Goal: Task Accomplishment & Management: Manage account settings

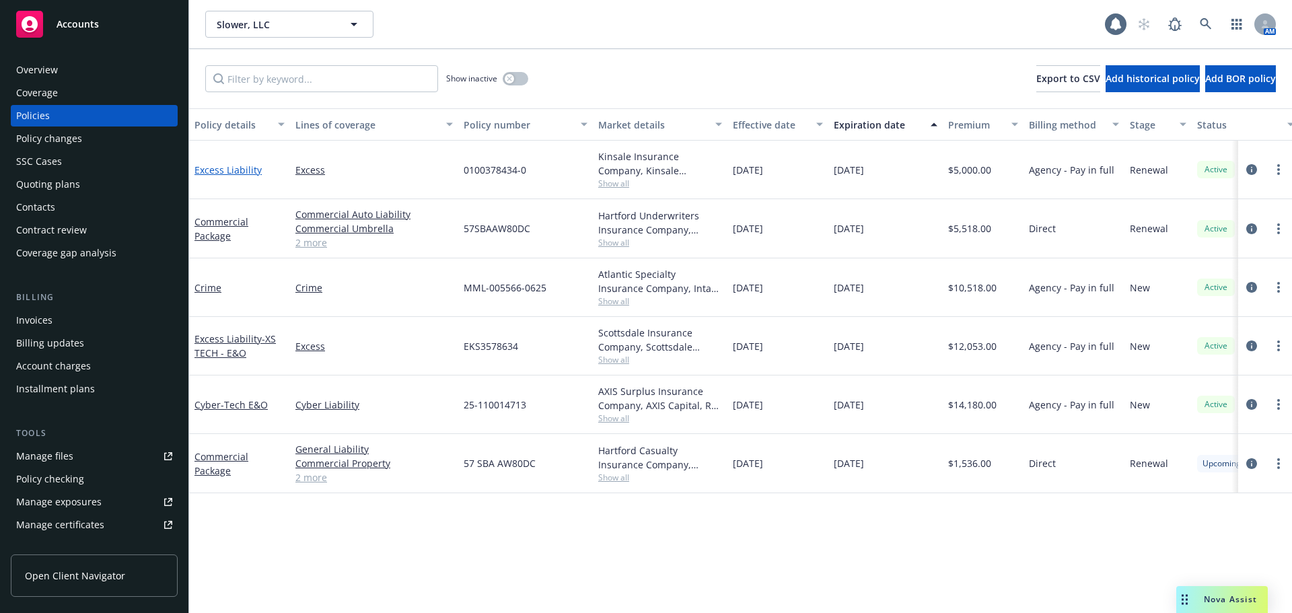
click at [213, 170] on link "Excess Liability" at bounding box center [227, 169] width 67 height 13
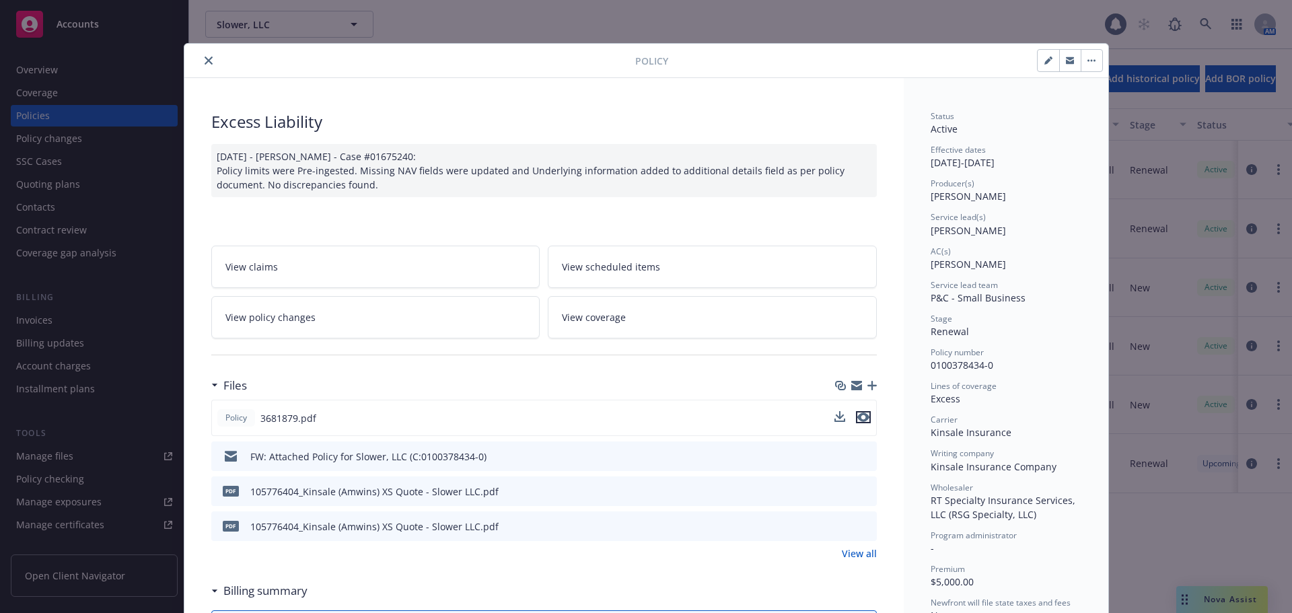
click at [857, 417] on icon "preview file" at bounding box center [863, 416] width 12 height 9
click at [204, 59] on icon "close" at bounding box center [208, 61] width 8 height 8
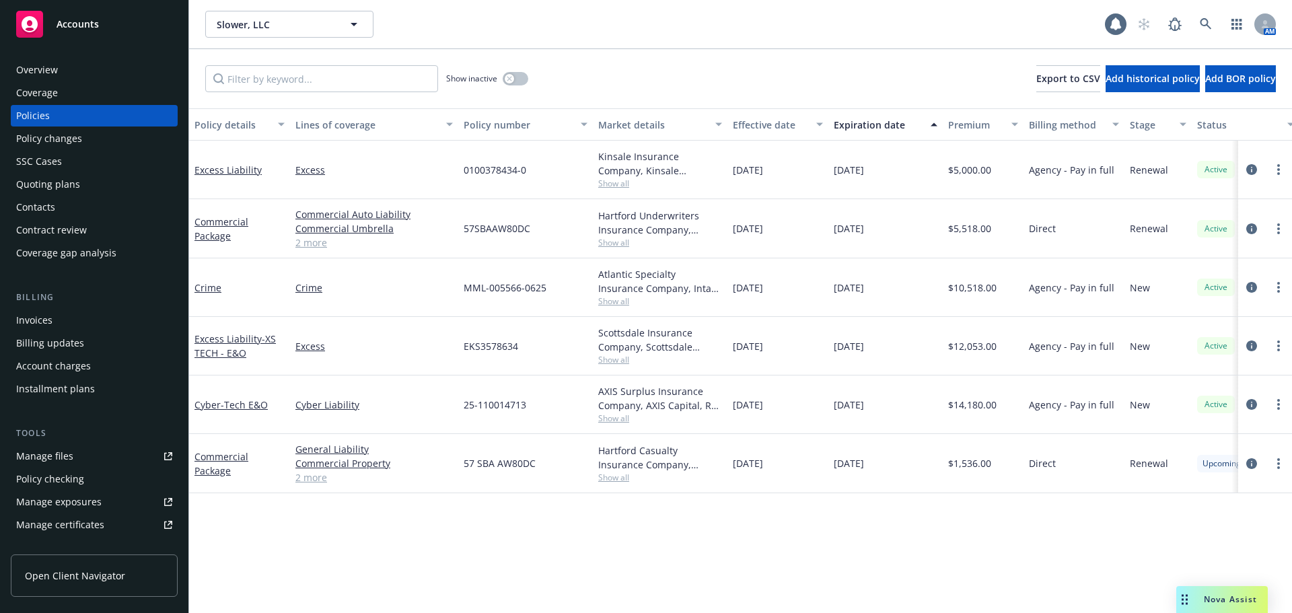
click at [105, 77] on div "Overview" at bounding box center [94, 70] width 156 height 22
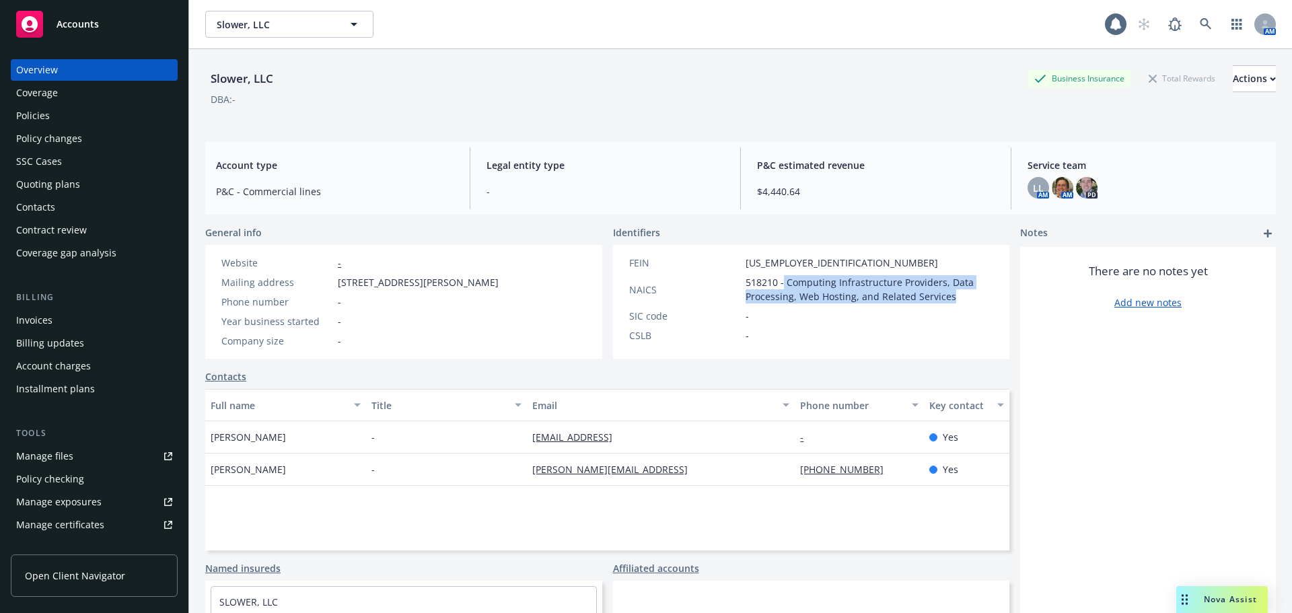
drag, startPoint x: 777, startPoint y: 281, endPoint x: 951, endPoint y: 295, distance: 174.1
click at [951, 295] on span "518210 - Computing Infrastructure Providers, Data Processing, Web Hosting, and …" at bounding box center [869, 289] width 248 height 28
copy span "Computing Infrastructure Providers, Data Processing, Web Hosting, and Related S…"
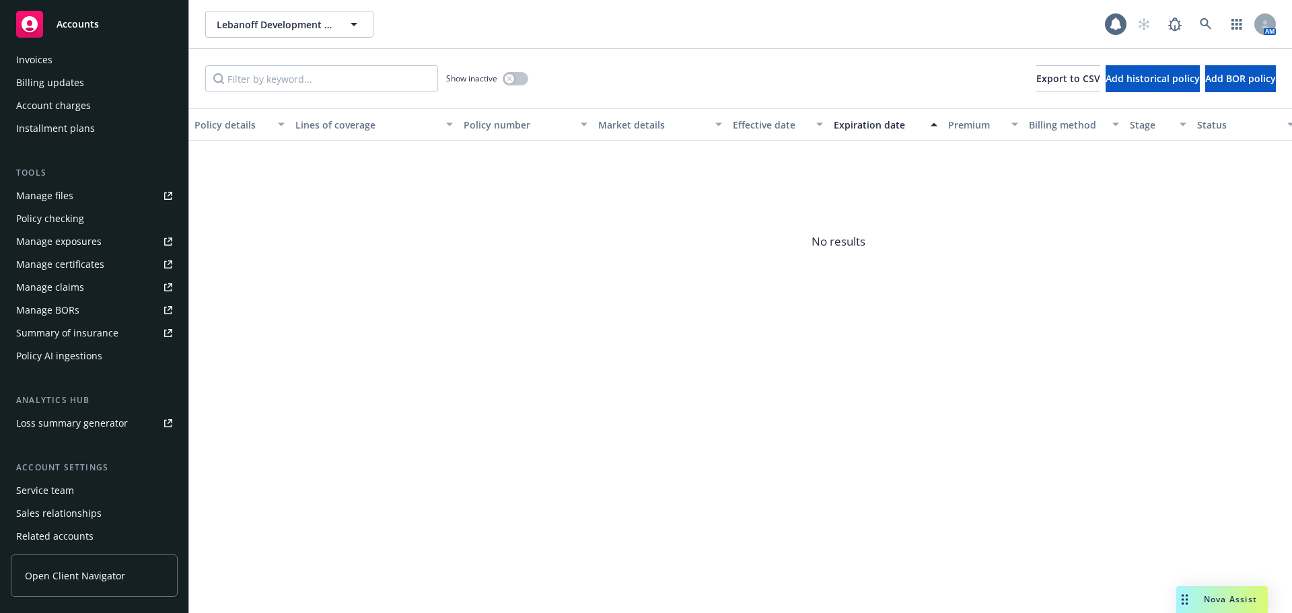
scroll to position [269, 0]
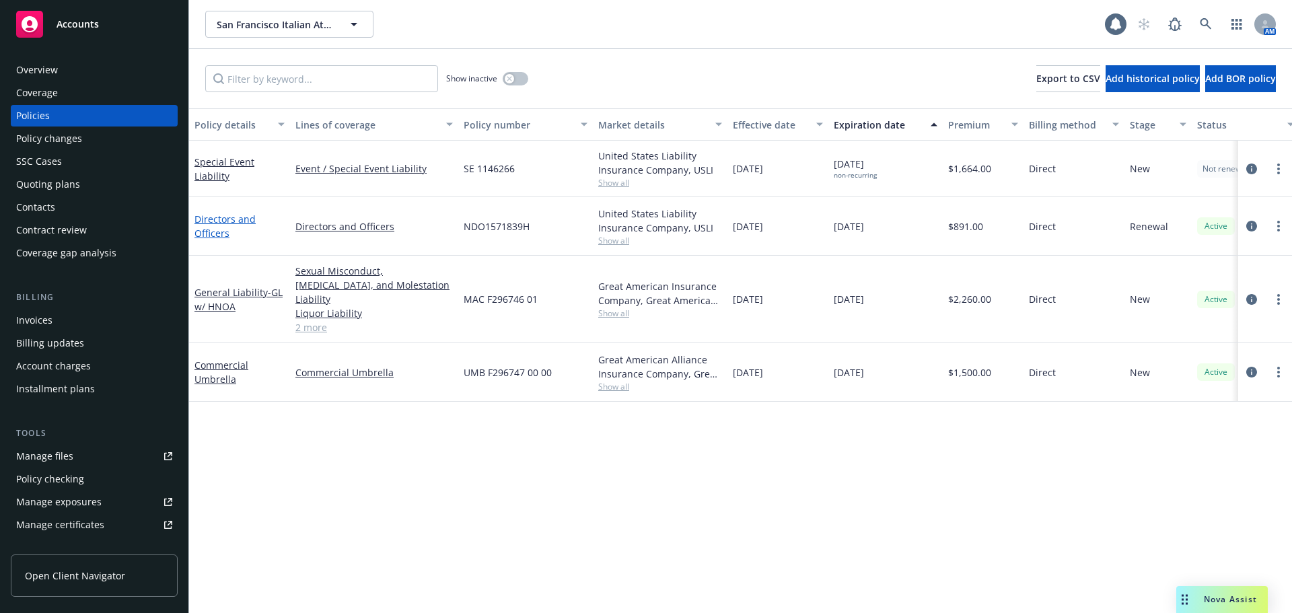
click at [207, 237] on link "Directors and Officers" at bounding box center [224, 226] width 61 height 27
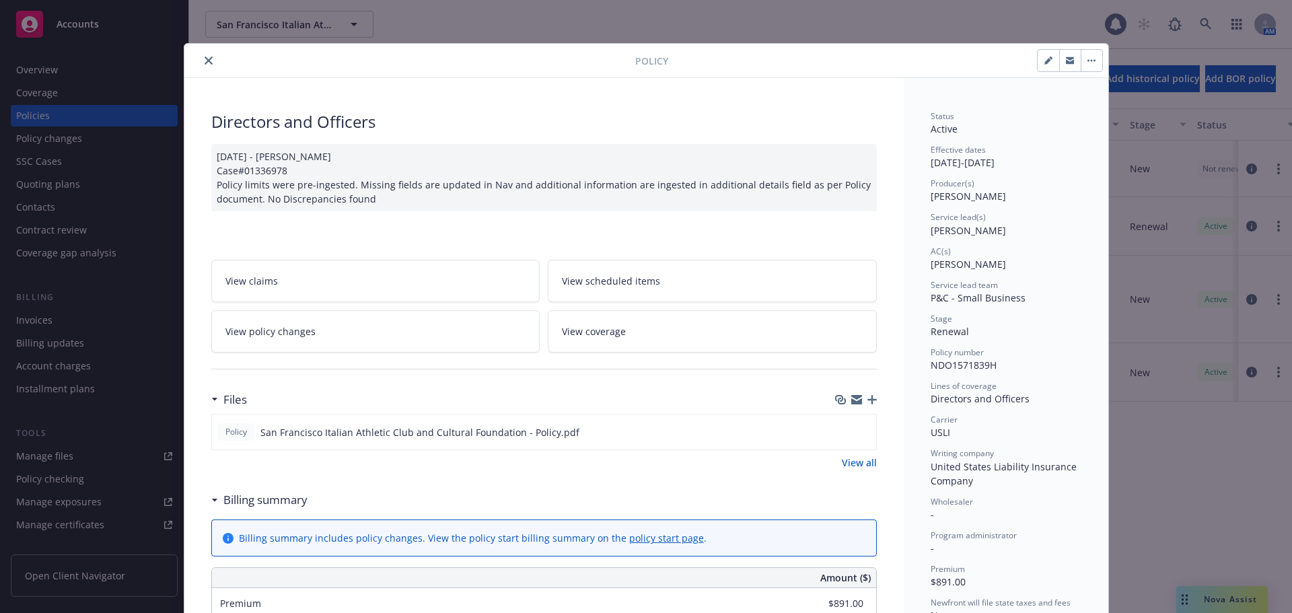
click at [262, 330] on span "View policy changes" at bounding box center [270, 331] width 90 height 14
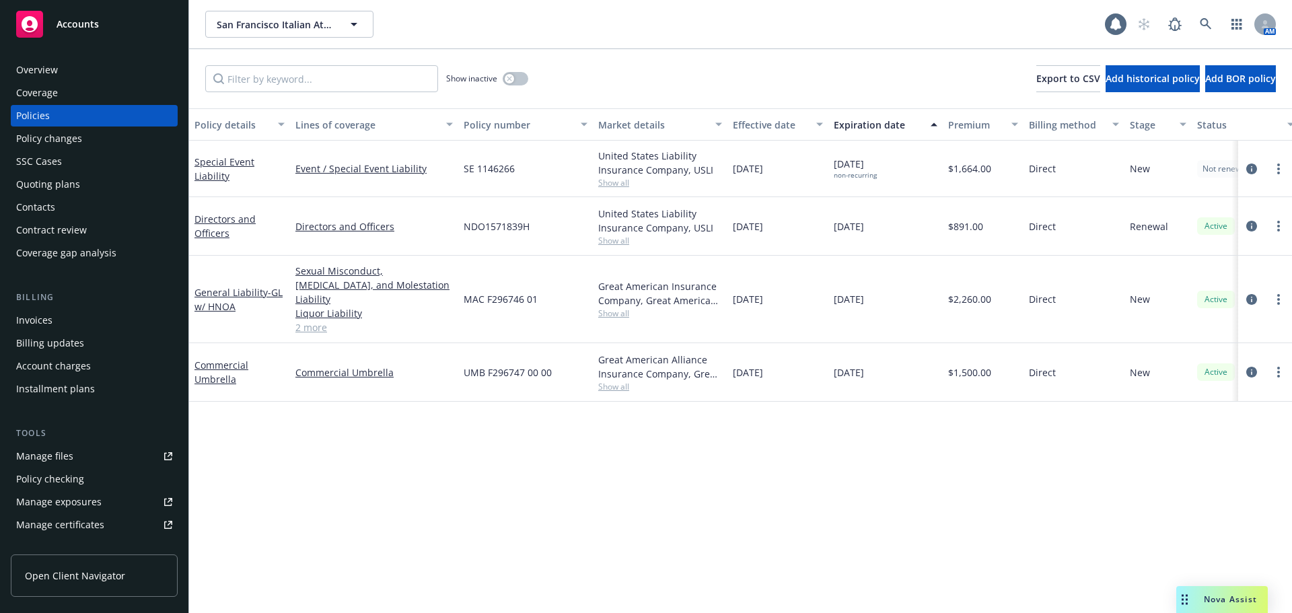
click at [52, 316] on div "Invoices" at bounding box center [94, 320] width 156 height 22
click at [68, 318] on div "Invoices" at bounding box center [94, 320] width 156 height 22
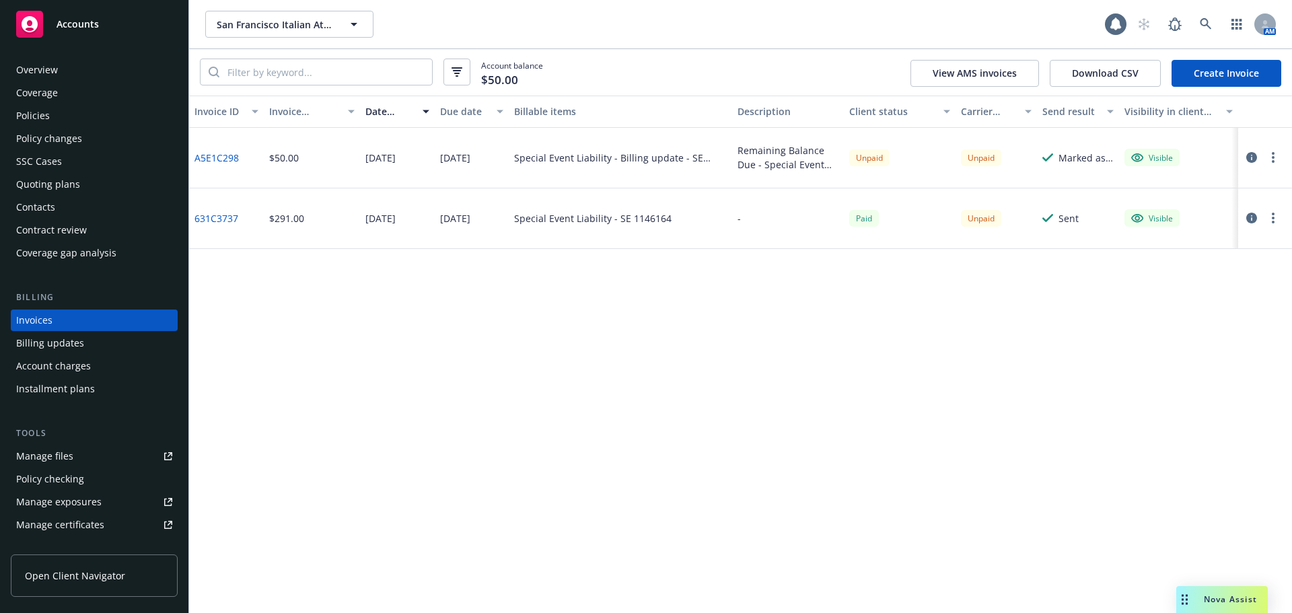
click at [203, 157] on link "A5E1C298" at bounding box center [216, 158] width 44 height 14
click at [1269, 161] on button "button" at bounding box center [1273, 157] width 16 height 16
click at [1171, 301] on link "Send invoice" at bounding box center [1195, 292] width 172 height 27
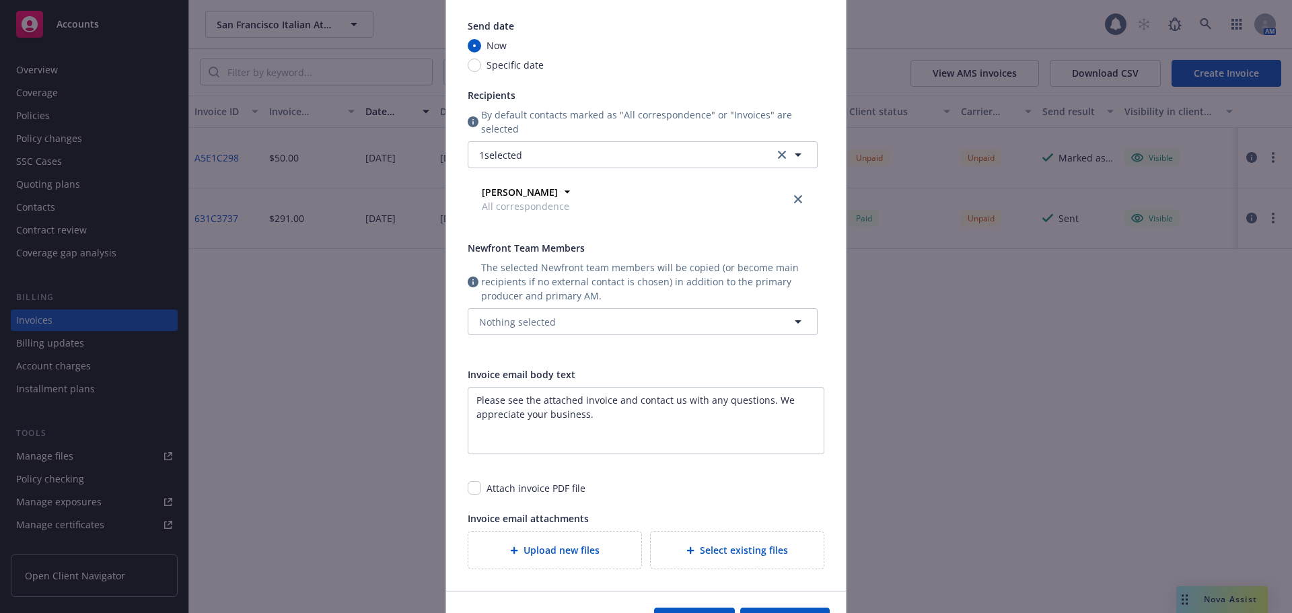
scroll to position [135, 0]
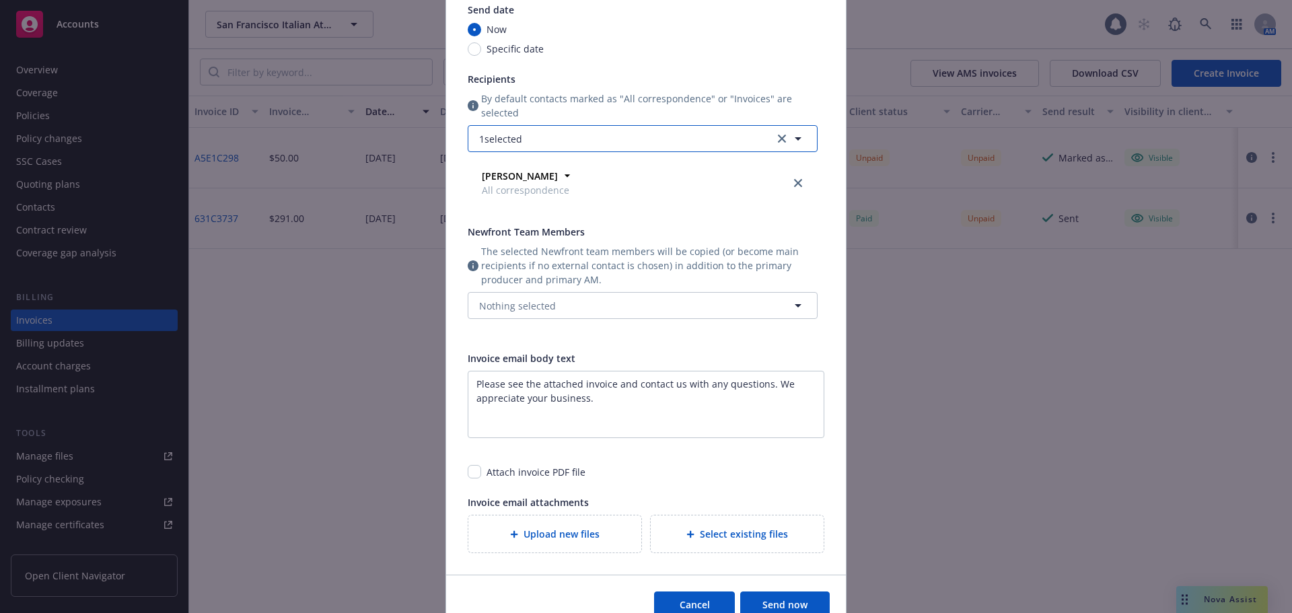
click at [544, 134] on button "1 selected" at bounding box center [643, 138] width 350 height 27
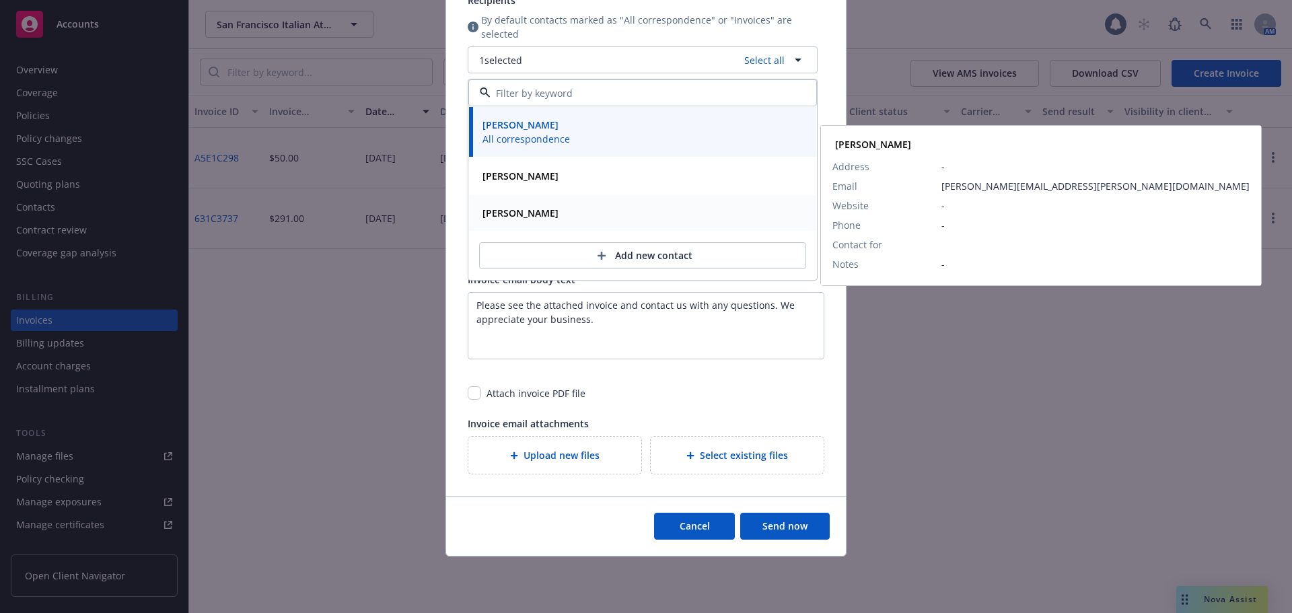
scroll to position [221, 0]
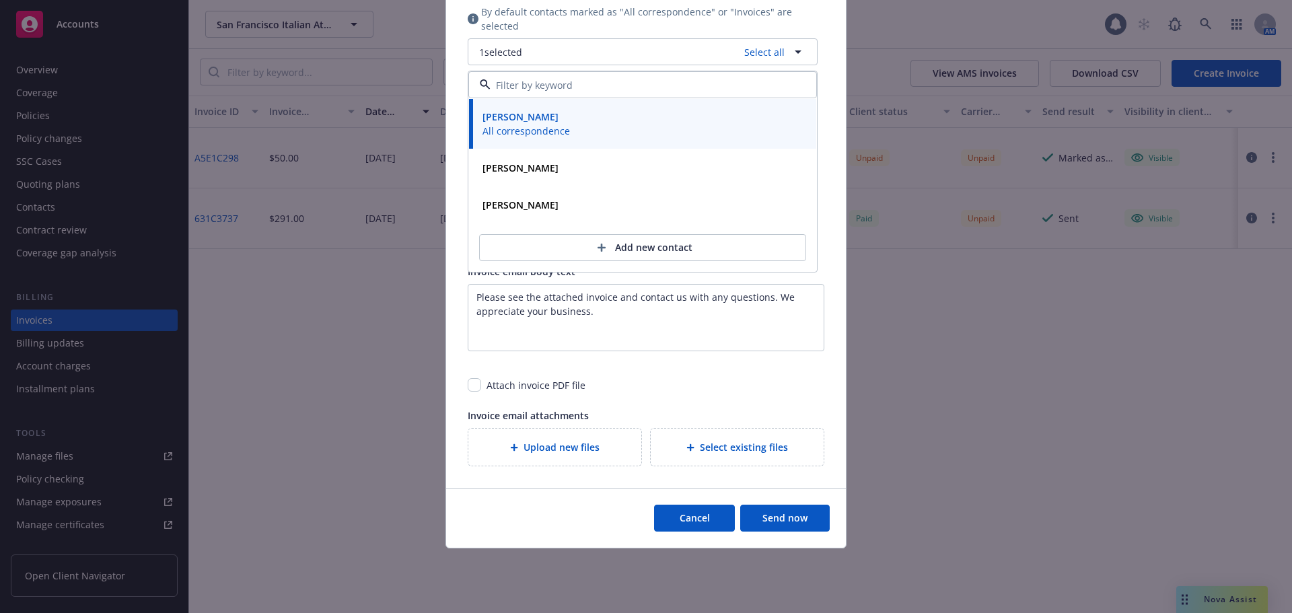
click at [286, 324] on div "Send invoice Send date Now Specific date Recipients By default contacts marked …" at bounding box center [646, 306] width 1292 height 613
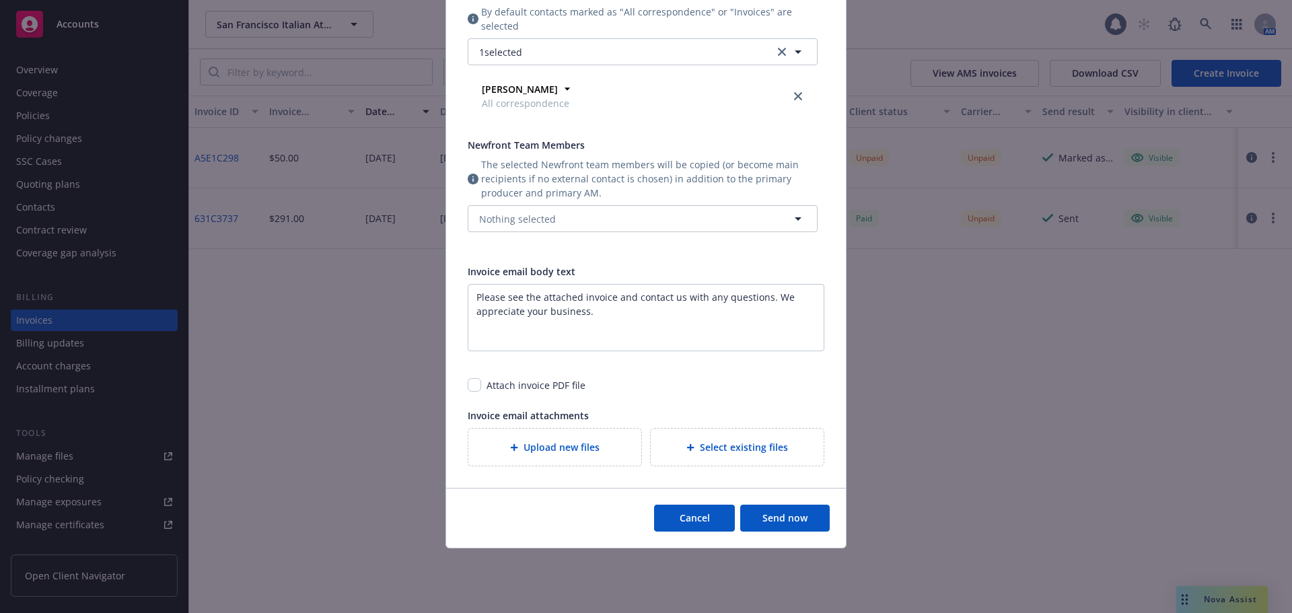
click at [692, 528] on button "Cancel" at bounding box center [694, 518] width 81 height 27
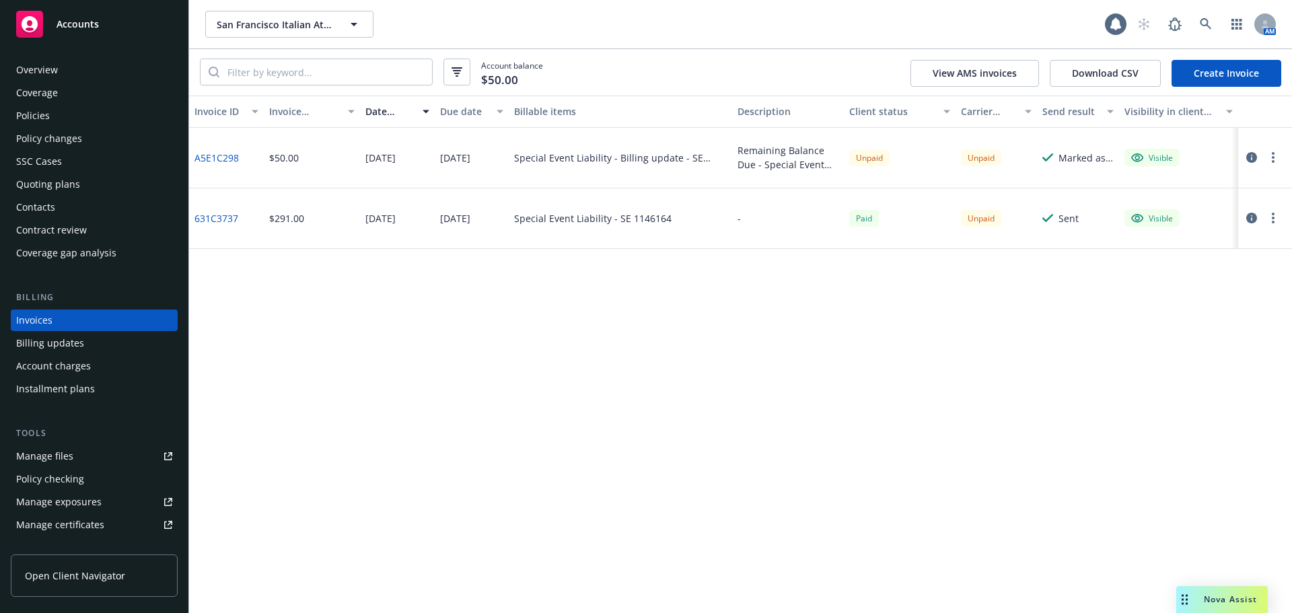
click at [58, 205] on div "Contacts" at bounding box center [94, 207] width 156 height 22
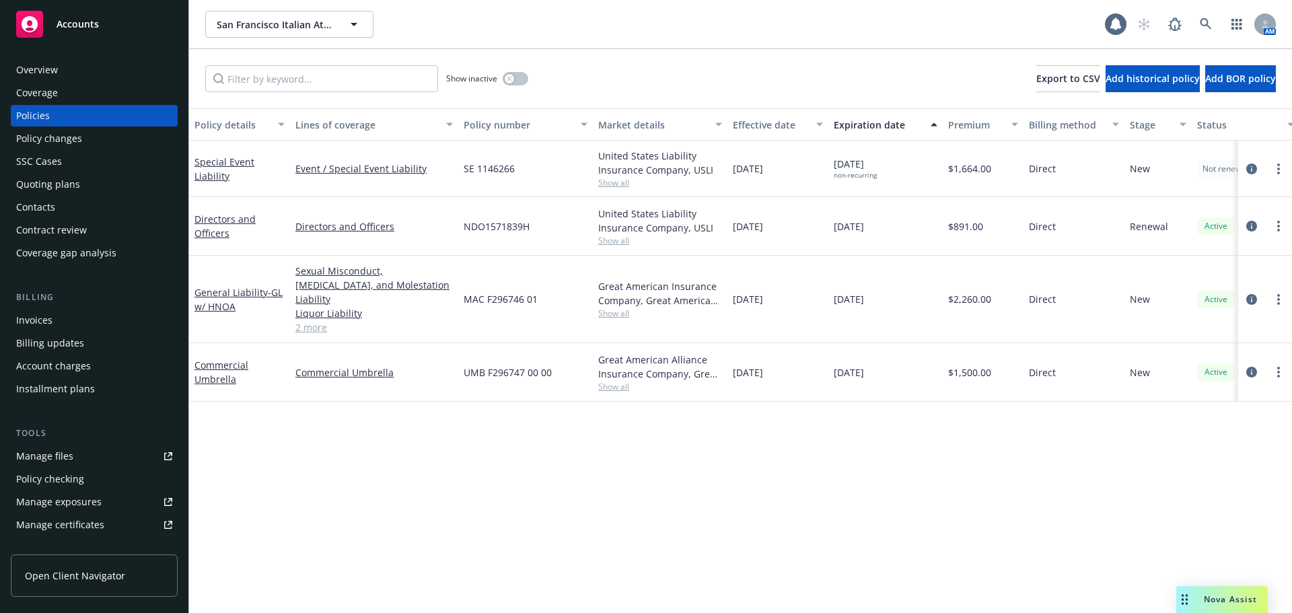
click at [67, 319] on div "Invoices" at bounding box center [94, 320] width 156 height 22
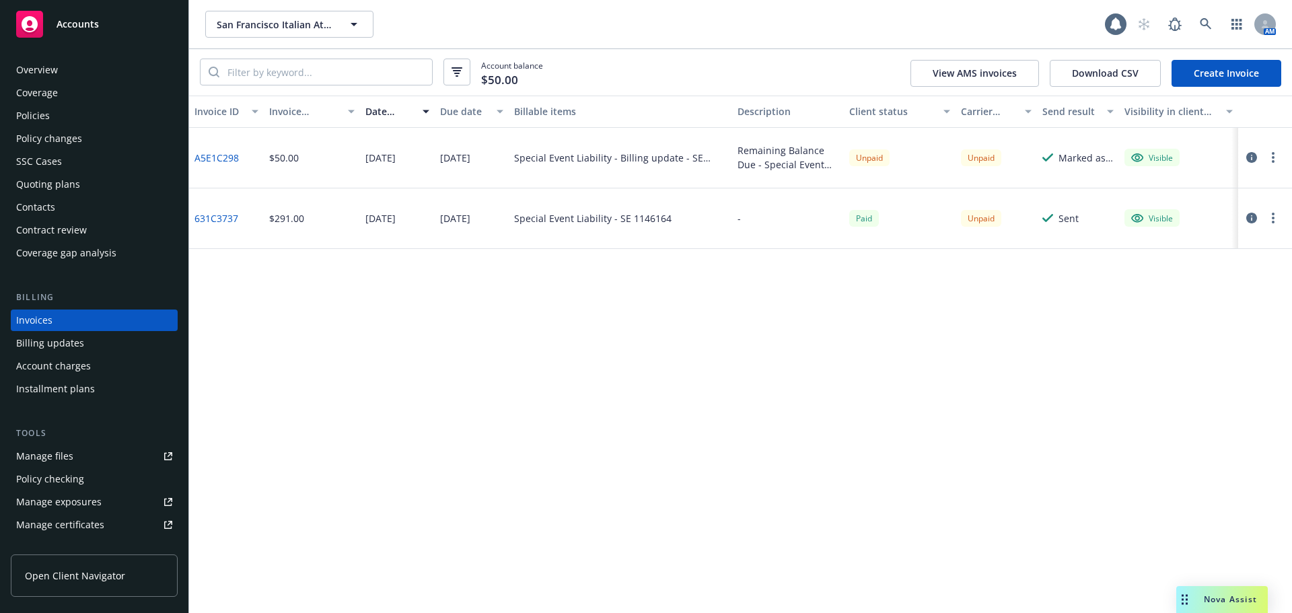
click at [1273, 160] on icon "button" at bounding box center [1272, 157] width 3 height 11
click at [1158, 295] on link "Send invoice" at bounding box center [1195, 292] width 172 height 27
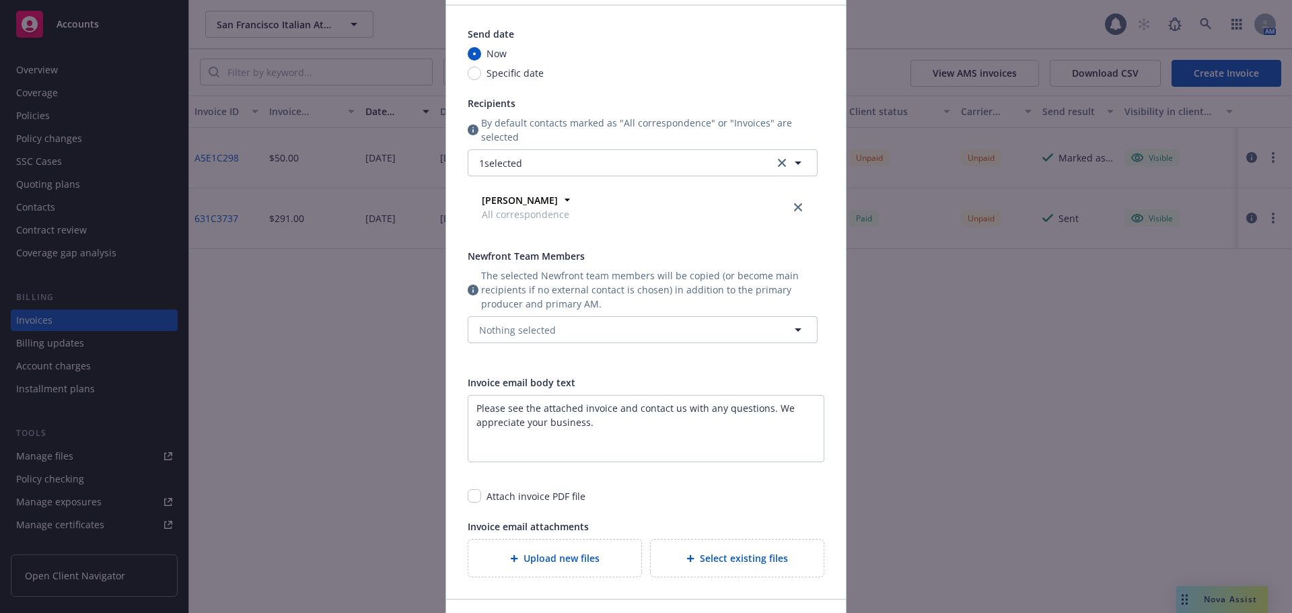
scroll to position [135, 0]
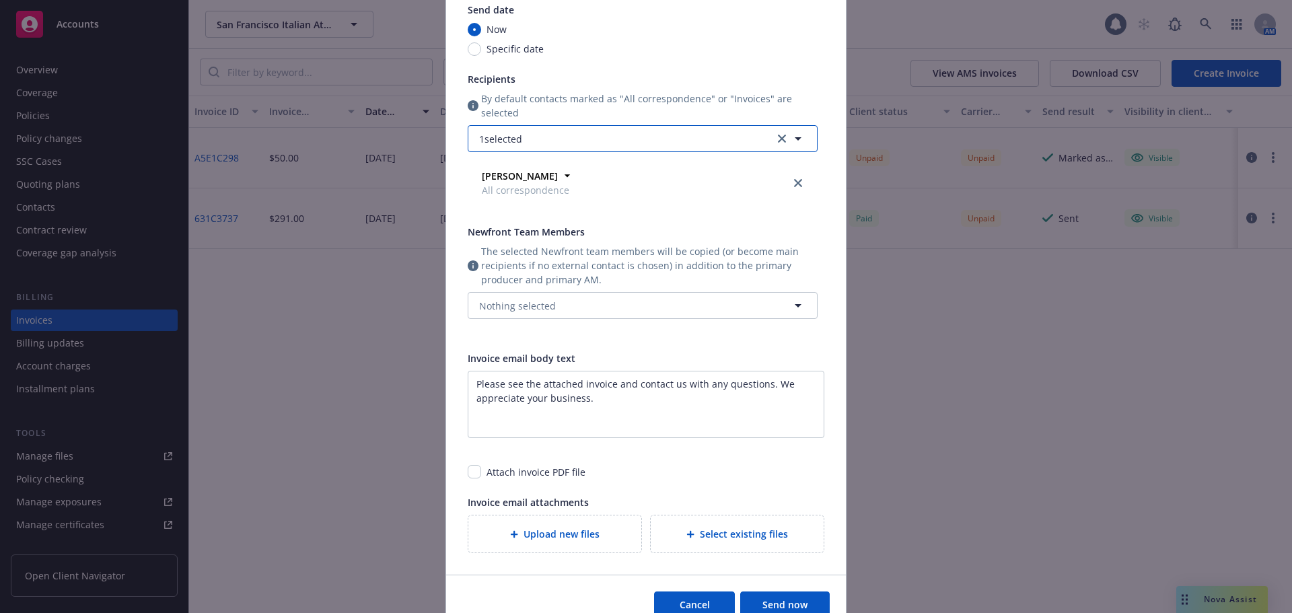
click at [533, 137] on button "1 selected" at bounding box center [643, 138] width 350 height 27
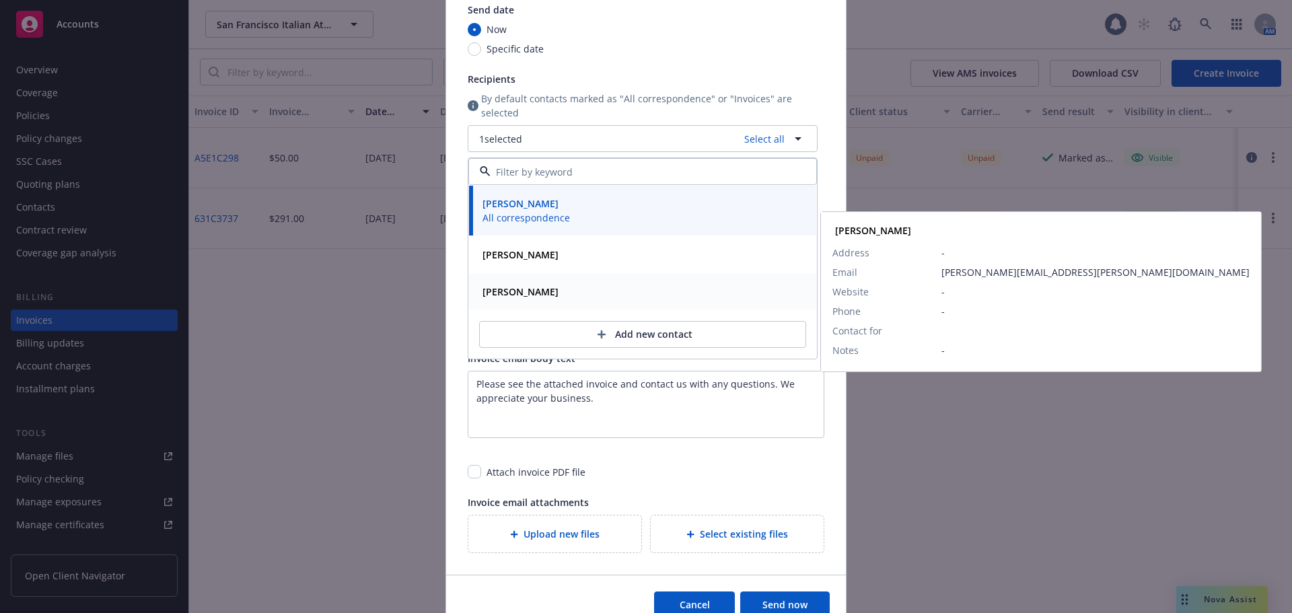
click at [526, 298] on strong "Nick Figone" at bounding box center [520, 291] width 76 height 13
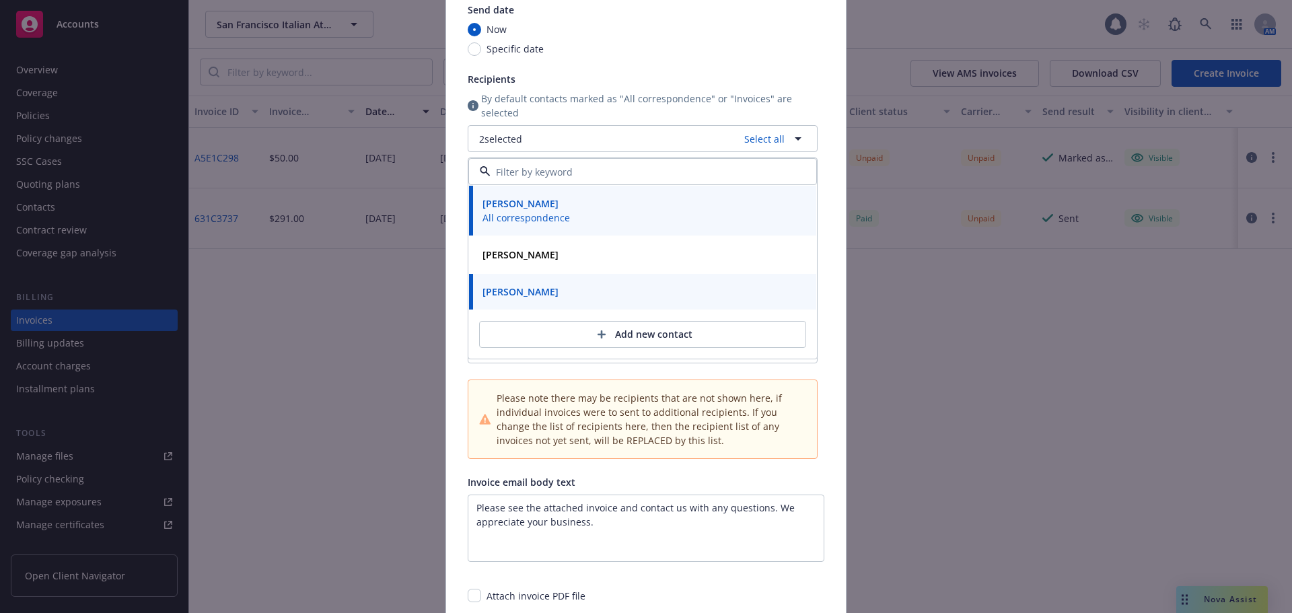
click at [632, 480] on div "Invoice email body text" at bounding box center [646, 482] width 357 height 14
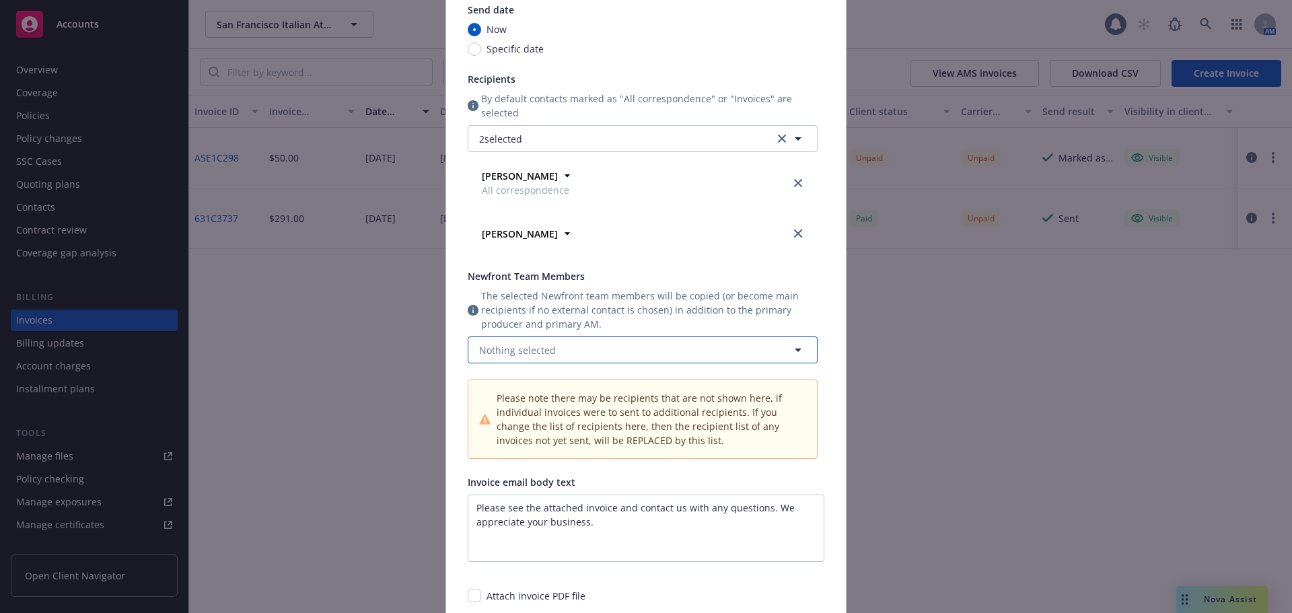
click at [535, 351] on span "Nothing selected" at bounding box center [517, 350] width 77 height 14
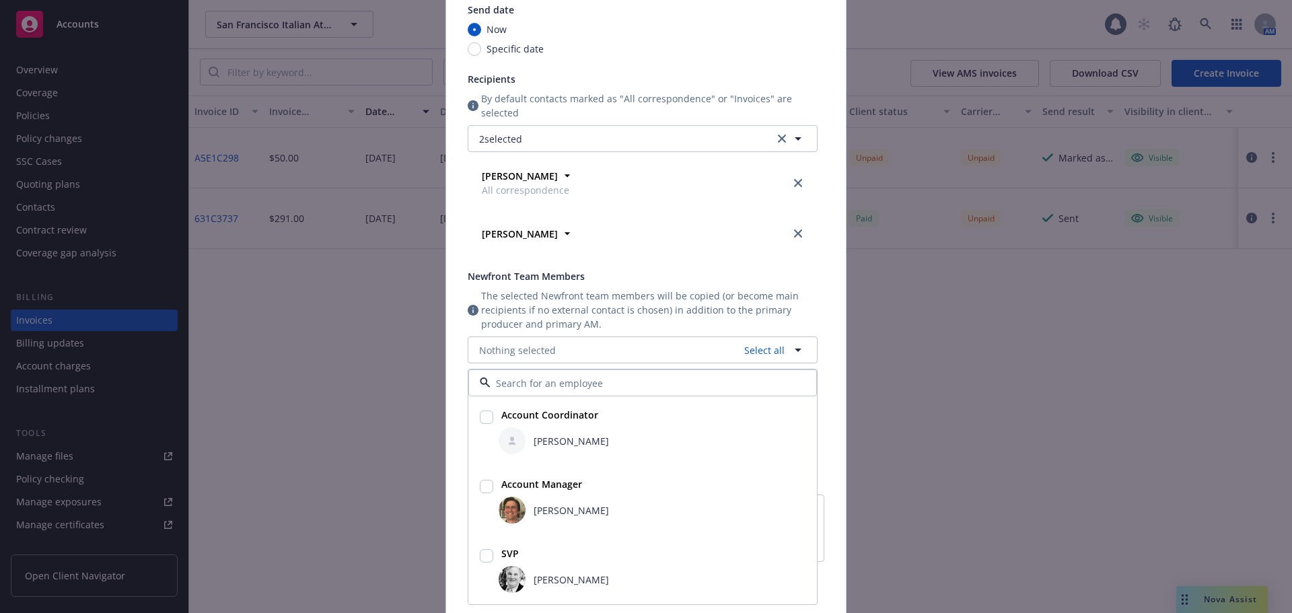
click at [480, 488] on input "checkbox" at bounding box center [486, 486] width 13 height 13
checkbox input "true"
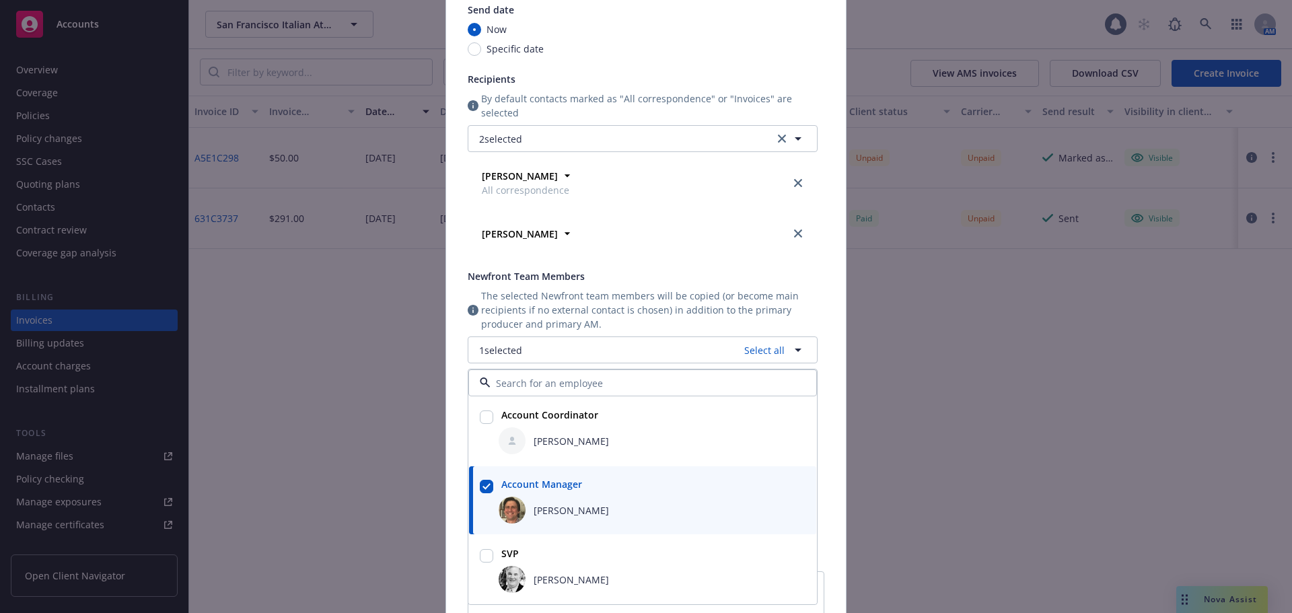
click at [480, 420] on input "checkbox" at bounding box center [486, 416] width 13 height 13
checkbox input "true"
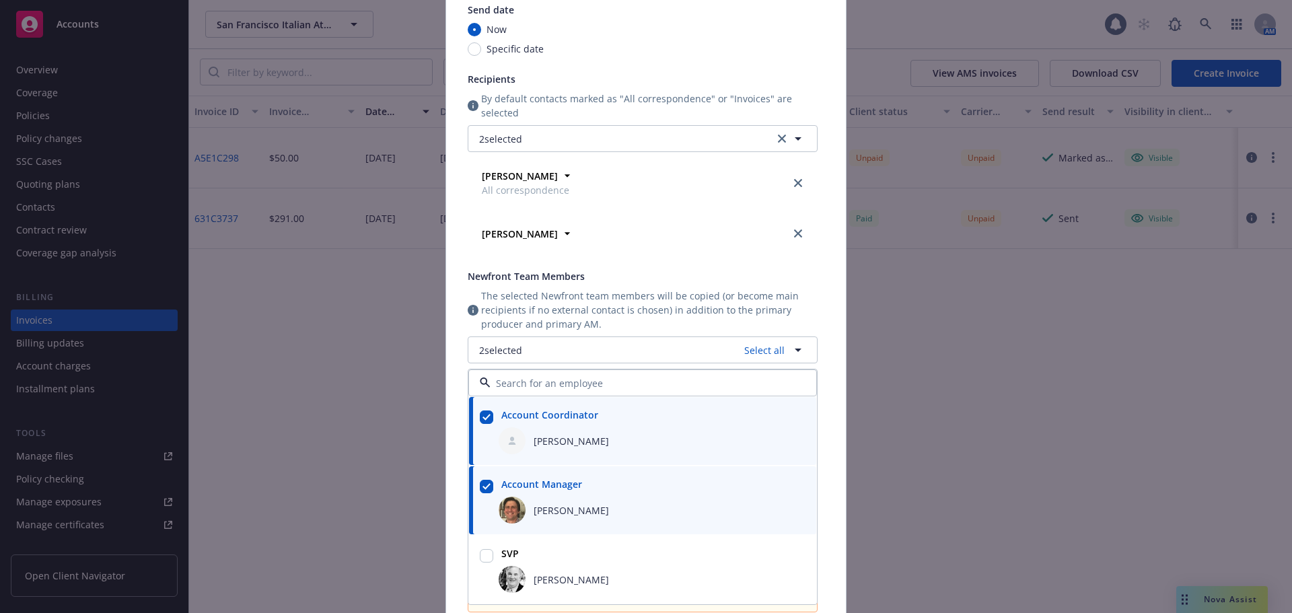
click at [355, 387] on div "Send invoice Send date Now Specific date Recipients By default contacts marked …" at bounding box center [646, 306] width 1292 height 613
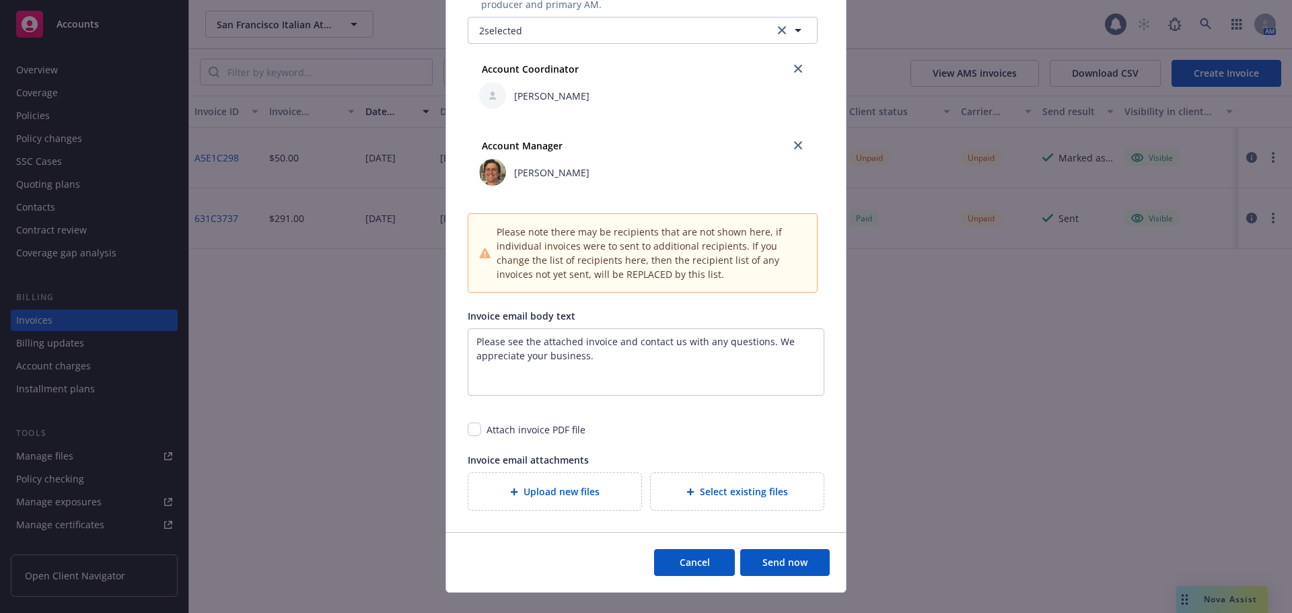
scroll to position [471, 0]
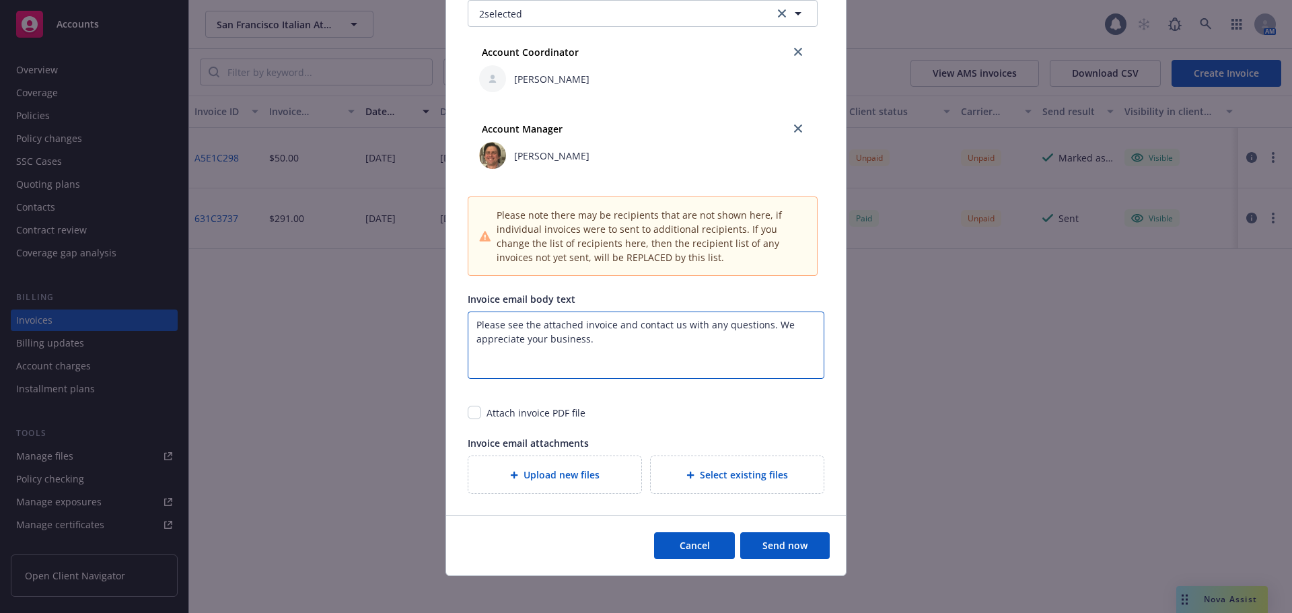
click at [469, 324] on textarea "Please see the attached invoice and contact us with any questions. We appreciat…" at bounding box center [646, 344] width 357 height 67
click at [539, 324] on textarea "Good Day, Please see the attached invoice and contact us with any questions. We…" at bounding box center [646, 344] width 357 height 67
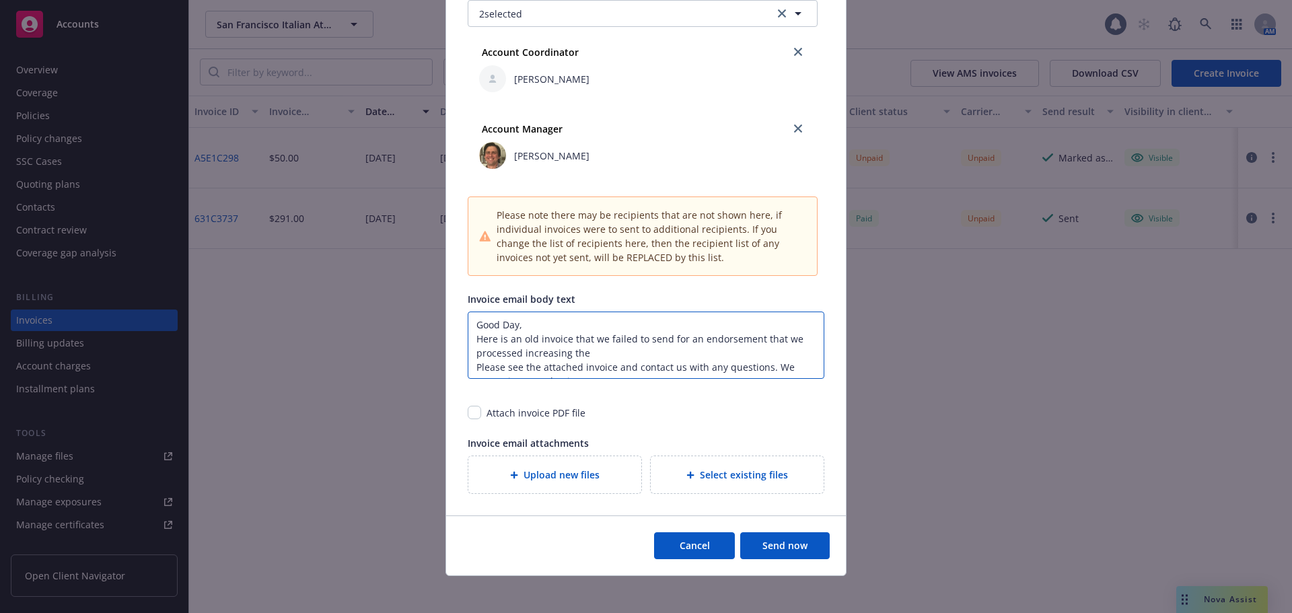
click at [615, 352] on textarea "Good Day, Here is an old invoice that we failed to send for an endorsement that…" at bounding box center [646, 344] width 357 height 67
click at [531, 327] on textarea "Good Day, Here is an old invoice that we failed to send for an endorsement that…" at bounding box center [646, 344] width 357 height 67
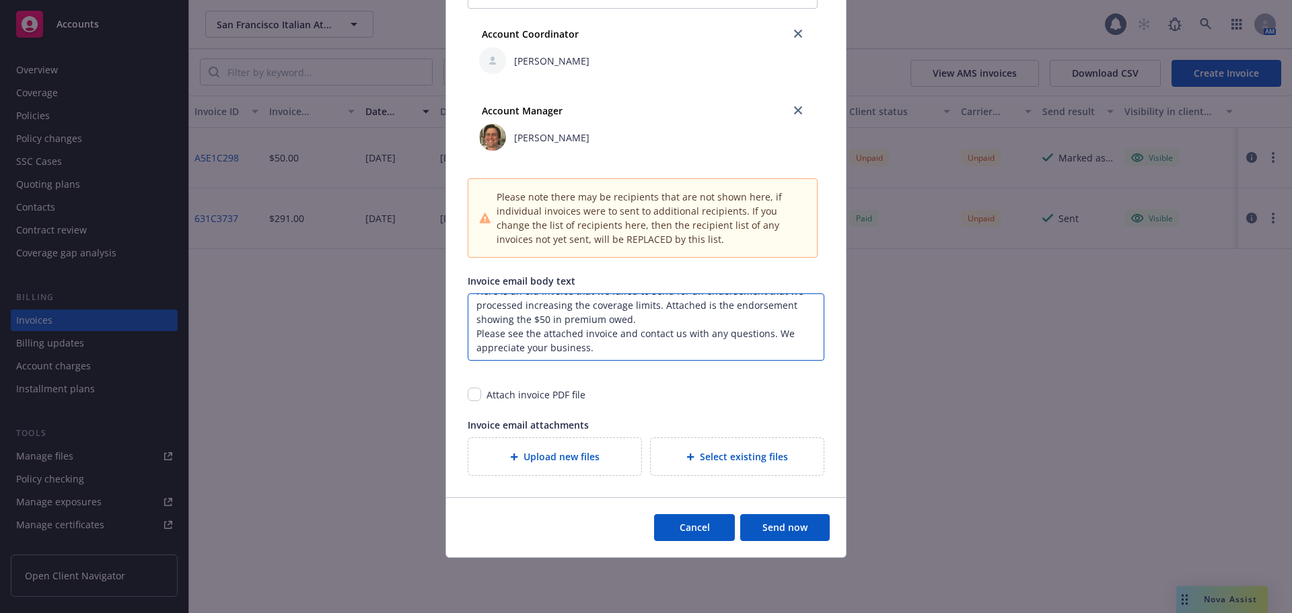
scroll to position [498, 0]
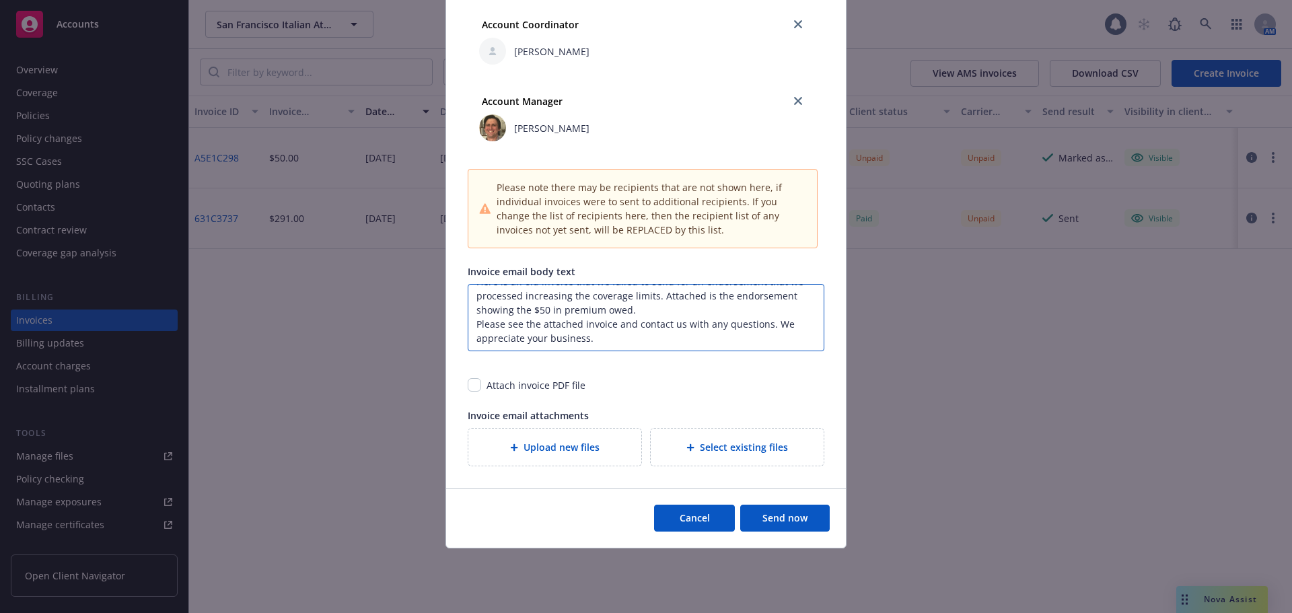
click at [636, 311] on textarea "Good Day, Here is an old invoice that we failed to send for an endorsement that…" at bounding box center [646, 317] width 357 height 67
type textarea "Good Day, Here is an old invoice that we failed to send for an endorsement that…"
click at [470, 387] on input "checkbox" at bounding box center [474, 384] width 13 height 13
checkbox input "true"
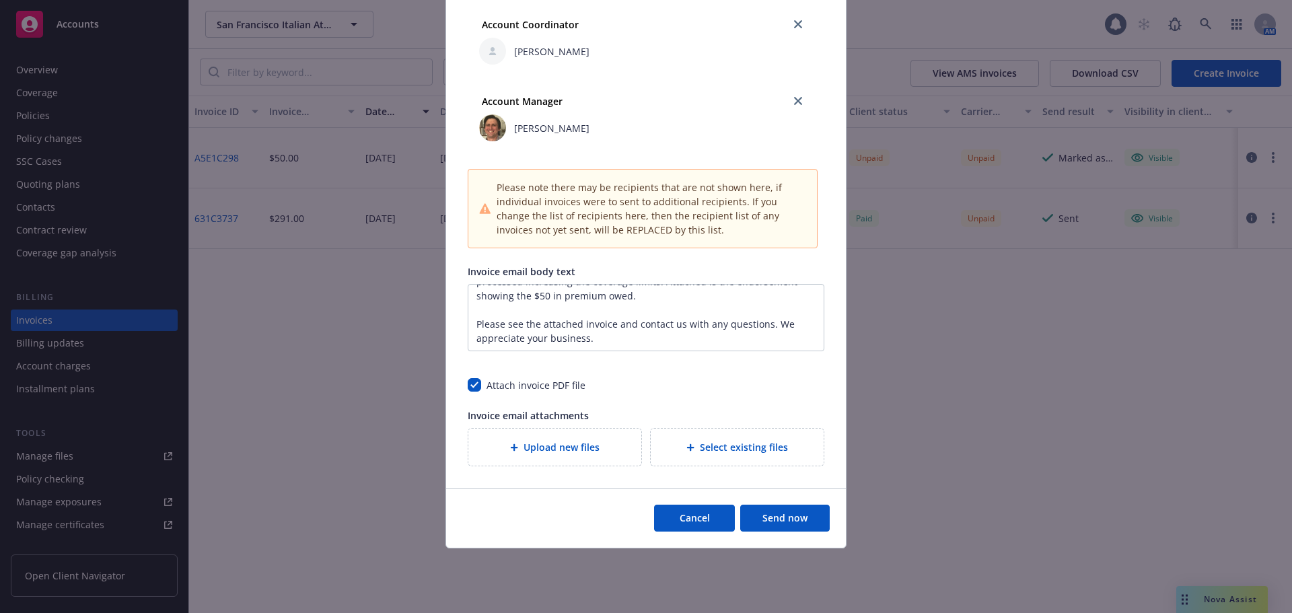
click at [494, 449] on div "Upload new files" at bounding box center [554, 446] width 151 height 15
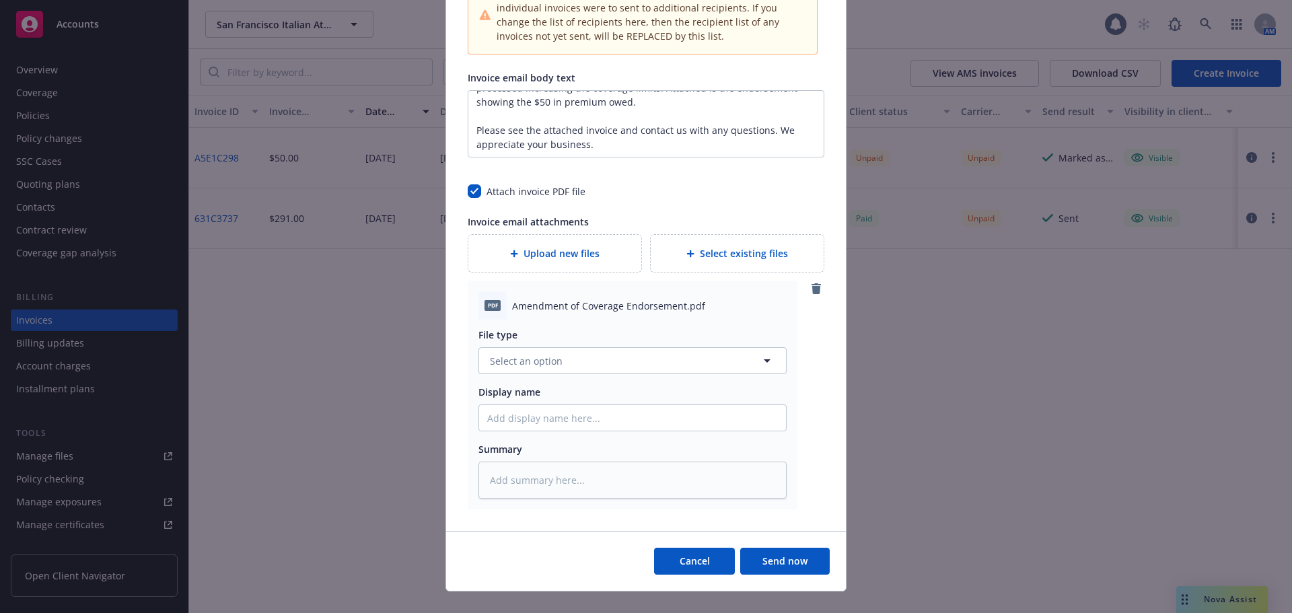
scroll to position [700, 0]
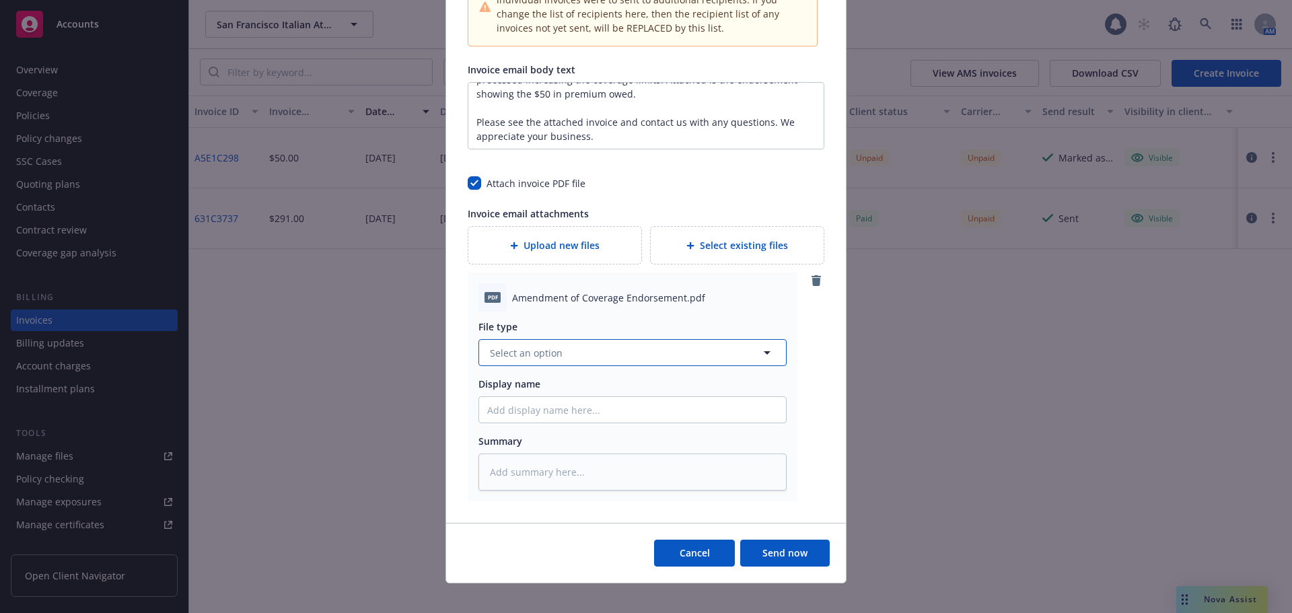
click at [502, 355] on span "Select an option" at bounding box center [526, 353] width 73 height 14
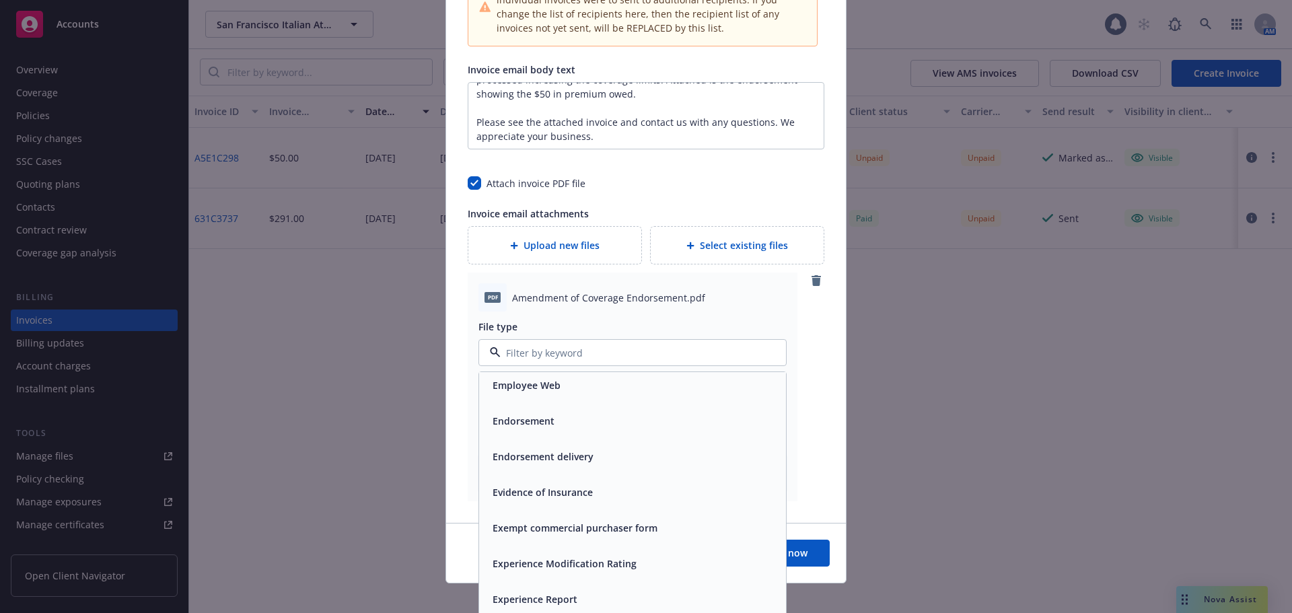
scroll to position [2287, 0]
click at [535, 414] on span "Endorsement" at bounding box center [523, 420] width 62 height 14
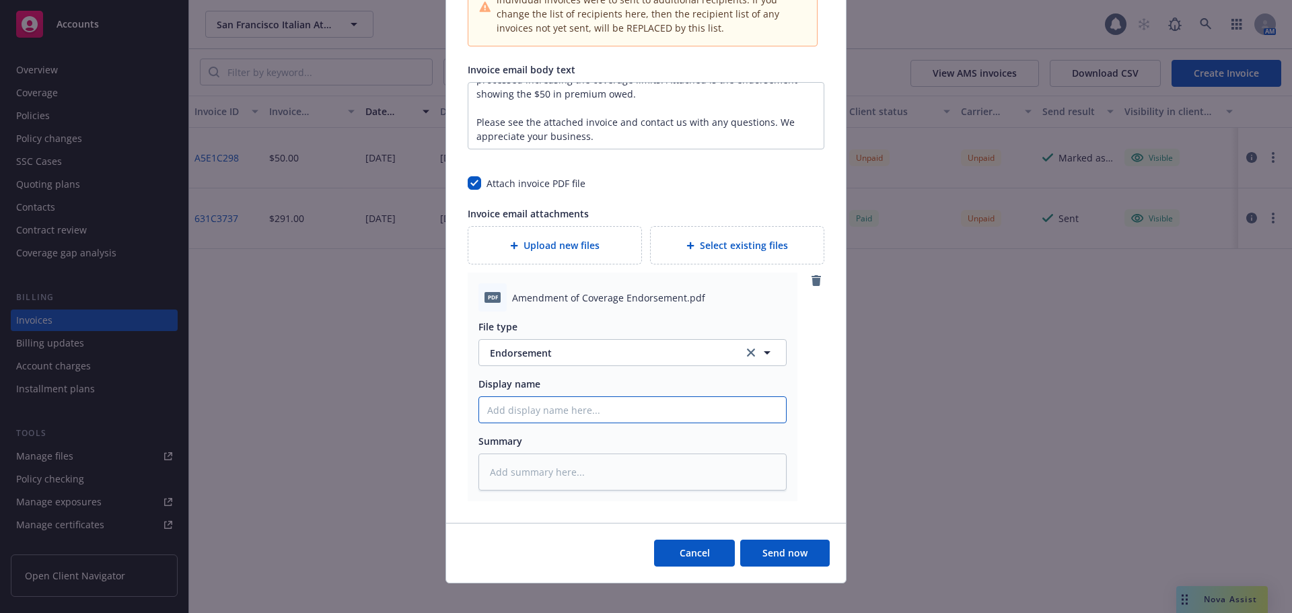
paste input "SAN FRANCISCO ITALIAN ATHLETIC CLUB FOUNDATION forms a part of Policy Number SE…"
type textarea "x"
type input "SAN FRANCISCO ITALIAN ATHLETIC CLUB FOUNDATION forms a part of Policy Number SE…"
drag, startPoint x: 483, startPoint y: 410, endPoint x: 792, endPoint y: 426, distance: 309.9
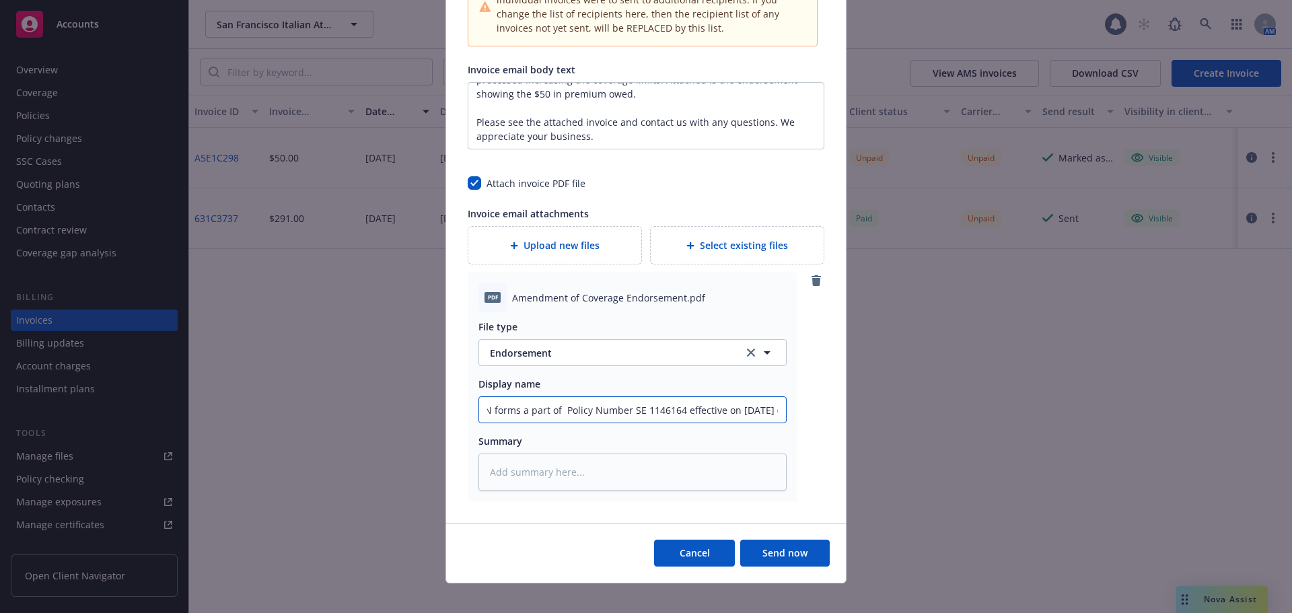
click at [792, 426] on div "pdf Amendment of Coverage Endorsement.pdf File type Endorsement Endorsement Dis…" at bounding box center [646, 386] width 357 height 229
type textarea "x"
type input "SAN FRANCISCO ITALIAN ATHLETIC CLUB FOUNDATION"
drag, startPoint x: 731, startPoint y: 416, endPoint x: 450, endPoint y: 421, distance: 281.2
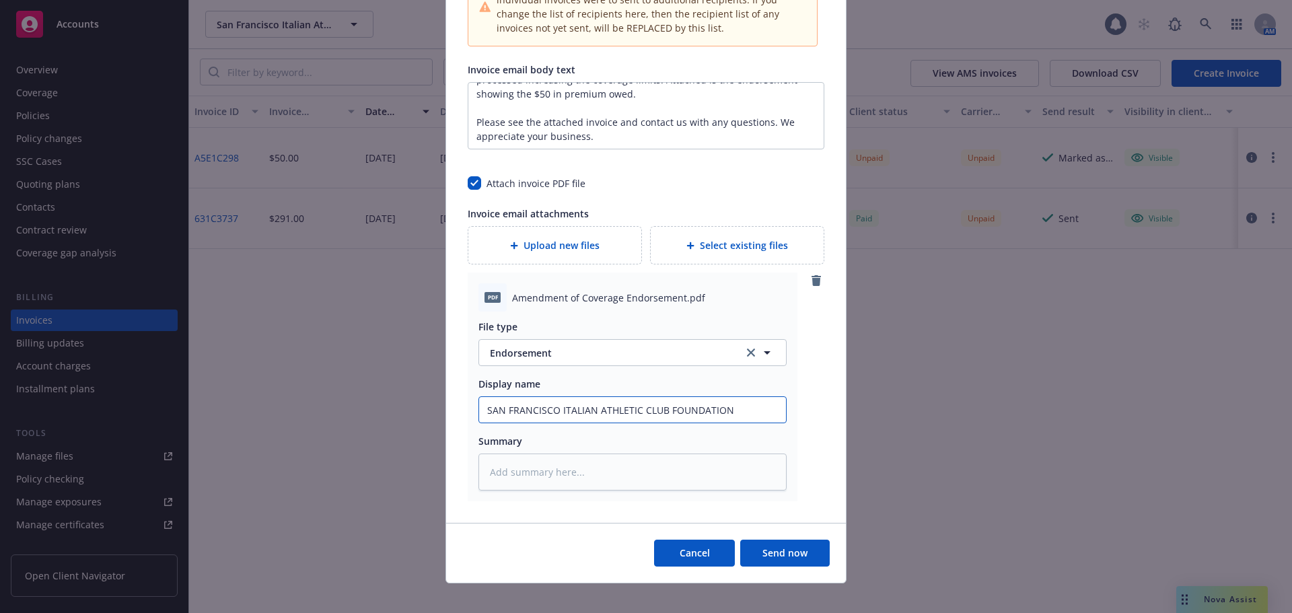
type textarea "x"
paste input "AMENDMENT OF SPECIAL EVENTS LIMITS"
type textarea "x"
type input "AMENDMENT OF SPECIAL EVENTS LIMITS"
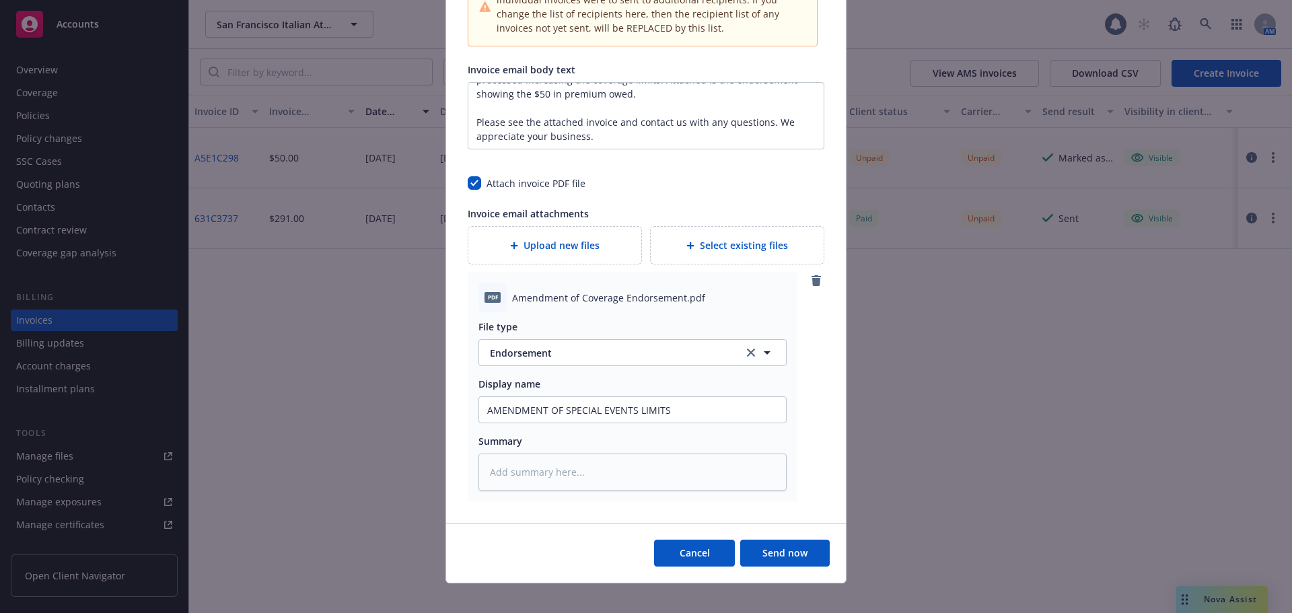
click at [770, 558] on button "Send now" at bounding box center [784, 552] width 89 height 27
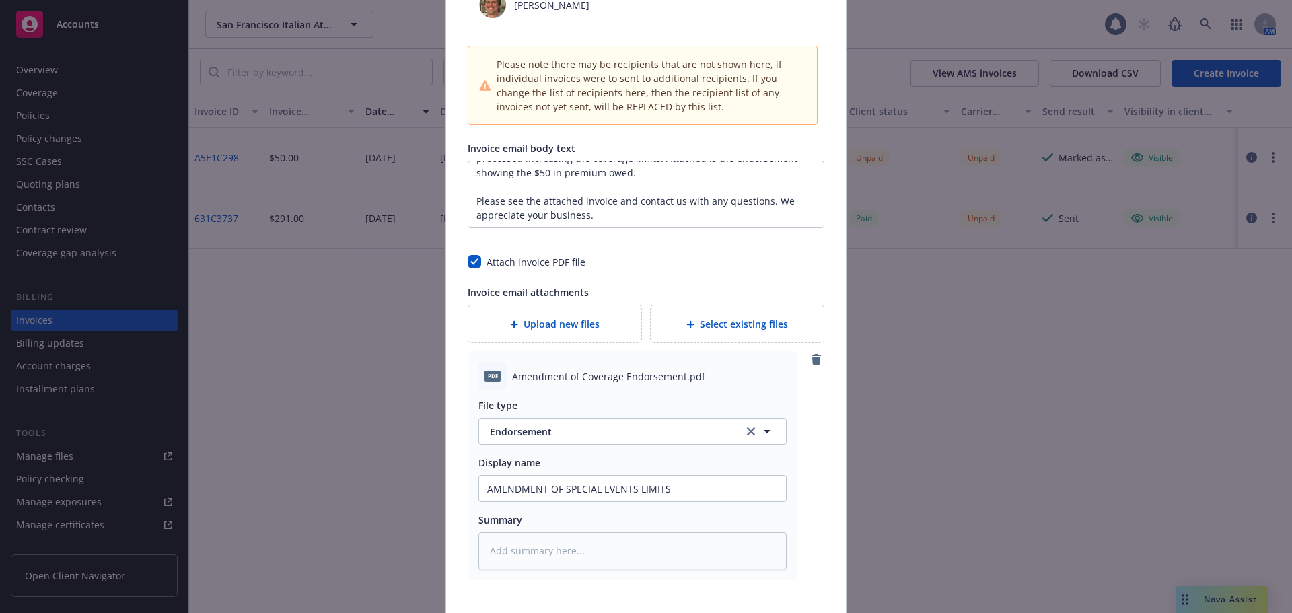
type textarea "x"
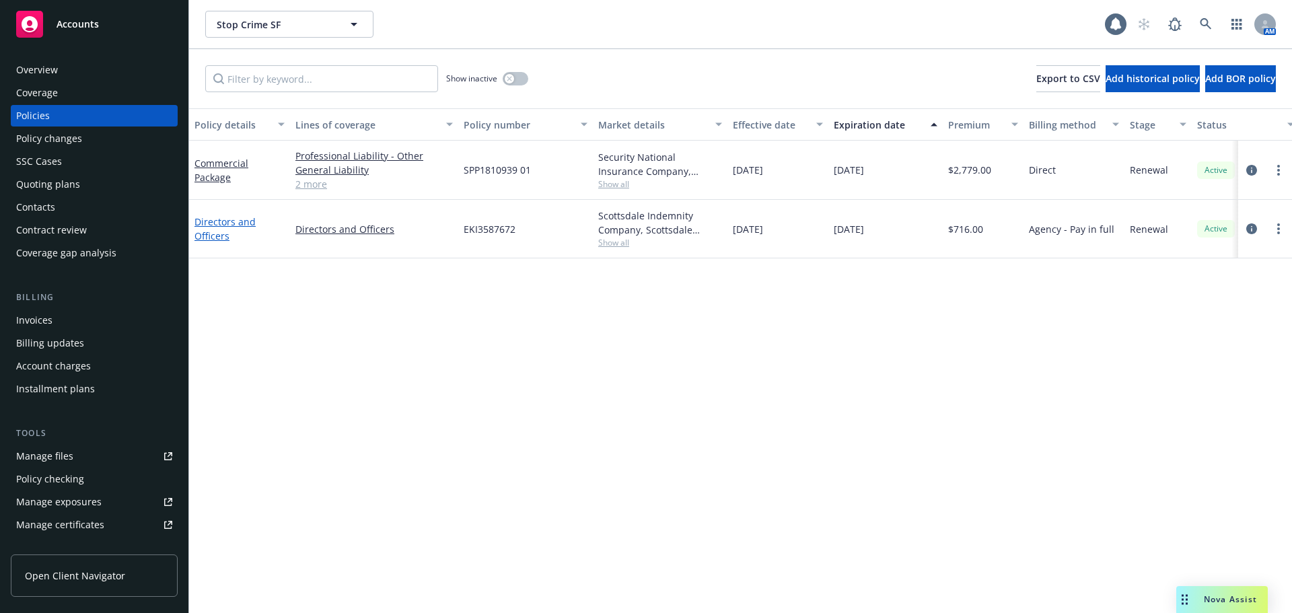
click at [217, 226] on link "Directors and Officers" at bounding box center [224, 228] width 61 height 27
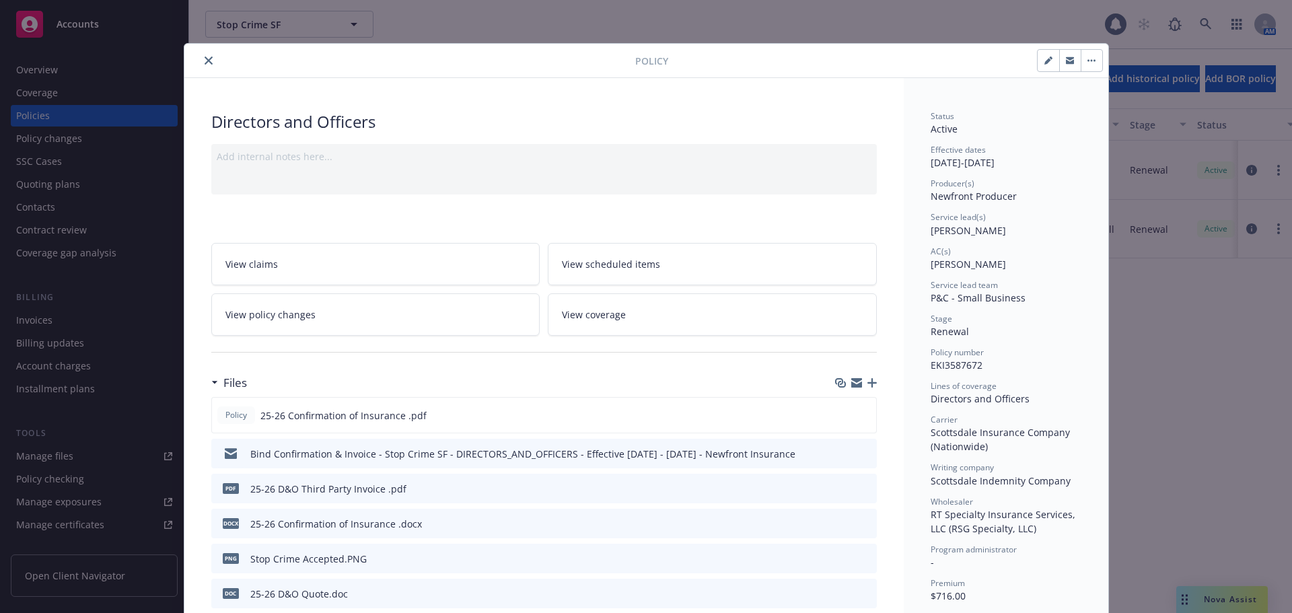
click at [205, 60] on icon "close" at bounding box center [208, 61] width 8 height 8
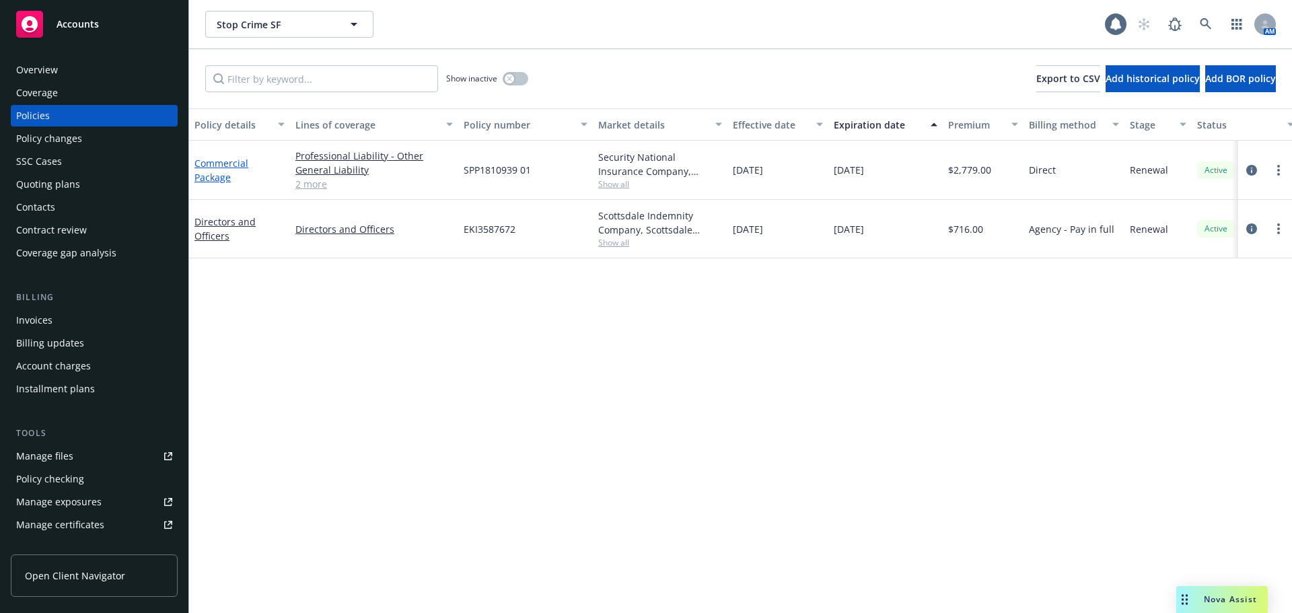
click at [223, 163] on link "Commercial Package" at bounding box center [221, 170] width 54 height 27
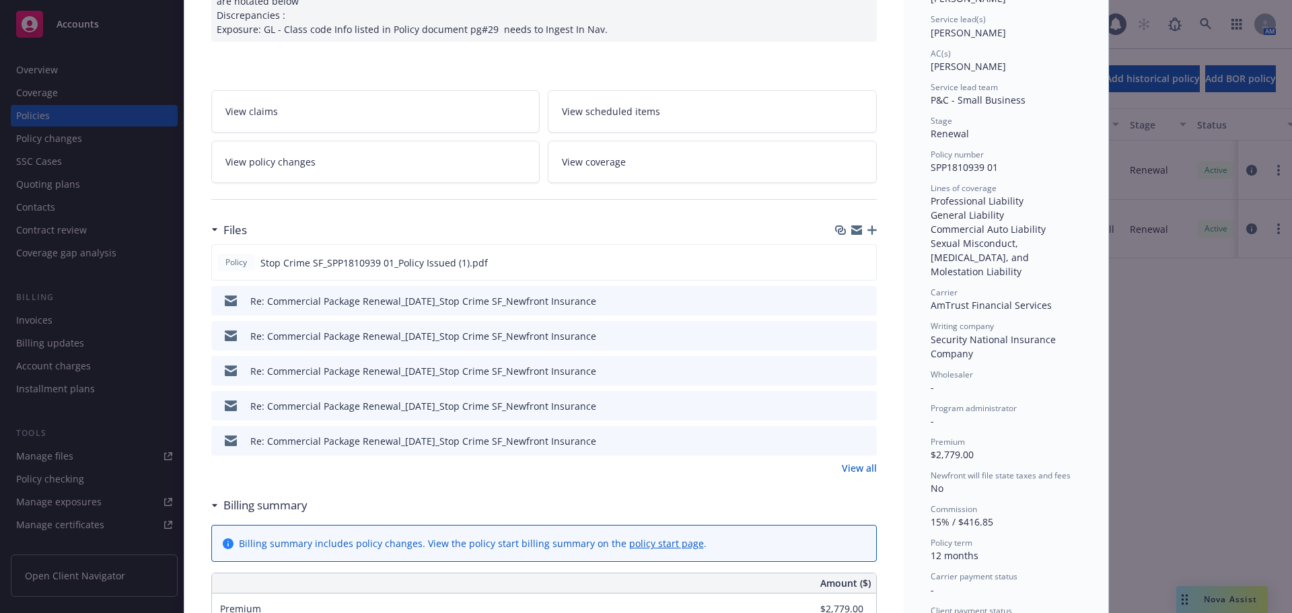
scroll to position [202, 0]
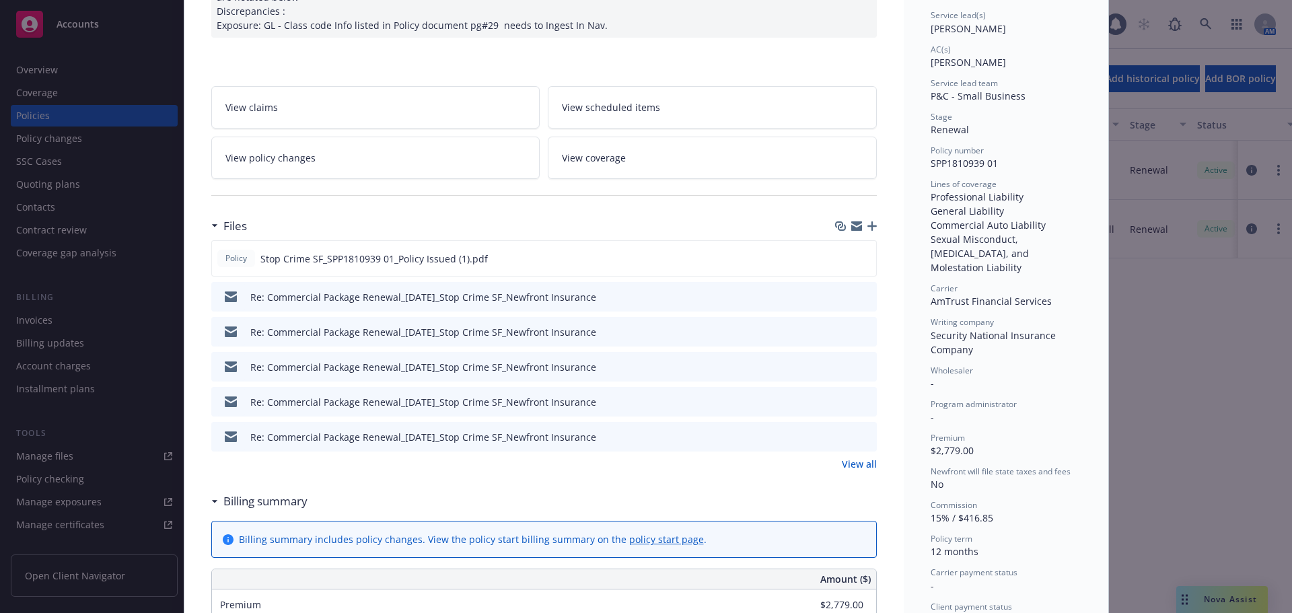
click at [856, 463] on link "View all" at bounding box center [859, 464] width 35 height 14
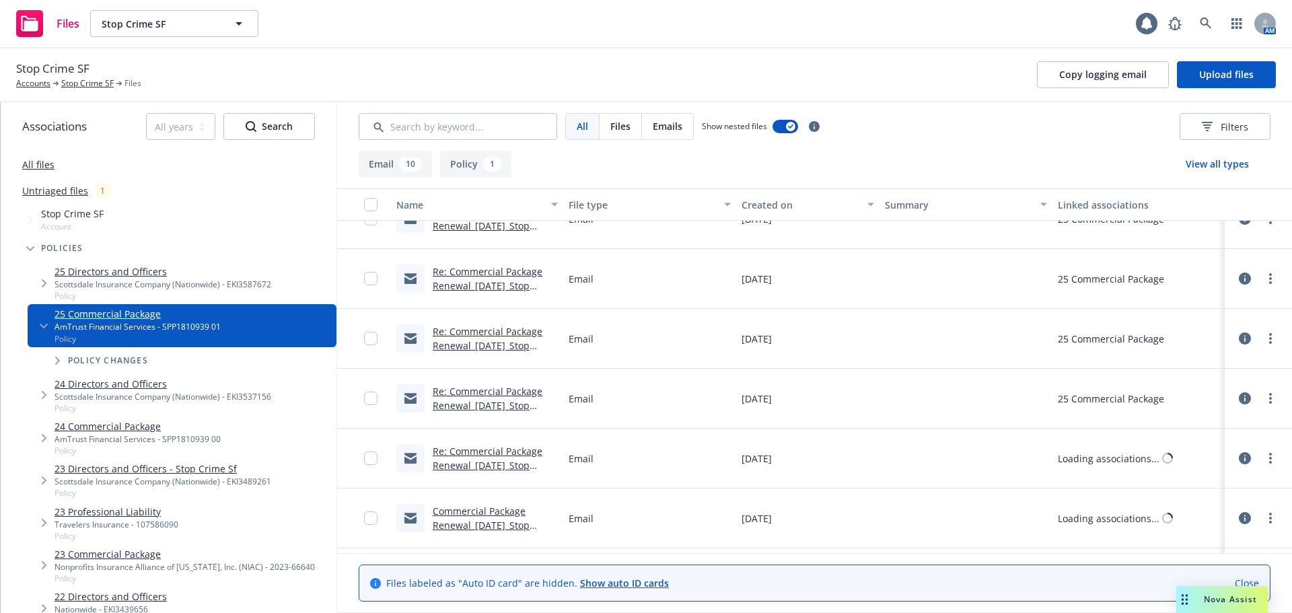
scroll to position [324, 0]
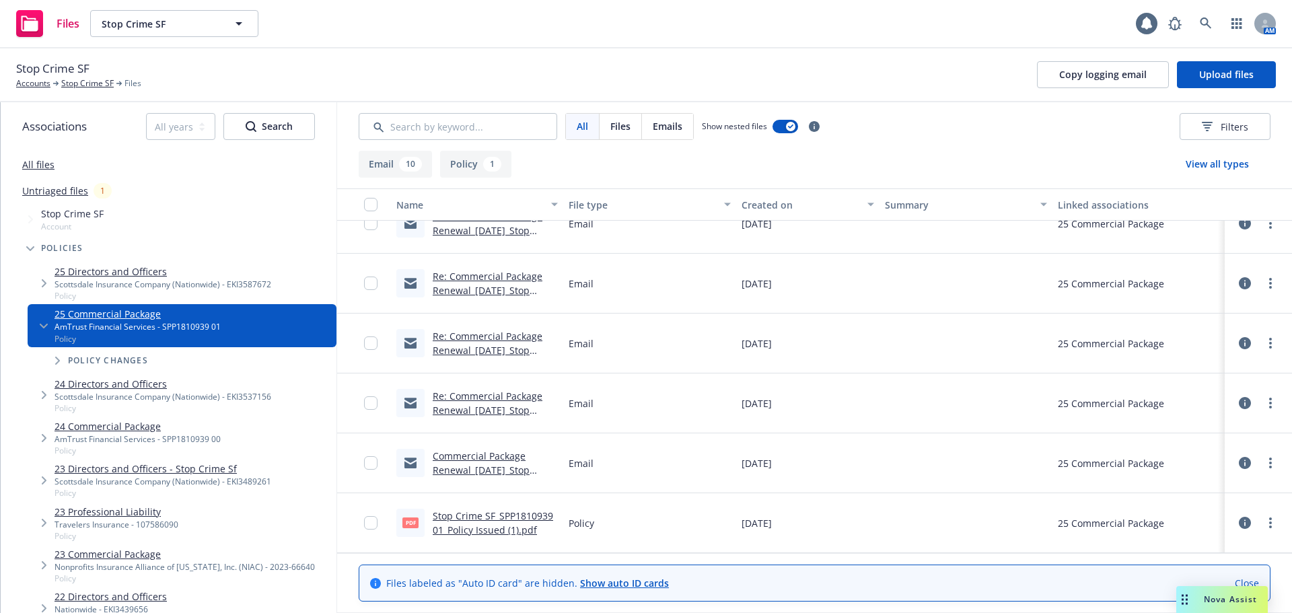
click at [1238, 525] on icon at bounding box center [1244, 523] width 12 height 12
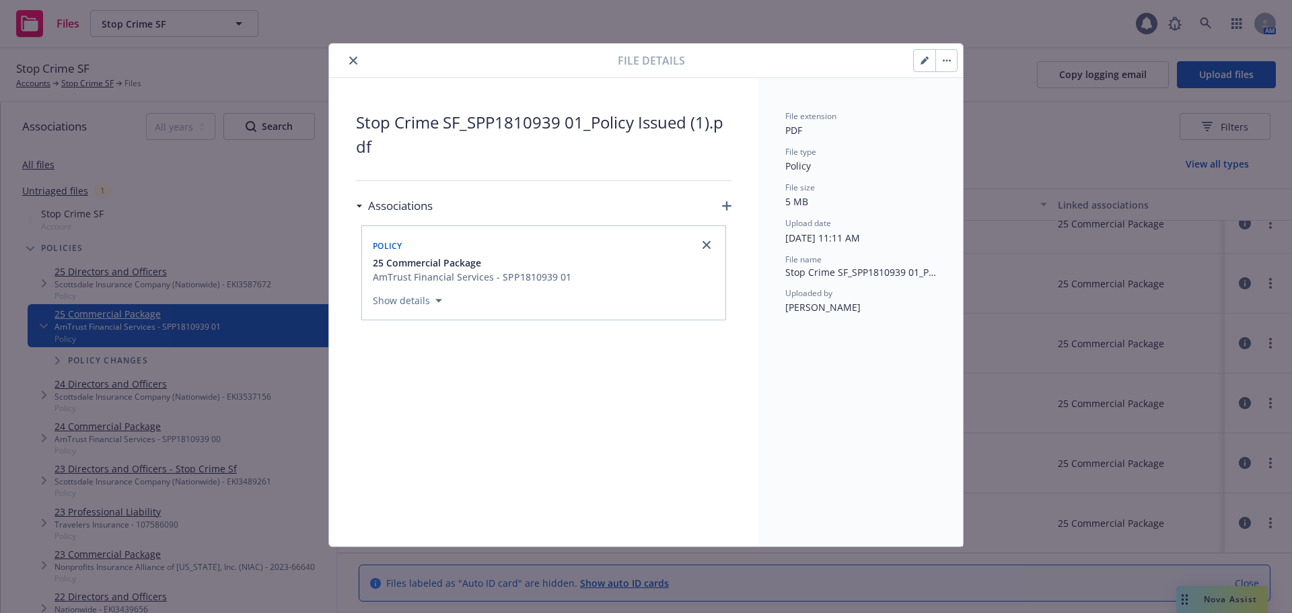
click at [352, 59] on icon "close" at bounding box center [353, 61] width 8 height 8
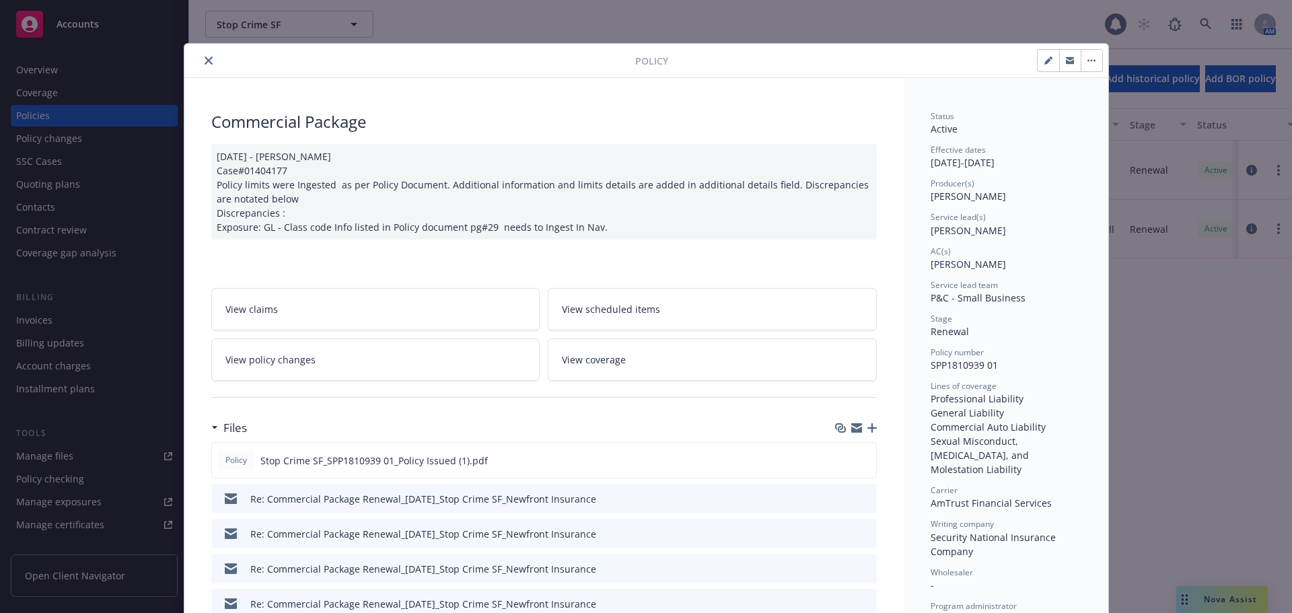
click at [204, 61] on icon "close" at bounding box center [208, 61] width 8 height 8
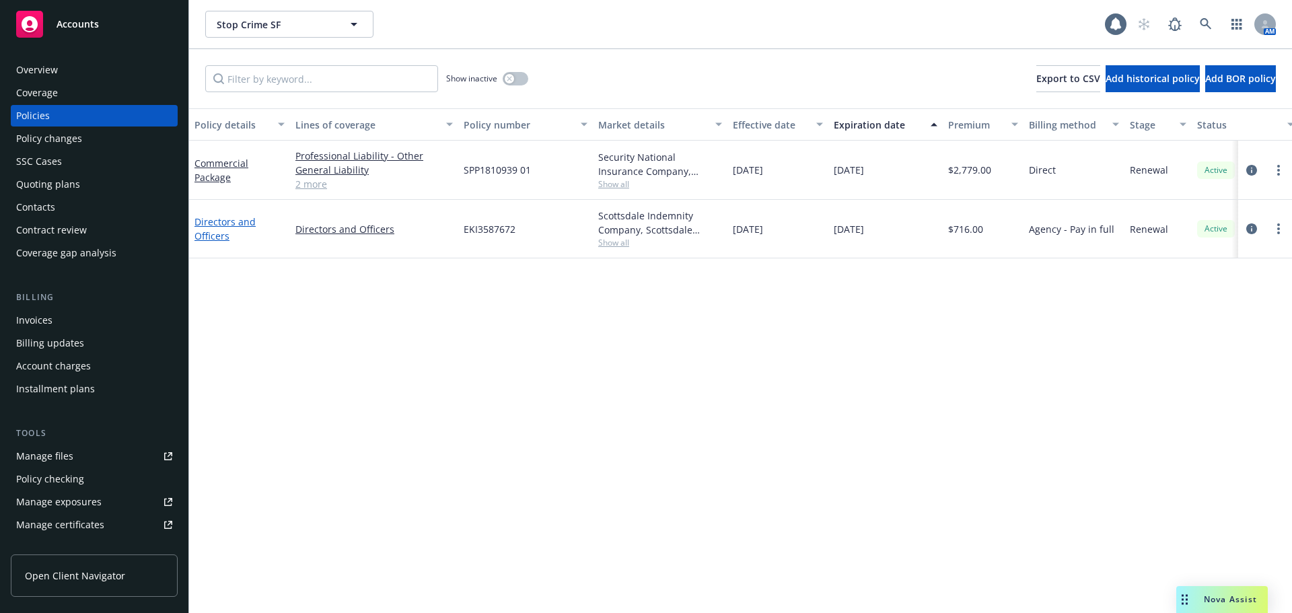
click at [224, 216] on link "Directors and Officers" at bounding box center [224, 228] width 61 height 27
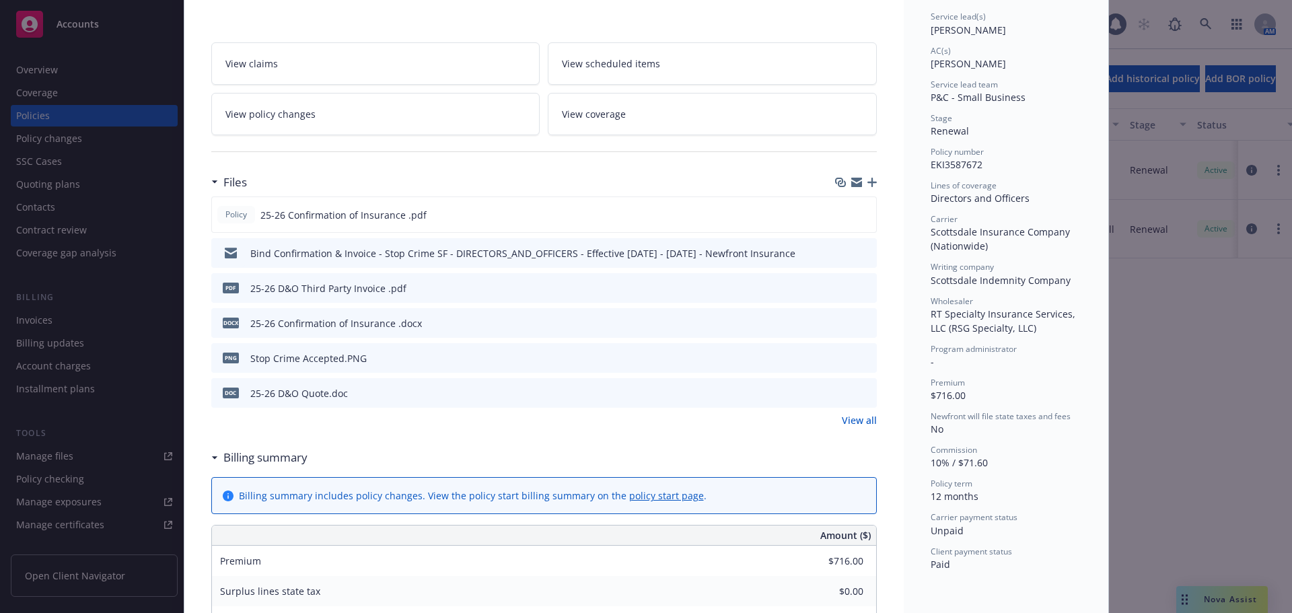
scroll to position [202, 0]
click at [858, 424] on link "View all" at bounding box center [859, 419] width 35 height 14
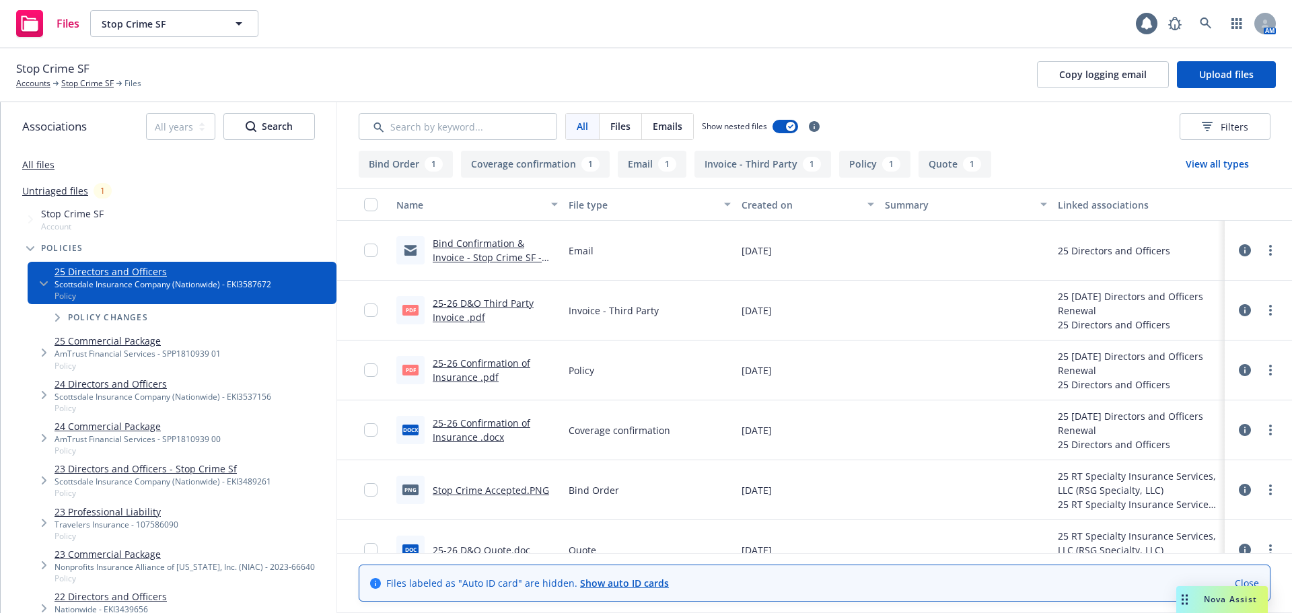
click at [1238, 372] on icon at bounding box center [1244, 370] width 12 height 12
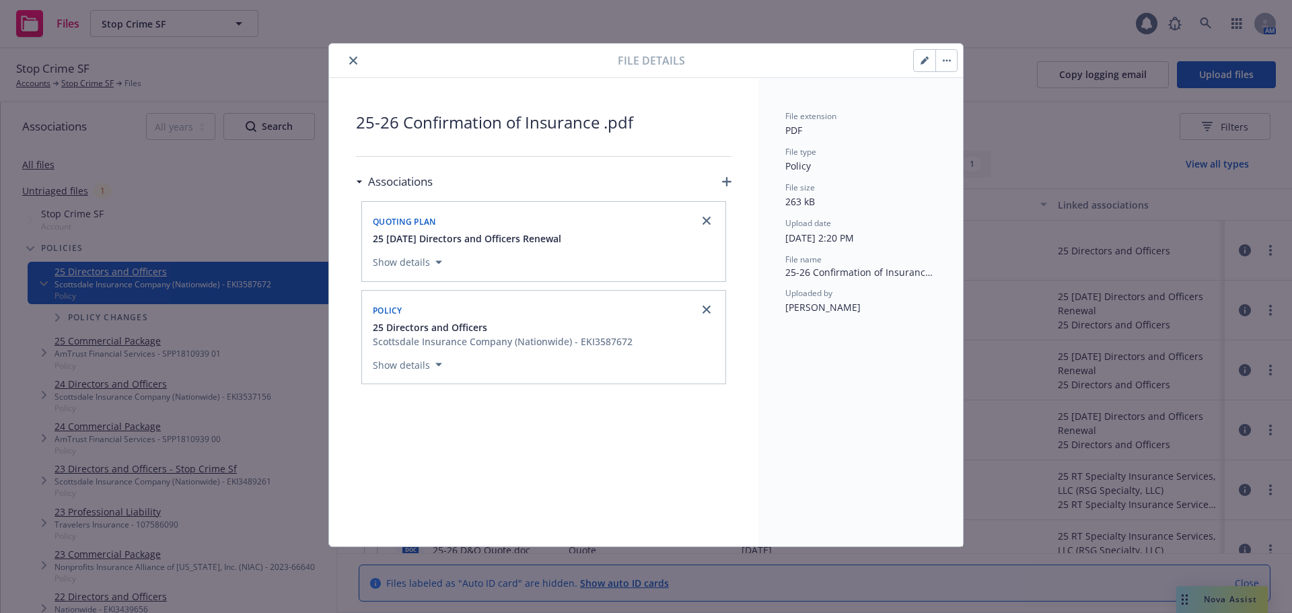
click at [355, 61] on icon "close" at bounding box center [353, 61] width 8 height 8
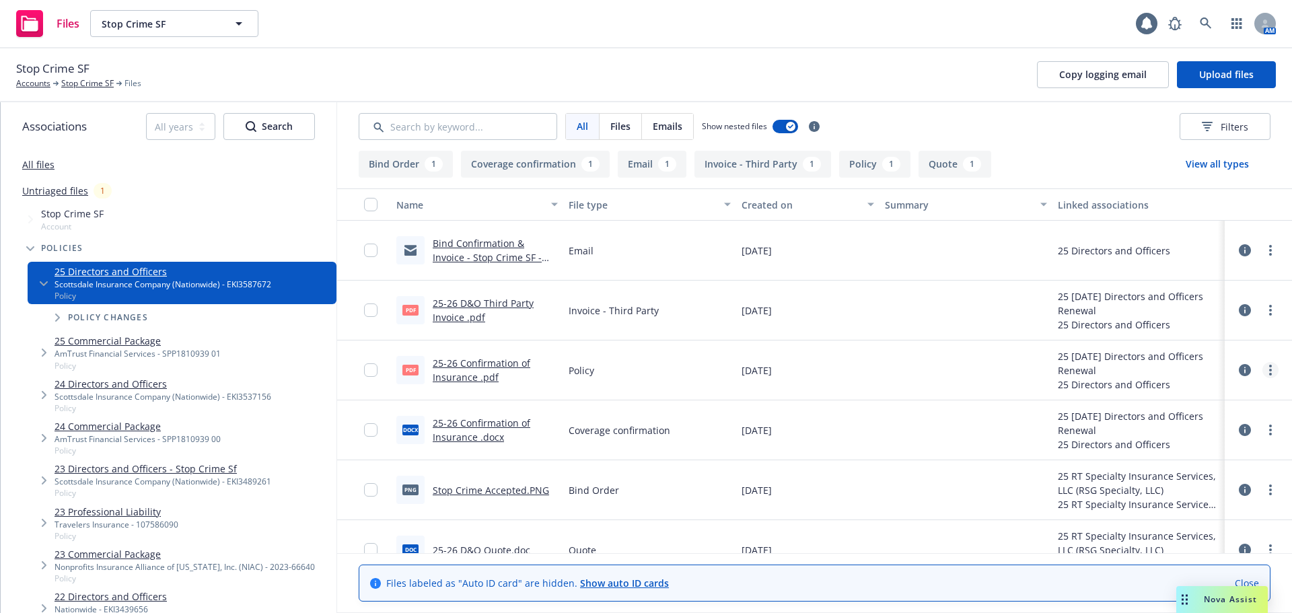
click at [1269, 368] on icon "more" at bounding box center [1270, 370] width 3 height 11
click at [1197, 426] on link "Download" at bounding box center [1200, 424] width 134 height 27
click at [459, 361] on link "25-26 Confirmation of Insurance .pdf" at bounding box center [482, 370] width 98 height 27
click at [1267, 371] on link "more" at bounding box center [1270, 370] width 16 height 16
click at [1196, 400] on link "Archive" at bounding box center [1200, 397] width 134 height 27
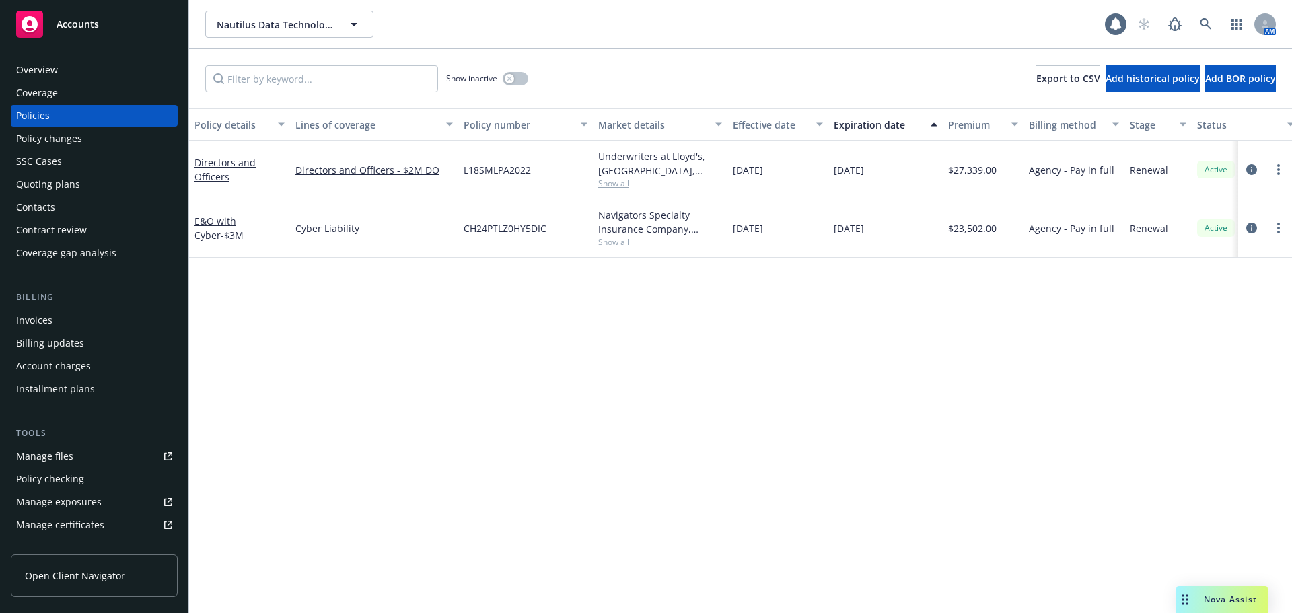
click at [48, 182] on div "Quoting plans" at bounding box center [48, 185] width 64 height 22
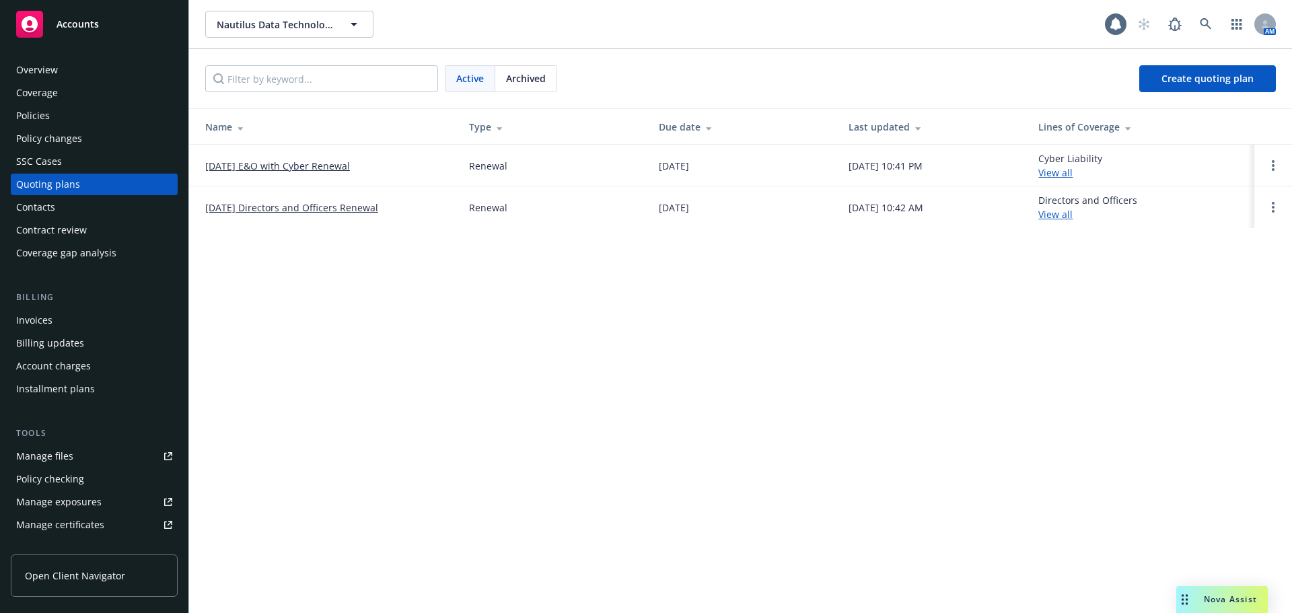
click at [336, 167] on link "[DATE] E&O with Cyber Renewal" at bounding box center [277, 166] width 145 height 14
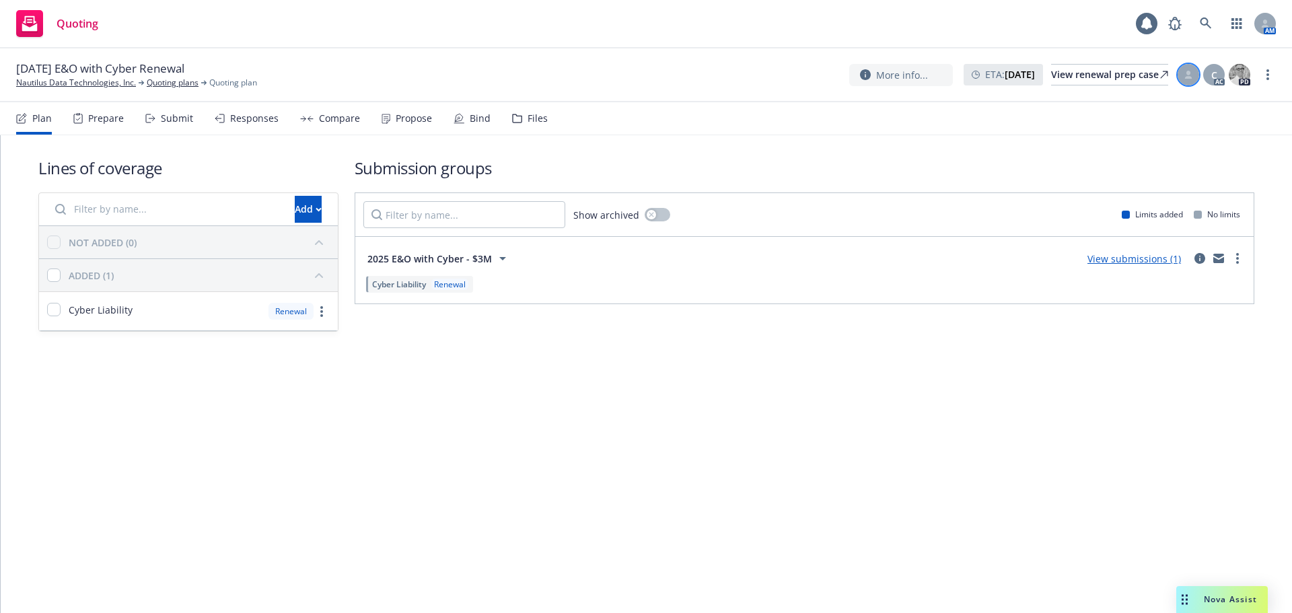
click at [1189, 66] on div at bounding box center [1188, 75] width 22 height 22
drag, startPoint x: 1225, startPoint y: 76, endPoint x: 1211, endPoint y: 83, distance: 15.9
click at [1224, 76] on div "Assign account manager Select an account manager... [PERSON_NAME] [PERSON_NAME]…" at bounding box center [1213, 75] width 75 height 24
click at [1211, 83] on div "C" at bounding box center [1214, 75] width 22 height 22
click at [1178, 79] on div at bounding box center [1188, 75] width 22 height 22
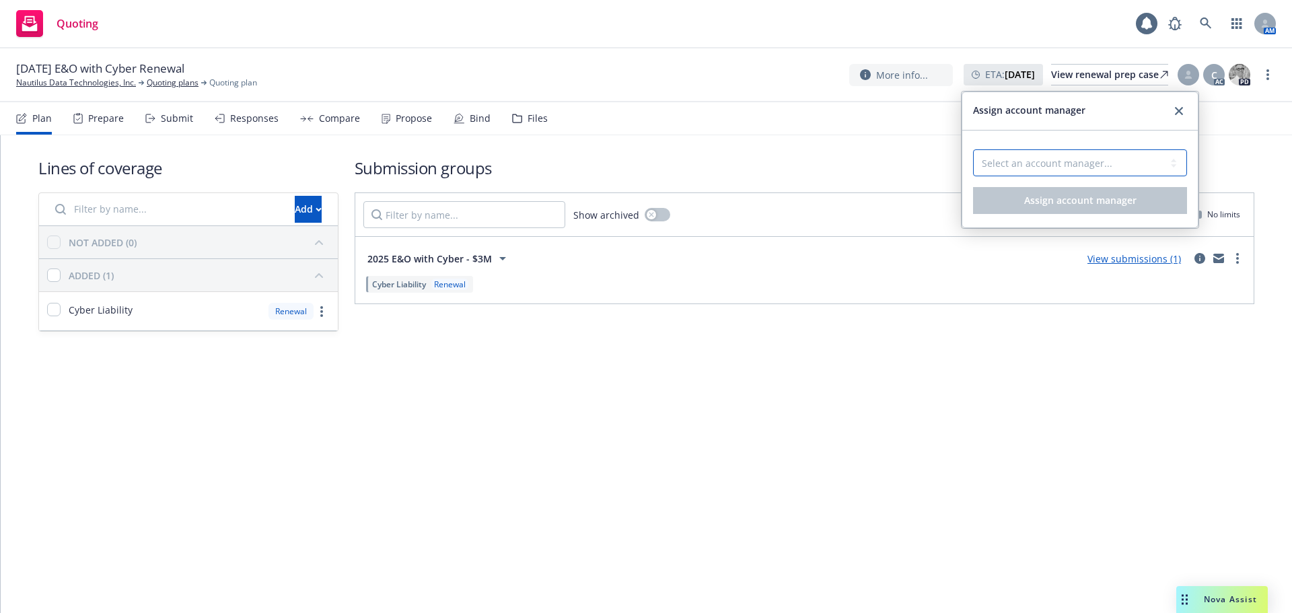
click at [1043, 162] on select "Select an account manager... [PERSON_NAME] [PERSON_NAME]" at bounding box center [1080, 162] width 214 height 27
select select "5415493c-816c-42a2-8d02-1e577820e081"
click at [973, 149] on select "Select an account manager... [PERSON_NAME] [PERSON_NAME]" at bounding box center [1080, 162] width 214 height 27
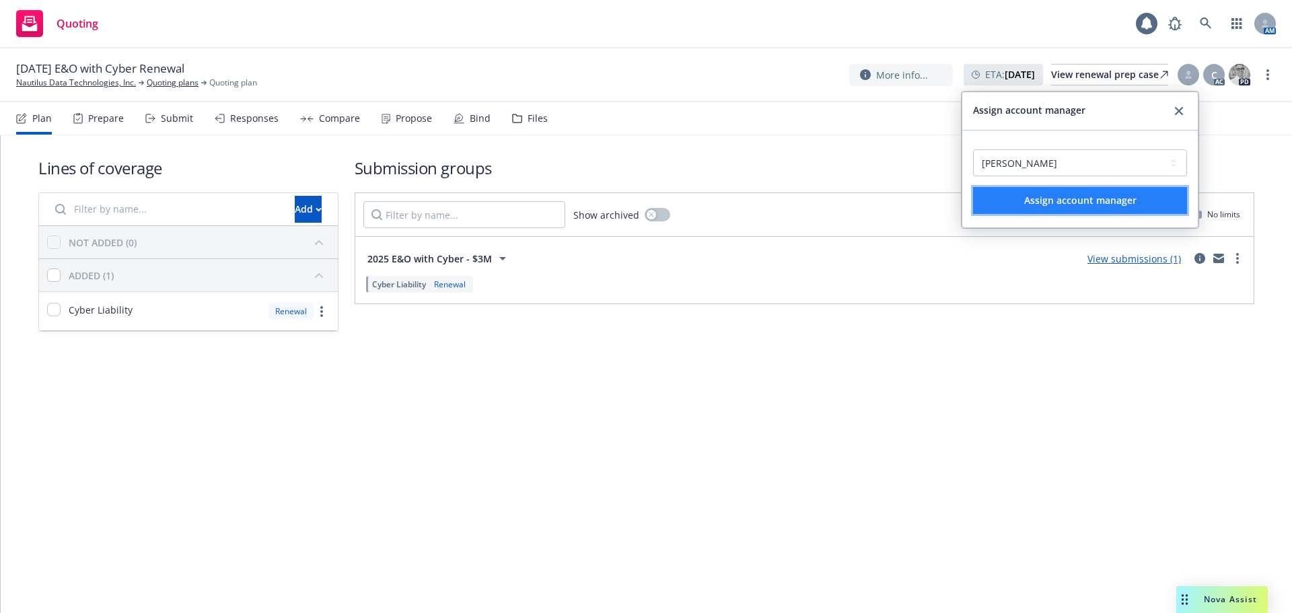
click at [1105, 199] on span "Assign account manager" at bounding box center [1080, 200] width 112 height 13
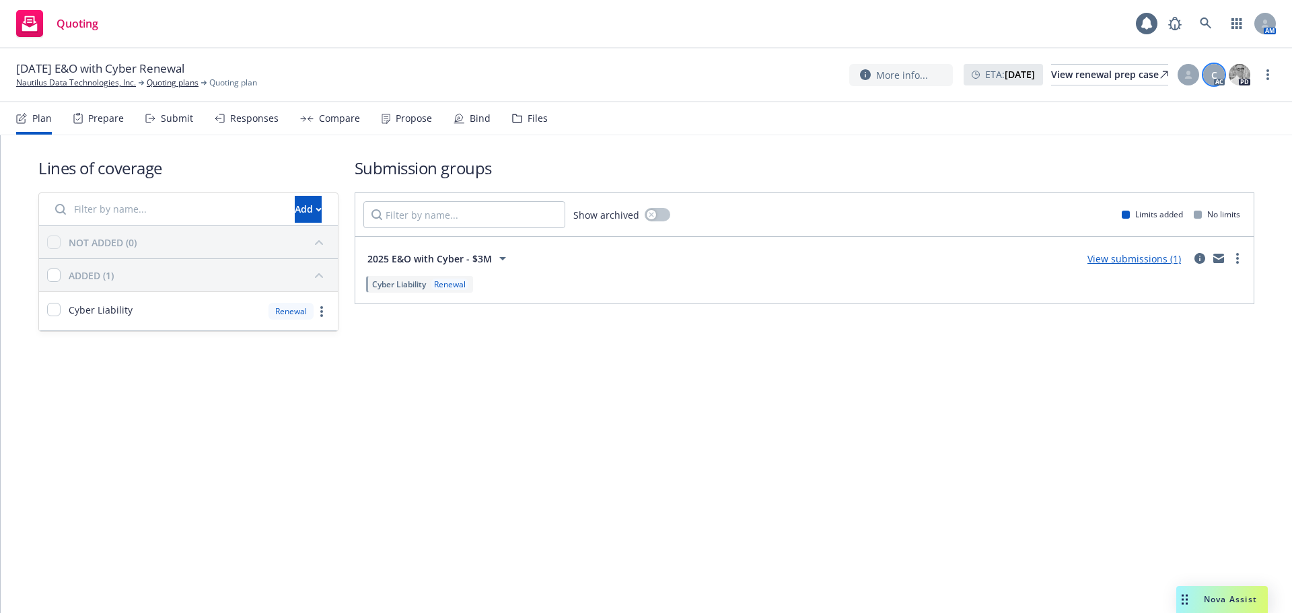
click at [1207, 83] on div "C" at bounding box center [1214, 75] width 22 height 22
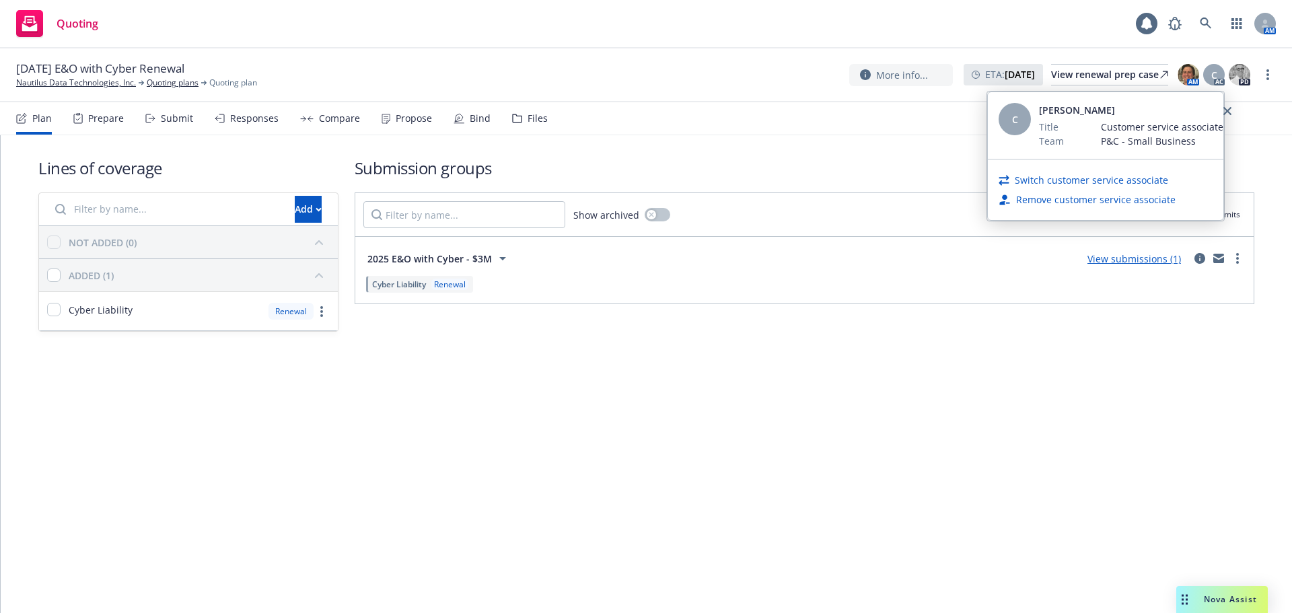
click at [1145, 180] on link "Switch customer service associate" at bounding box center [1090, 180] width 153 height 14
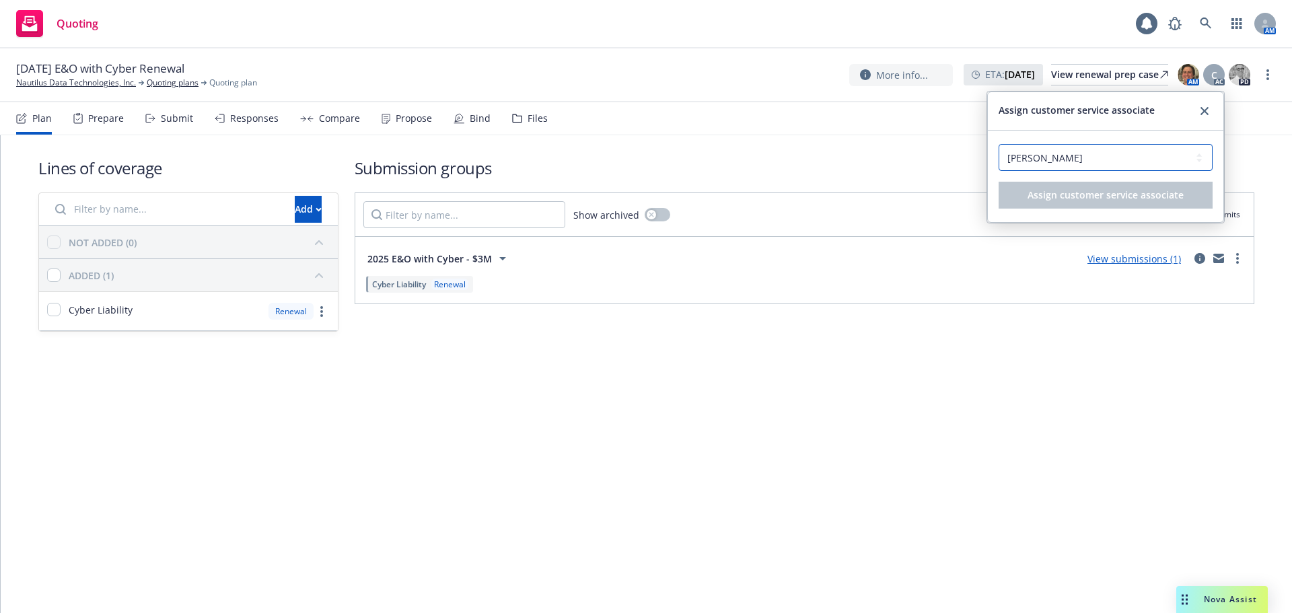
click at [1068, 167] on select "Select a customer service associate... Anna Guard Christina Martinez Lacy Lipet…" at bounding box center [1105, 157] width 214 height 27
select select "58953589-d9ae-43de-9bc7-98fc7eaa6a0c"
click at [998, 144] on select "Select a customer service associate... Anna Guard Christina Martinez Lacy Lipet…" at bounding box center [1105, 157] width 214 height 27
click at [1110, 204] on button "Assign customer service associate" at bounding box center [1105, 195] width 214 height 27
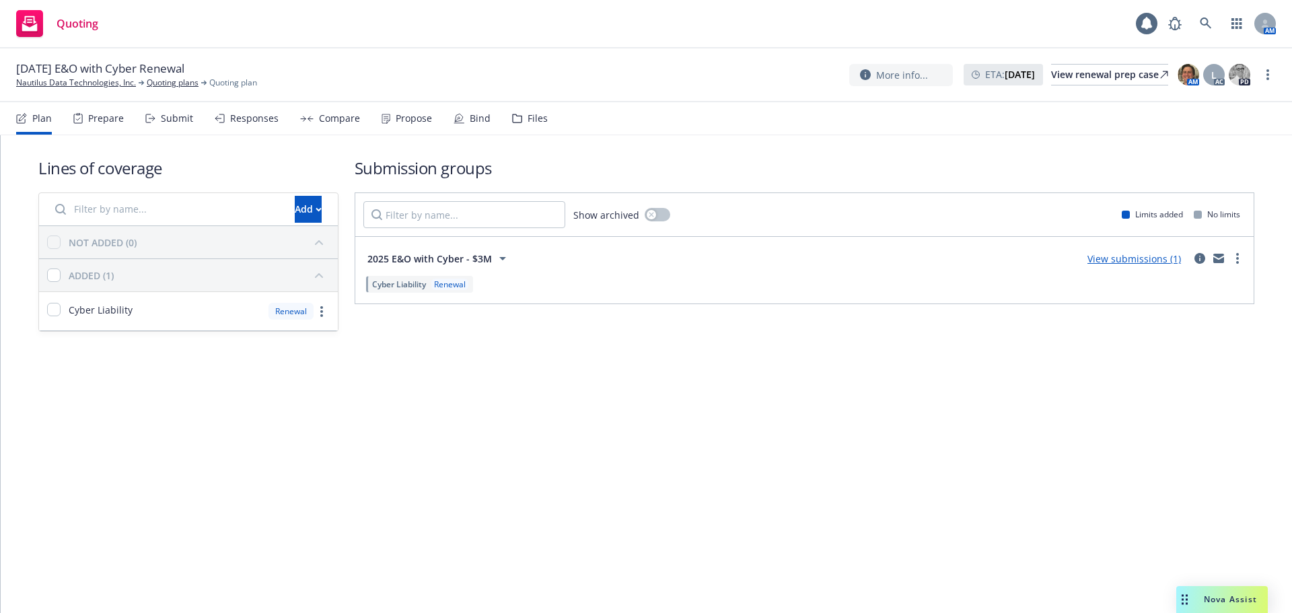
click at [1097, 262] on link "View submissions (1)" at bounding box center [1134, 258] width 94 height 13
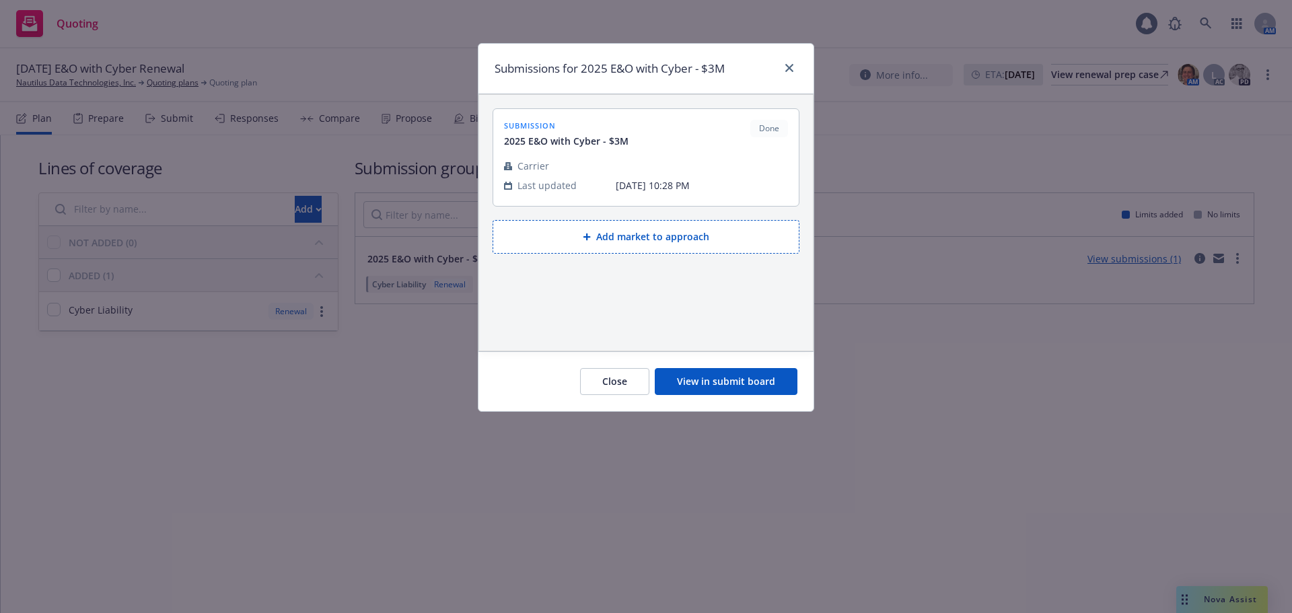
click at [731, 379] on button "View in submit board" at bounding box center [726, 381] width 143 height 27
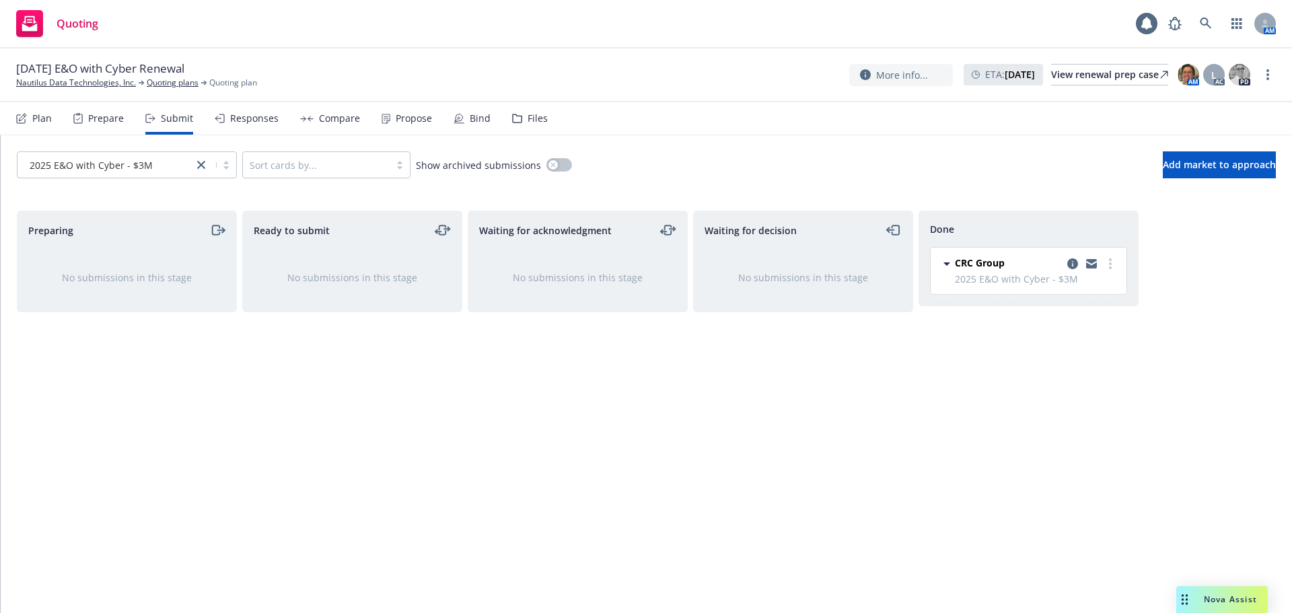
click at [405, 126] on div "Propose" at bounding box center [406, 118] width 50 height 32
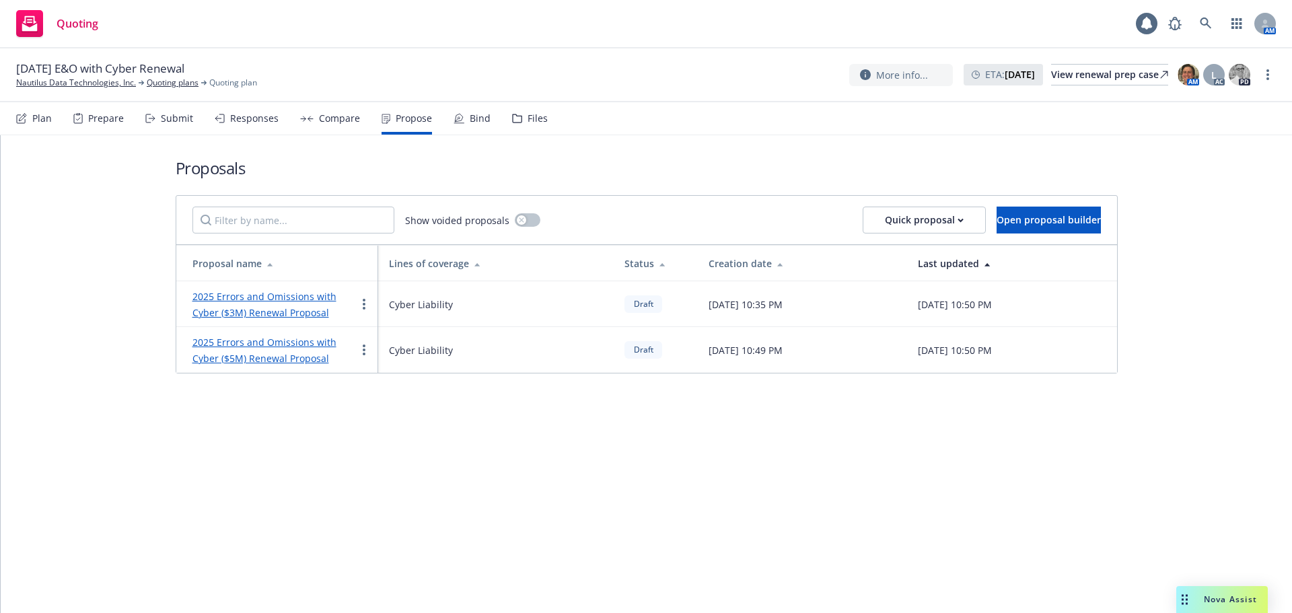
click at [276, 292] on link "2025 Errors and Omissions with Cyber ($3M) Renewal Proposal" at bounding box center [264, 304] width 144 height 29
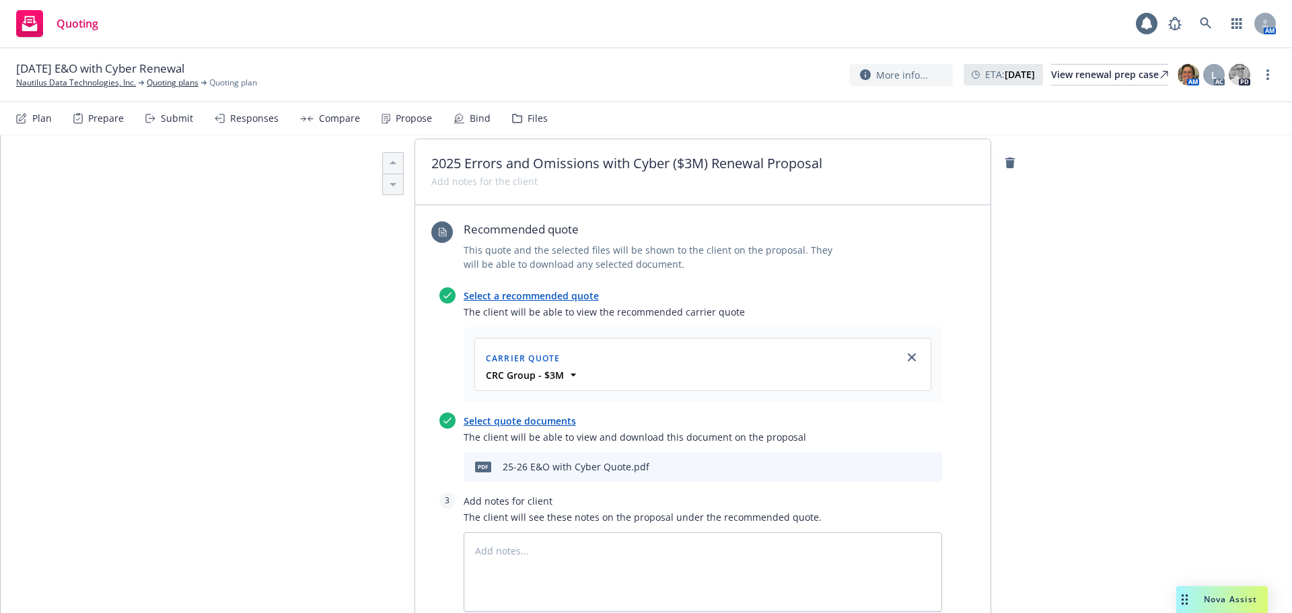
scroll to position [538, 0]
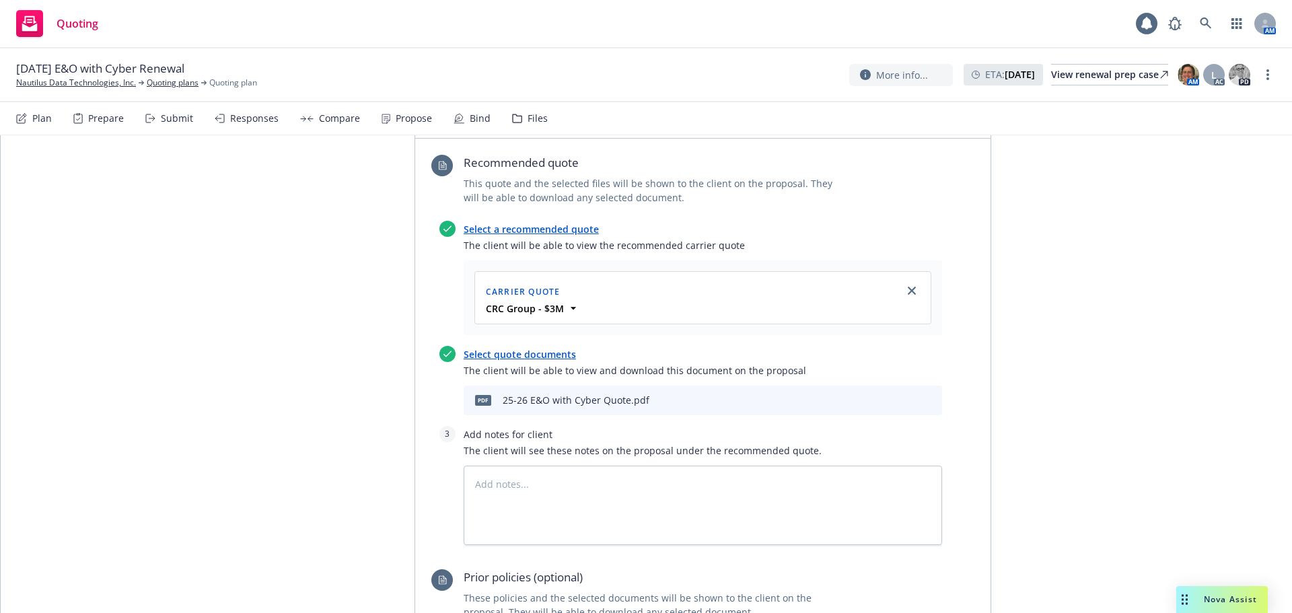
click at [884, 394] on icon "download file" at bounding box center [885, 399] width 11 height 11
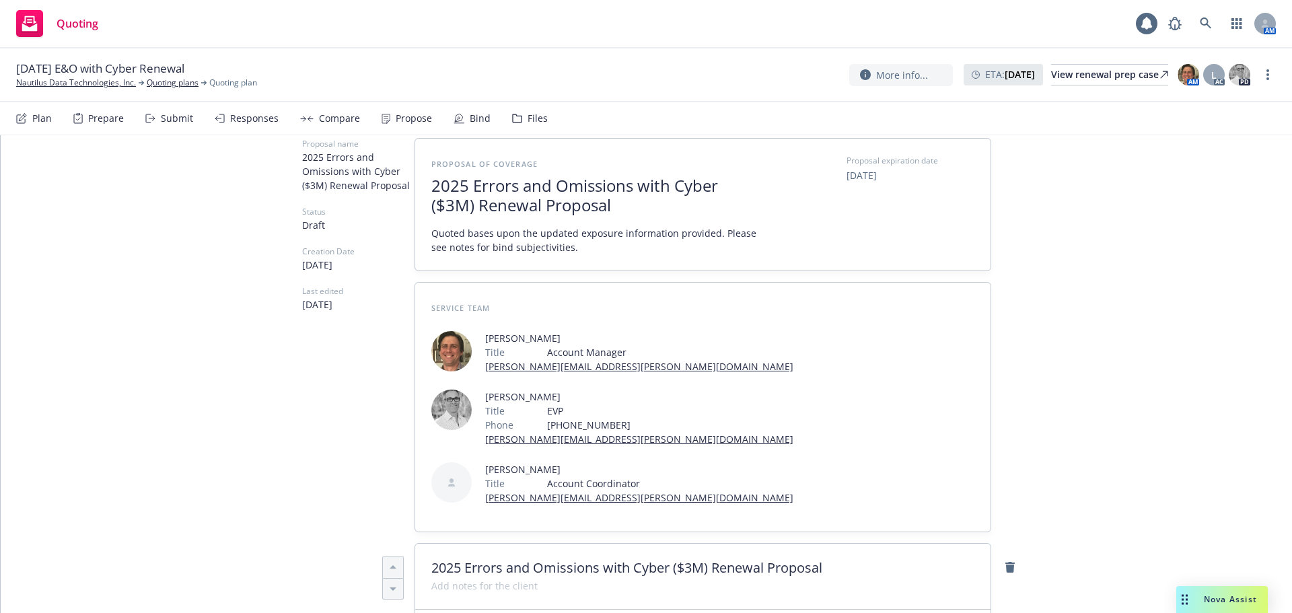
scroll to position [0, 0]
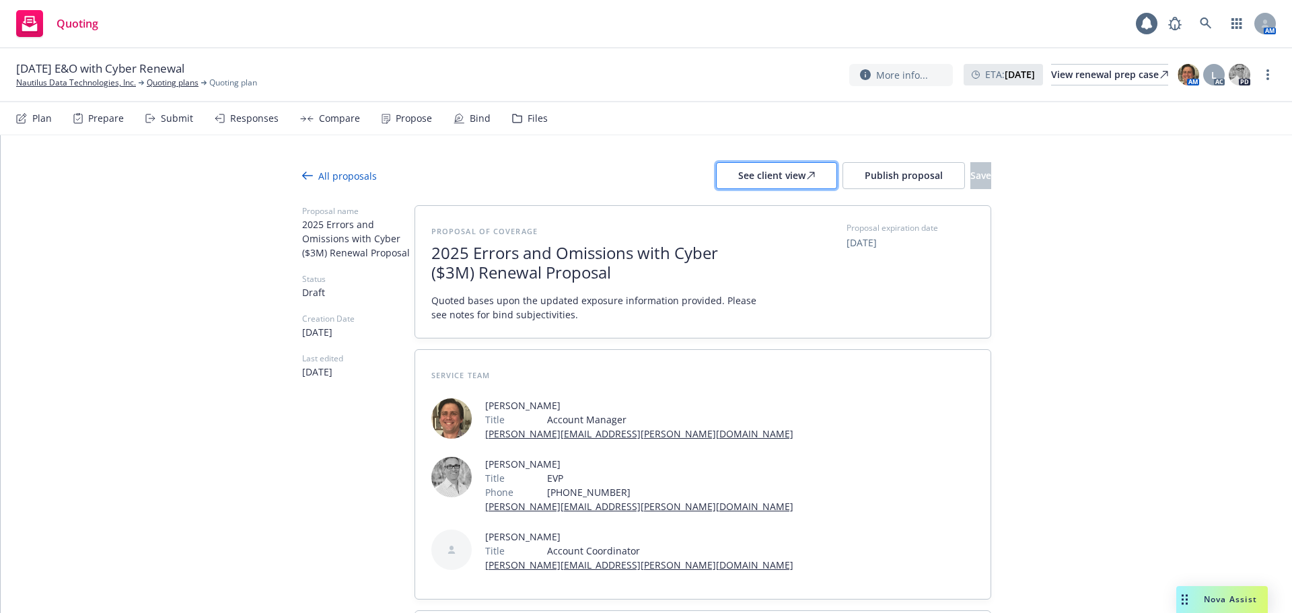
click at [743, 173] on div "See client view" at bounding box center [776, 176] width 77 height 26
type textarea "x"
click at [544, 256] on span "2025 Errors and Omissions with Cyber ($3M) Renewal Proposal" at bounding box center [596, 263] width 330 height 39
click at [647, 263] on span "2025 Errors & Omissions with Cyber ($3M) Renewal Proposal" at bounding box center [596, 263] width 330 height 39
click at [652, 260] on span "2025 Errors & Omissions with Cyber ($3M) Renewal Proposal" at bounding box center [596, 263] width 330 height 39
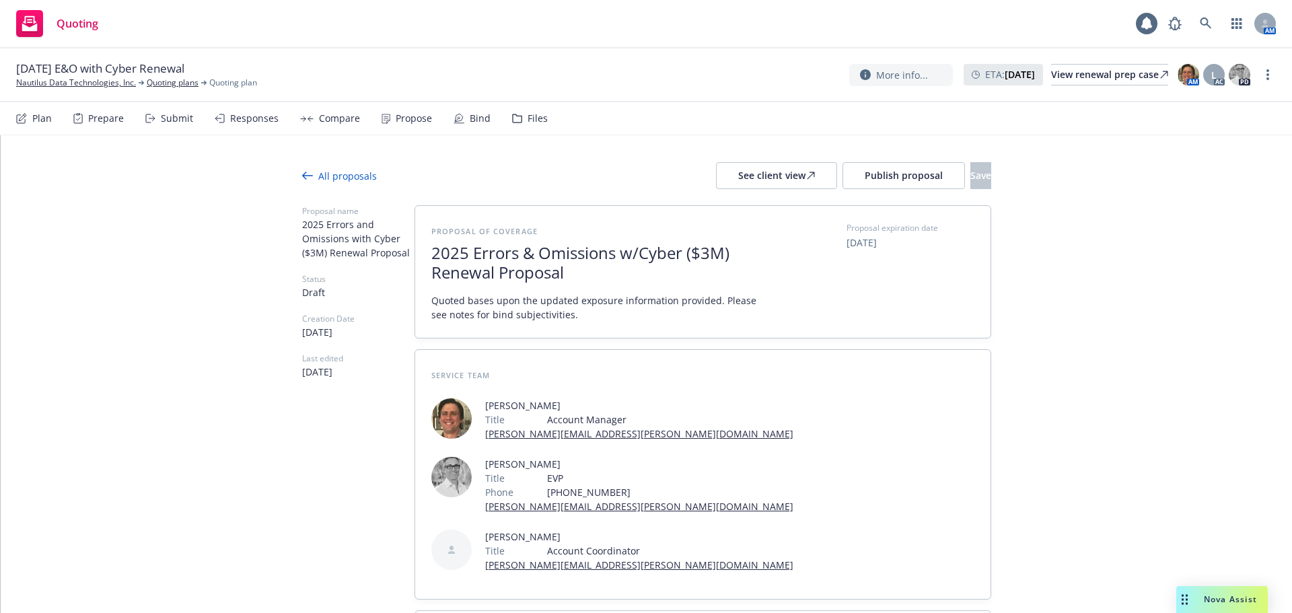
click at [423, 280] on div "Proposal of coverage 2025 Errors & Omissions w/Cyber ($3M) Renewal Proposal Quo…" at bounding box center [702, 272] width 575 height 132
click at [431, 280] on span "2025 Errors & Omissions w/Cyber ($3M) Renewal Proposal" at bounding box center [596, 263] width 330 height 39
click at [593, 275] on span "2025 Errors & Omissions w/Cyber ($3M) Renewal Proposal" at bounding box center [596, 262] width 330 height 39
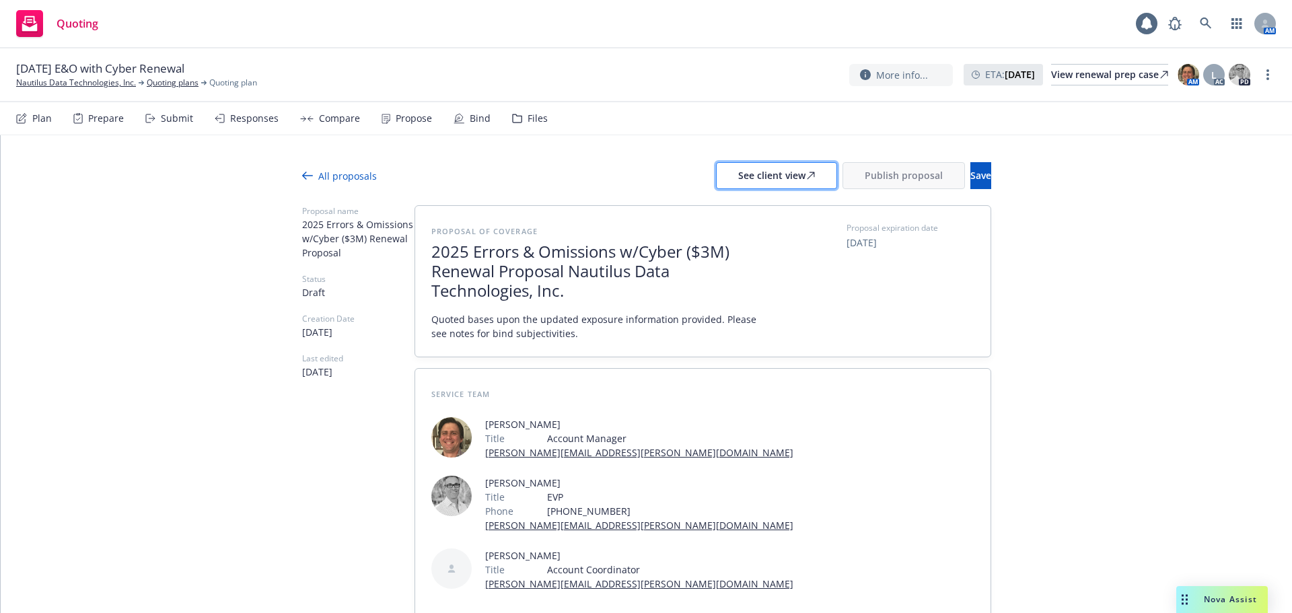
click at [738, 176] on div "See client view" at bounding box center [776, 176] width 77 height 26
click at [738, 182] on div "See client view" at bounding box center [776, 176] width 77 height 26
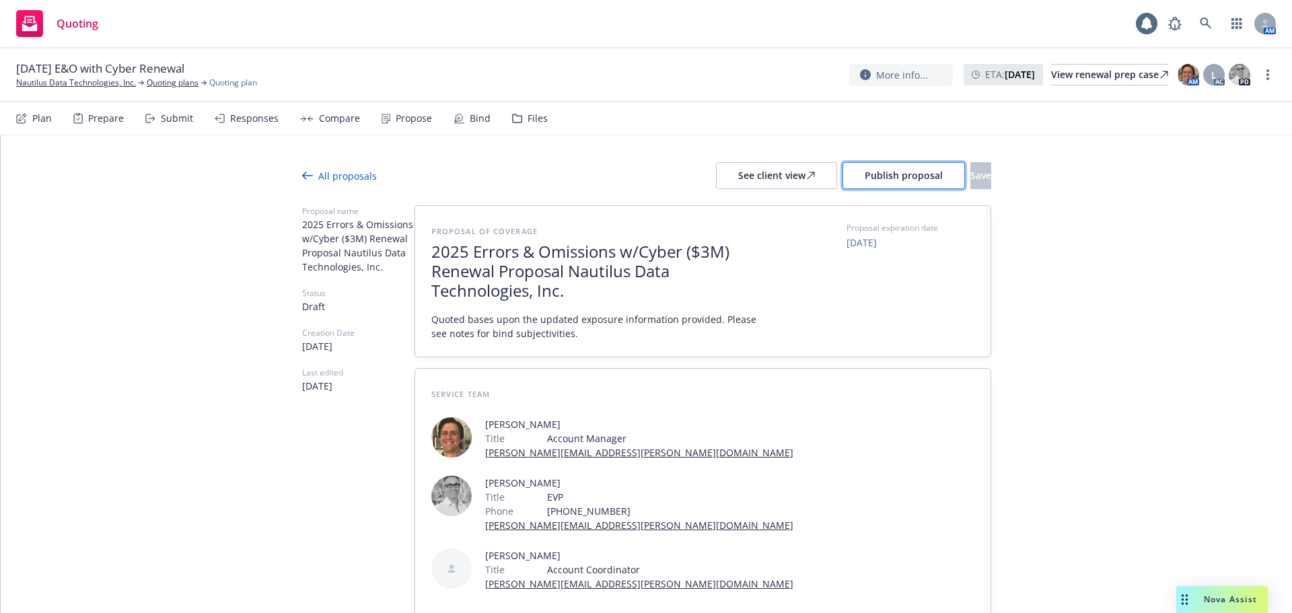
click at [842, 166] on button "Publish proposal" at bounding box center [903, 175] width 122 height 27
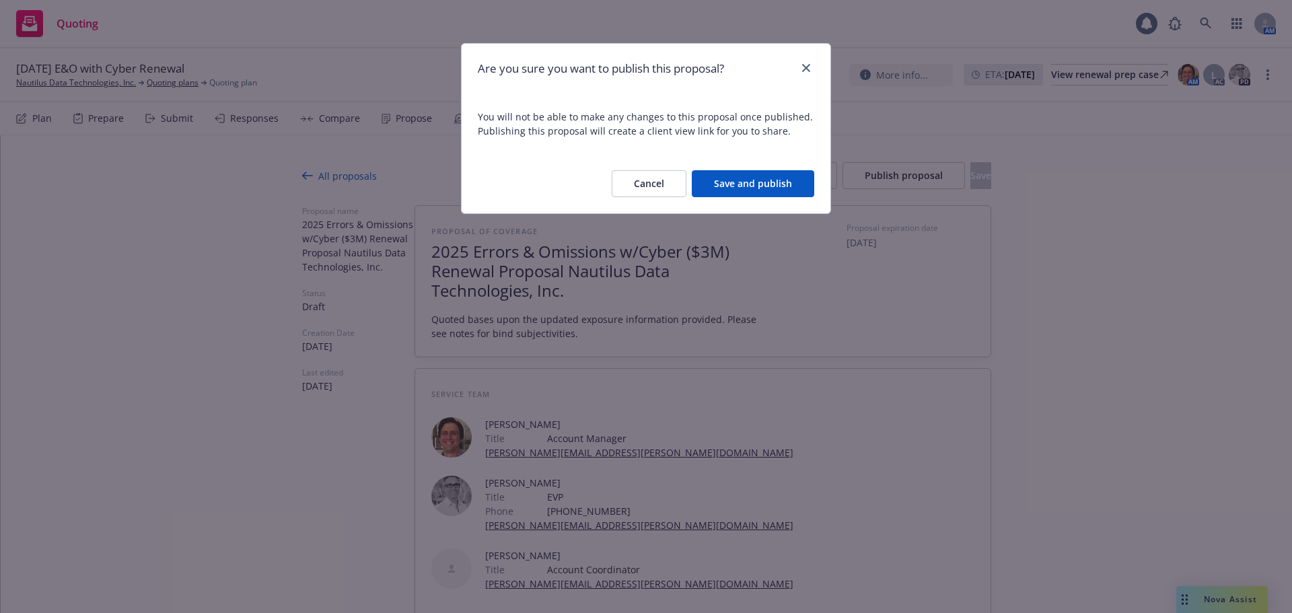
click at [745, 184] on button "Save and publish" at bounding box center [753, 183] width 122 height 27
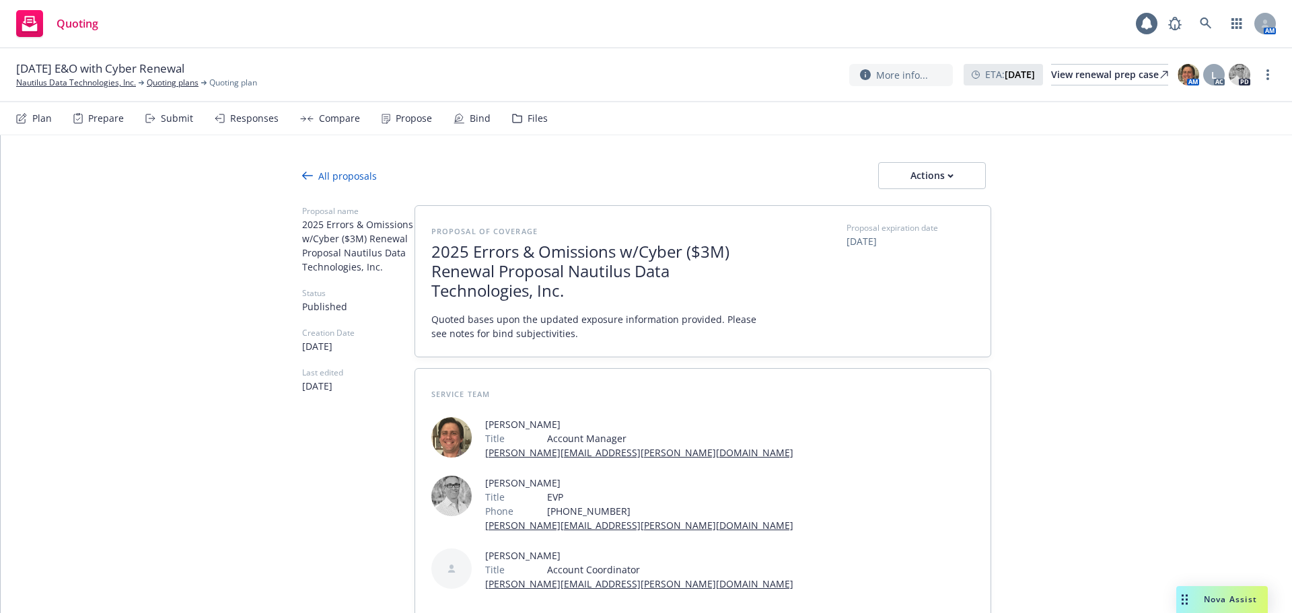
click at [302, 174] on icon at bounding box center [307, 175] width 11 height 11
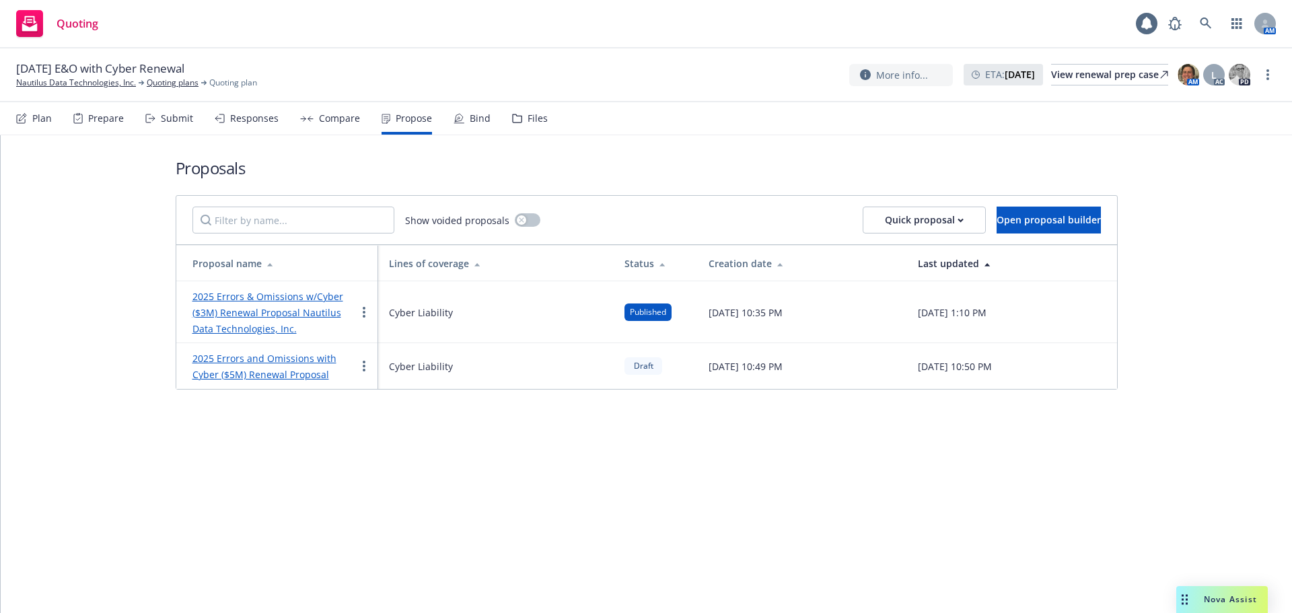
click at [266, 361] on link "2025 Errors and Omissions with Cyber ($5M) Renewal Proposal" at bounding box center [264, 366] width 144 height 29
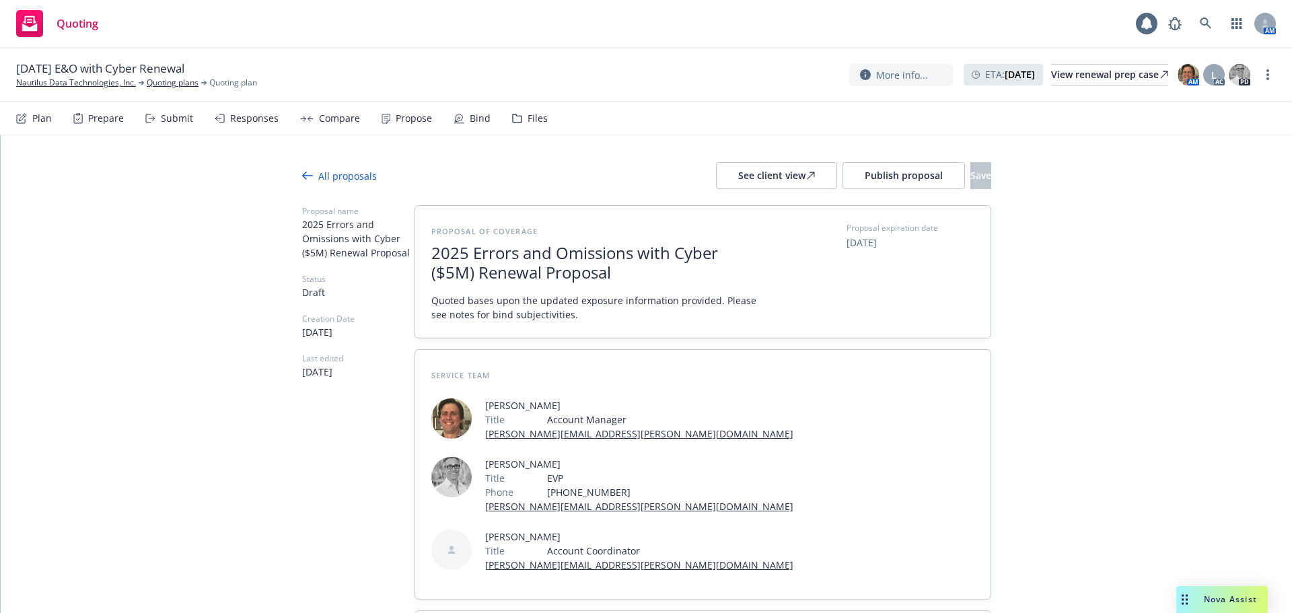
type textarea "x"
click at [552, 253] on span "2025 Errors and Omissions with Cyber ($5M) Renewal Proposal" at bounding box center [596, 263] width 330 height 39
click at [648, 260] on span "2025 Errors & Omissions with Cyber ($5M) Renewal Proposal" at bounding box center [596, 263] width 330 height 39
click at [601, 268] on span "2025 Errors & Omissions w/ Cyber ($5M) Renewal Proposal" at bounding box center [596, 263] width 330 height 39
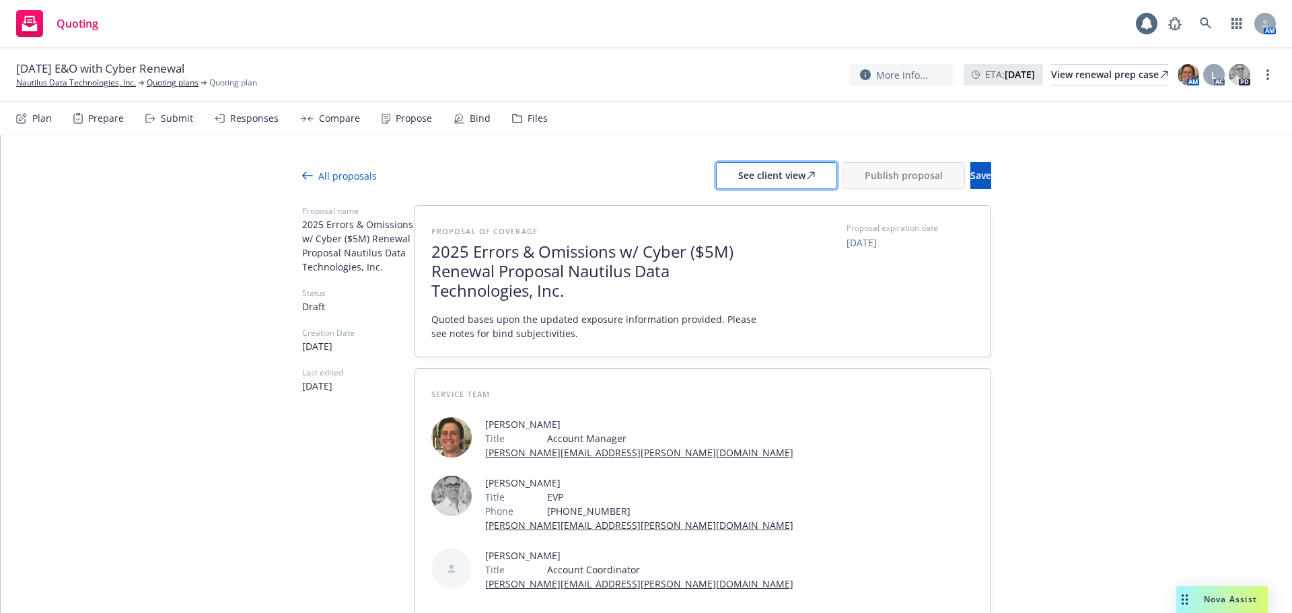
click at [716, 178] on button "See client view" at bounding box center [776, 175] width 121 height 27
click at [864, 179] on span "Publish proposal" at bounding box center [903, 175] width 78 height 13
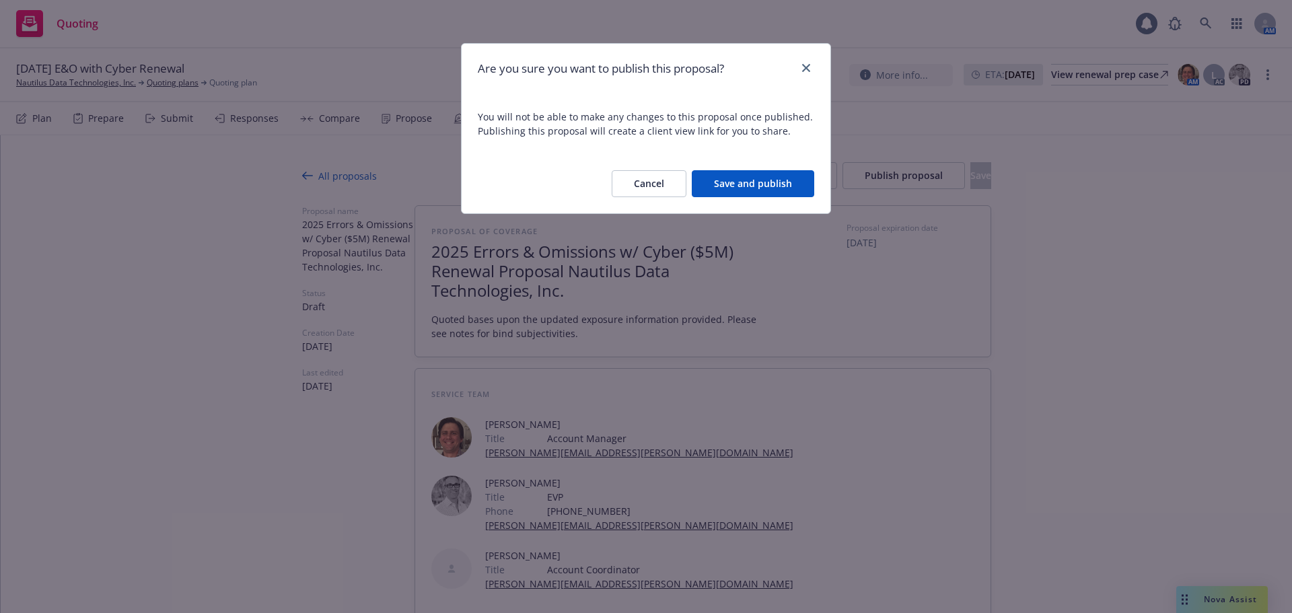
click at [732, 180] on button "Save and publish" at bounding box center [753, 183] width 122 height 27
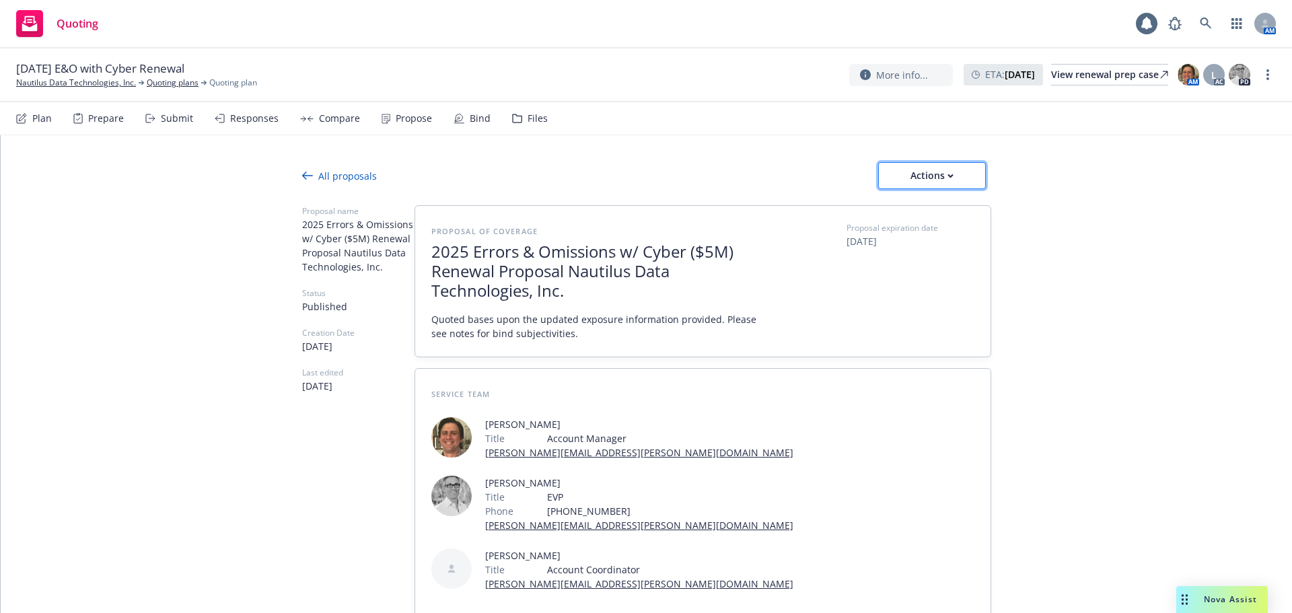
click at [907, 182] on div "Actions" at bounding box center [931, 176] width 63 height 26
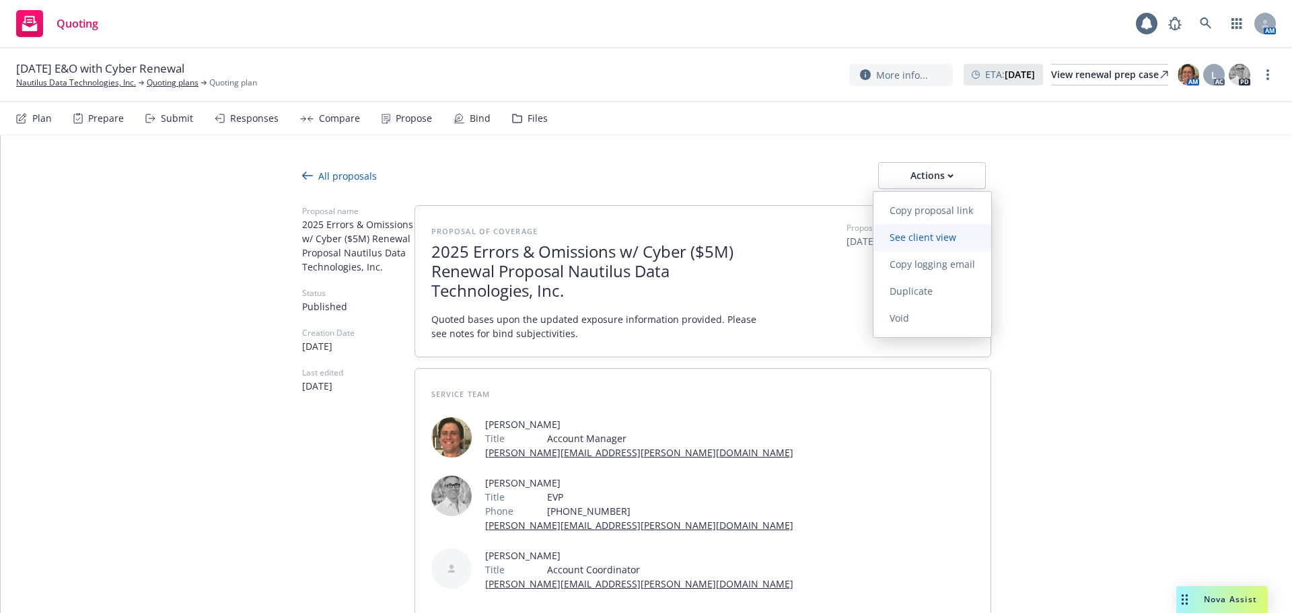
click at [914, 242] on span "See client view" at bounding box center [922, 237] width 99 height 13
click at [302, 173] on icon at bounding box center [307, 175] width 11 height 11
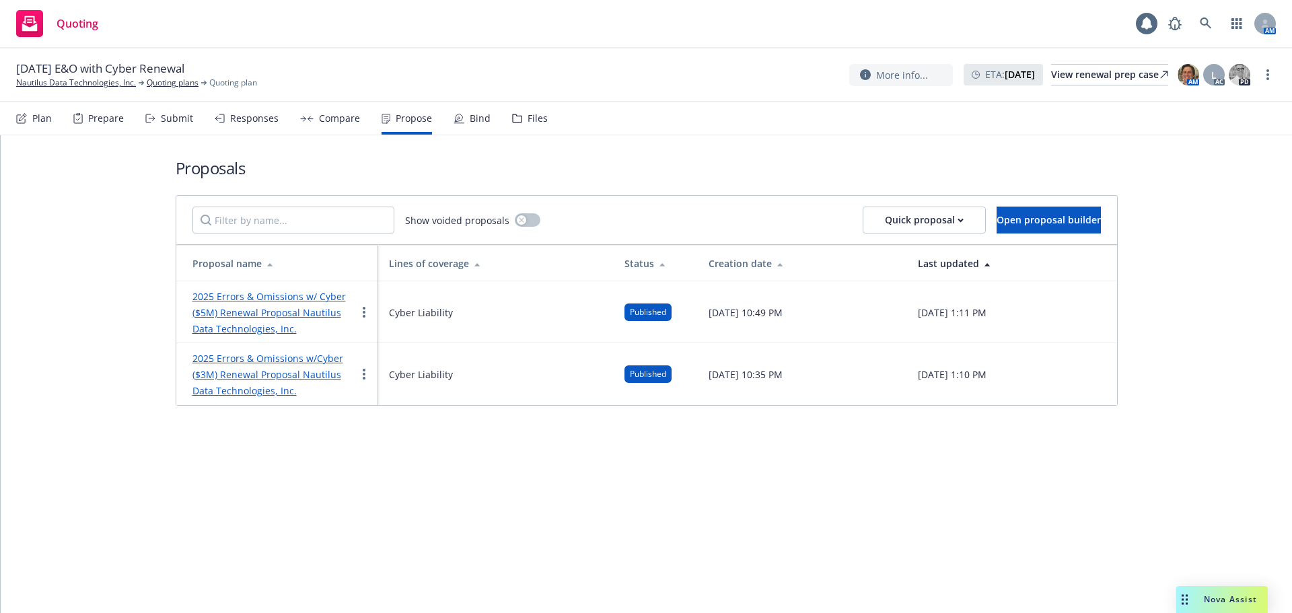
click at [297, 311] on link "2025 Errors & Omissions w/ Cyber ($5M) Renewal Proposal Nautilus Data Technolog…" at bounding box center [268, 312] width 153 height 45
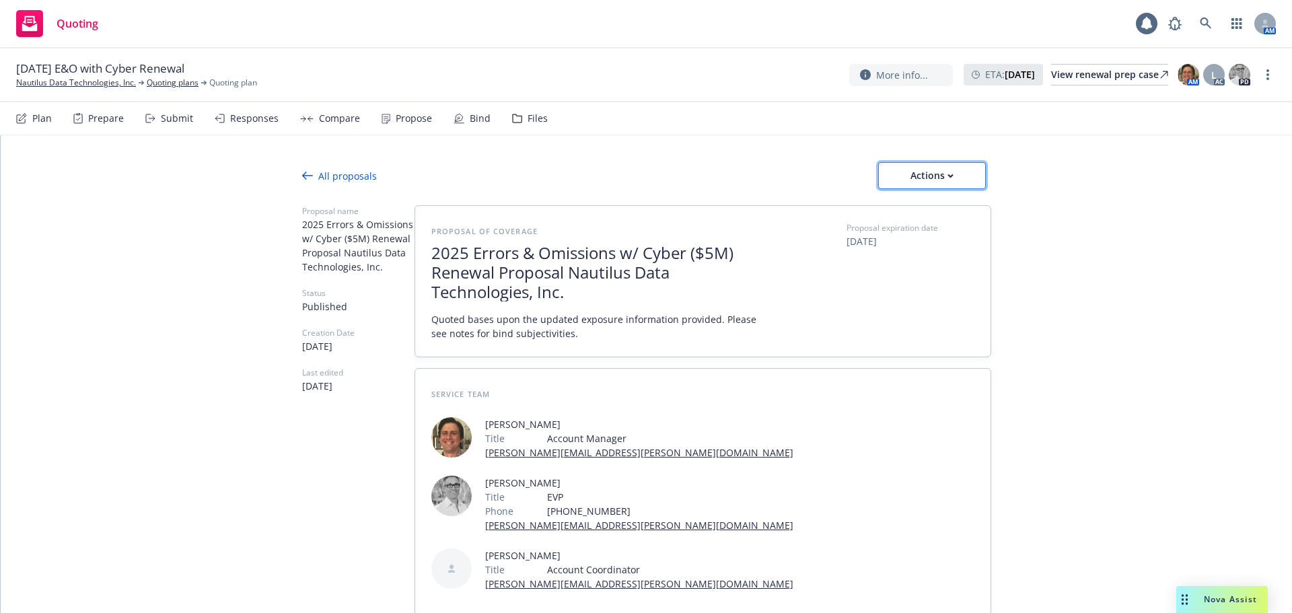
click at [886, 183] on button "Actions" at bounding box center [932, 175] width 108 height 27
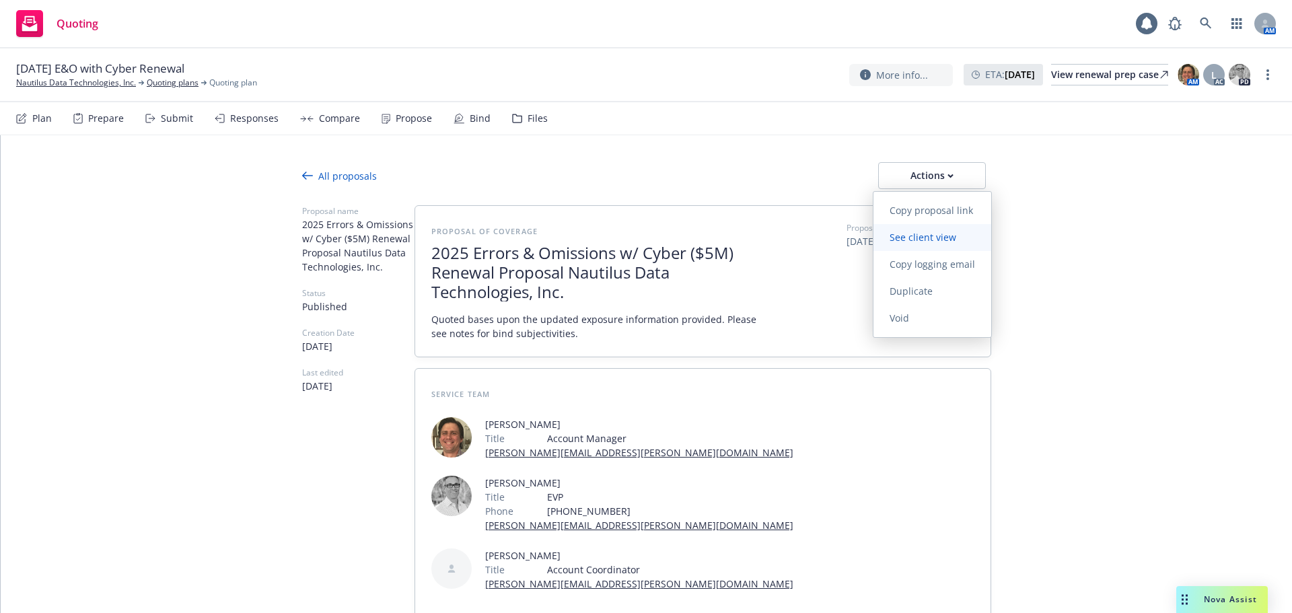
click at [900, 244] on link "See client view" at bounding box center [932, 237] width 118 height 27
click at [309, 171] on div "All proposals" at bounding box center [339, 176] width 75 height 14
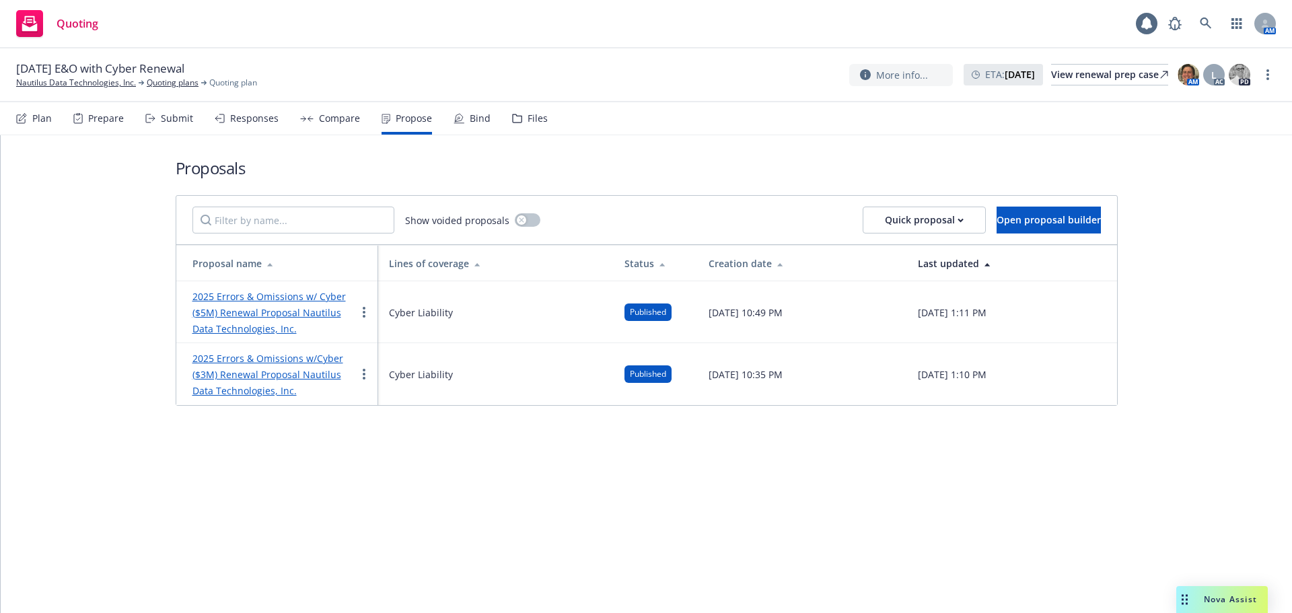
click at [272, 371] on link "2025 Errors & Omissions w/Cyber ($3M) Renewal Proposal Nautilus Data Technologi…" at bounding box center [267, 374] width 151 height 45
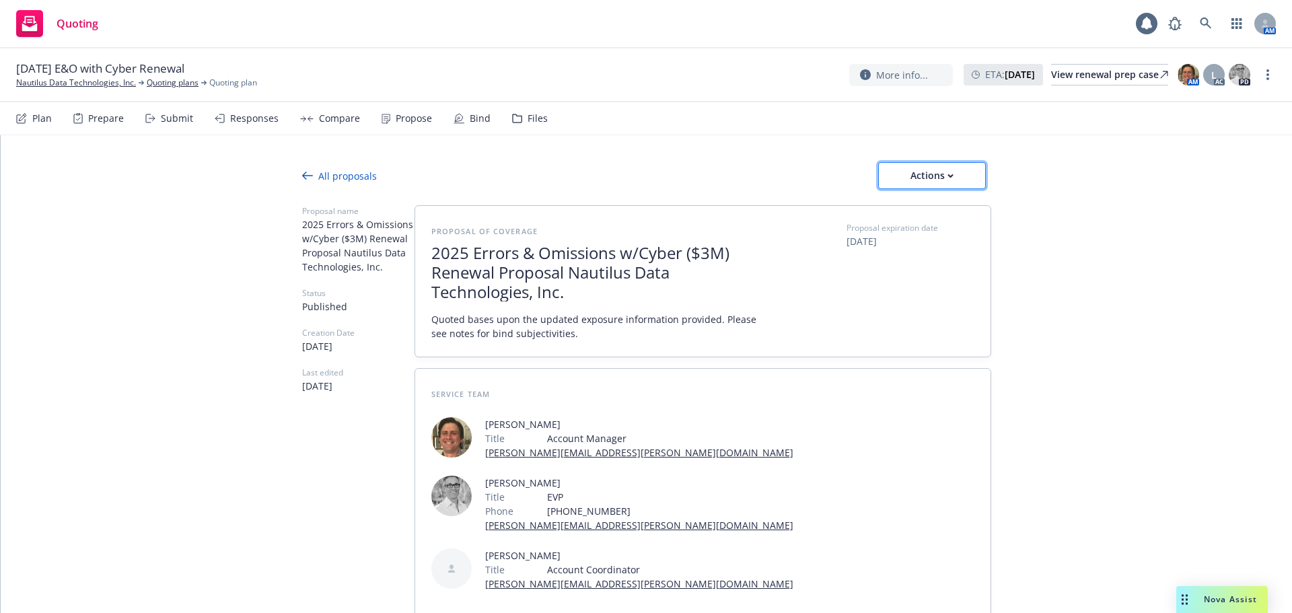
click at [885, 172] on button "Actions" at bounding box center [932, 175] width 108 height 27
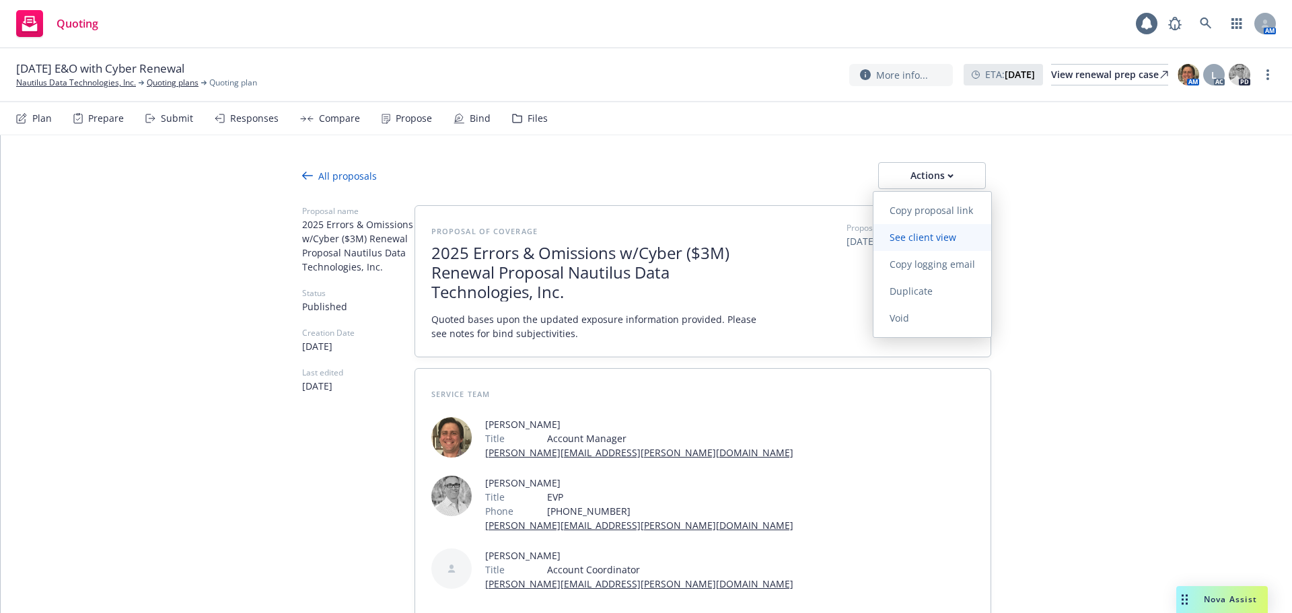
click at [913, 240] on span "See client view" at bounding box center [922, 237] width 99 height 13
type textarea "x"
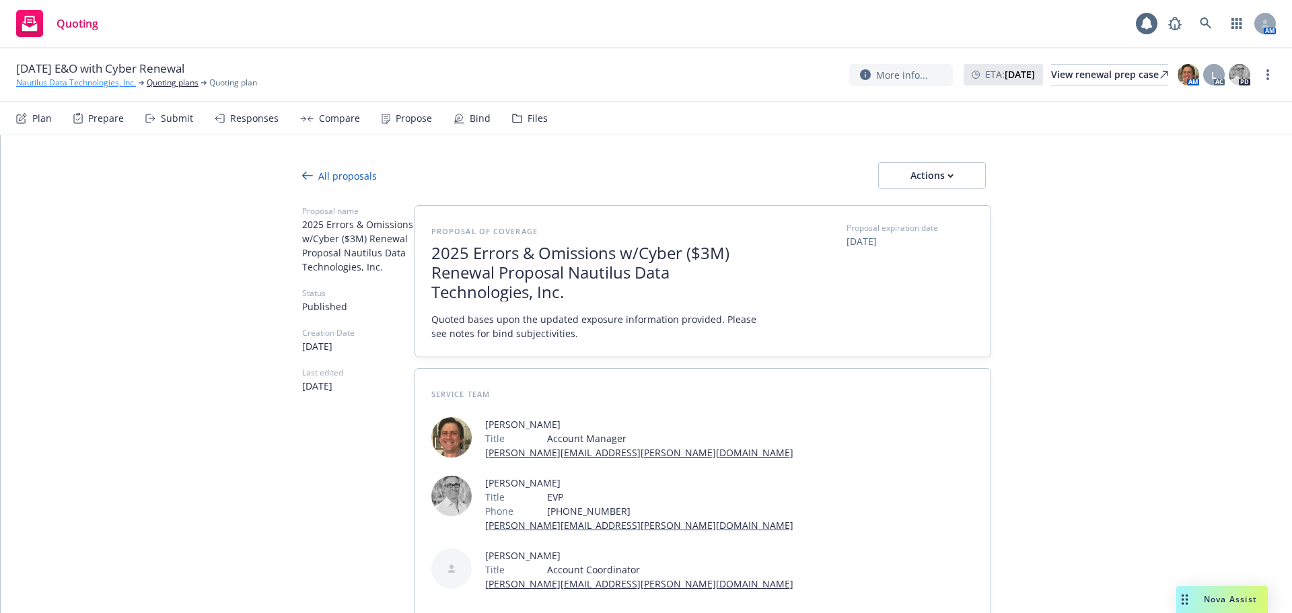
click at [69, 85] on link "Nautilus Data Technologies, Inc." at bounding box center [76, 83] width 120 height 12
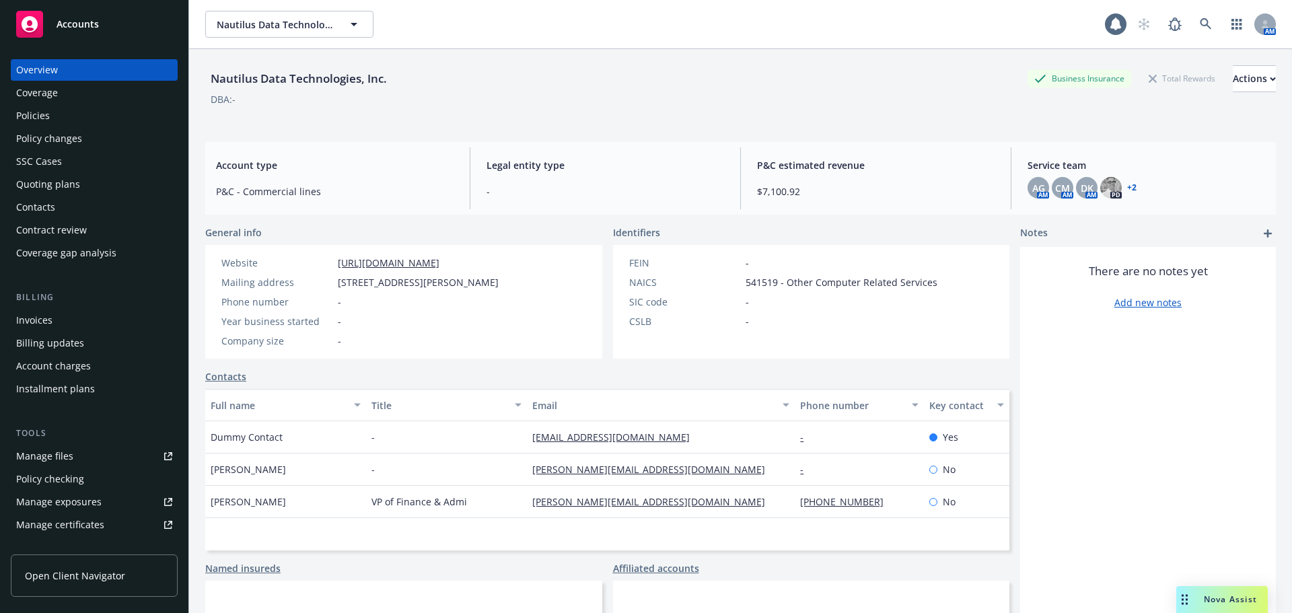
click at [44, 113] on div "Policies" at bounding box center [33, 116] width 34 height 22
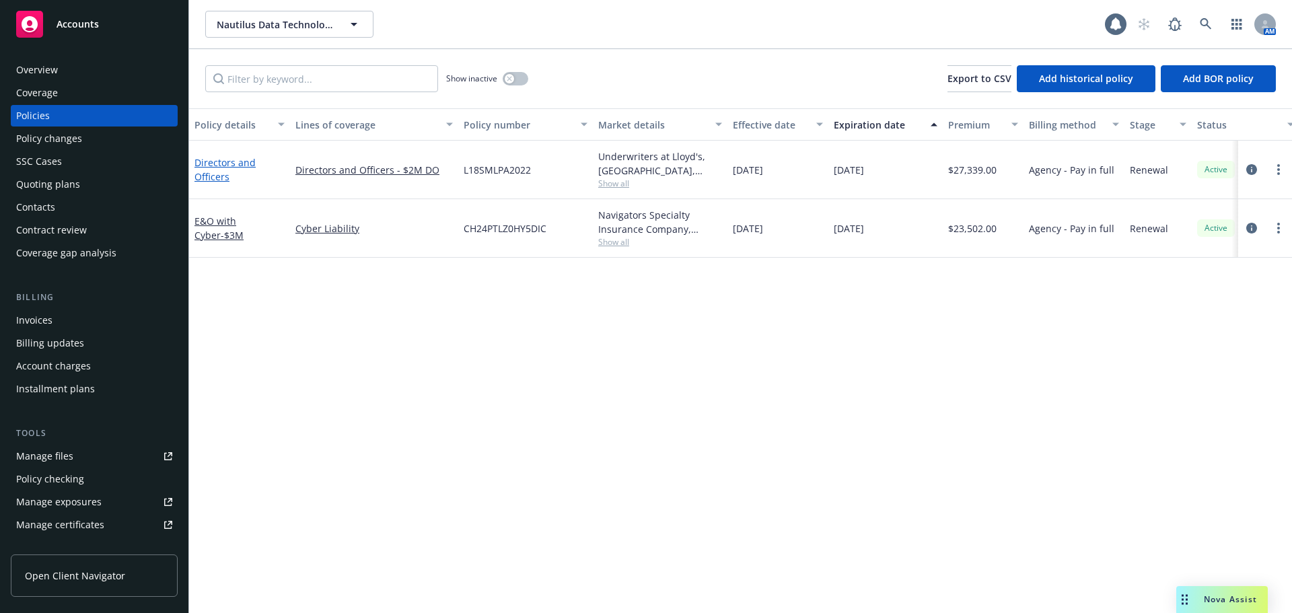
click at [204, 167] on link "Directors and Officers" at bounding box center [224, 169] width 61 height 27
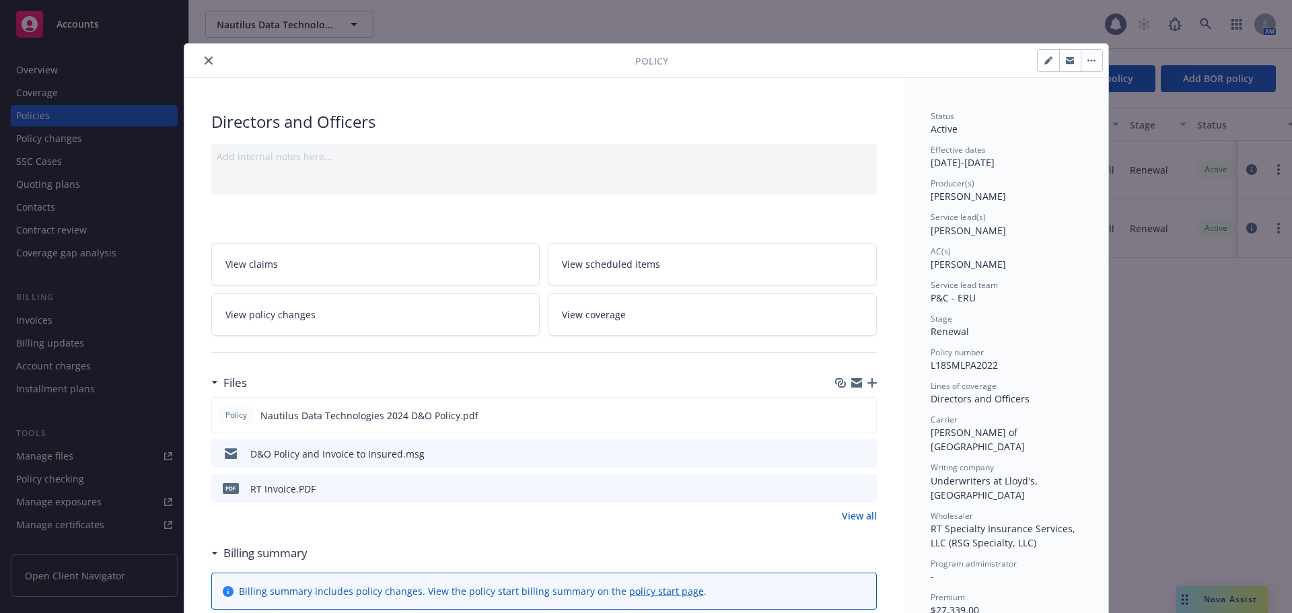
click at [202, 66] on button "close" at bounding box center [208, 60] width 16 height 16
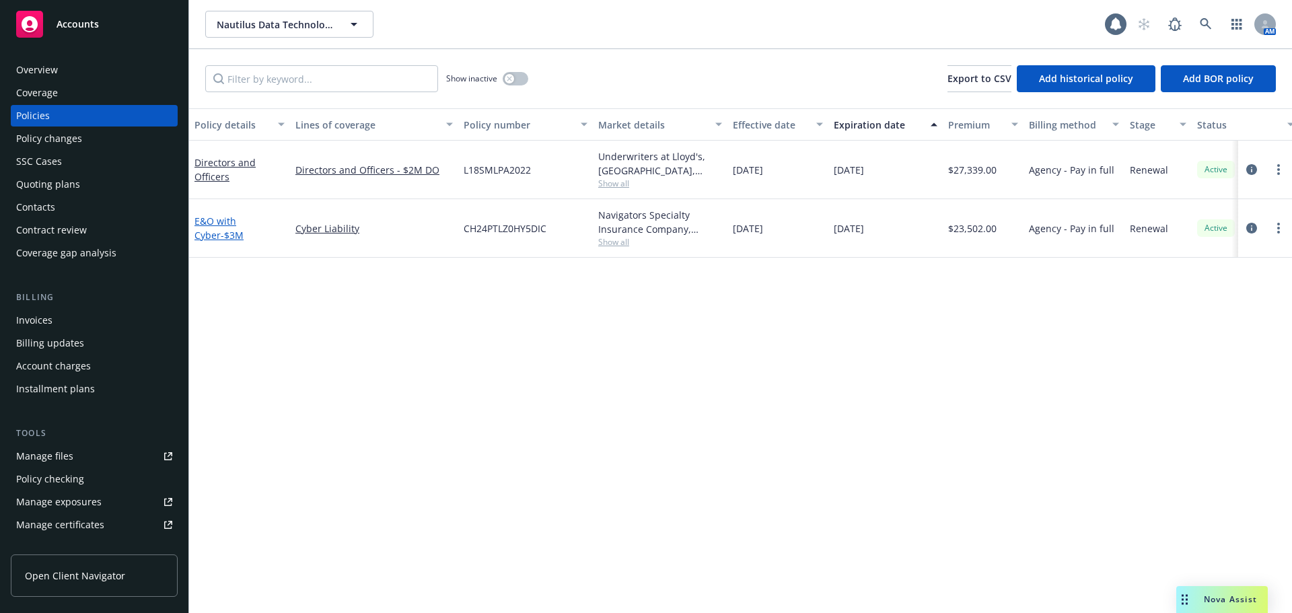
click at [212, 223] on link "E&O with Cyber - $3M" at bounding box center [218, 228] width 49 height 27
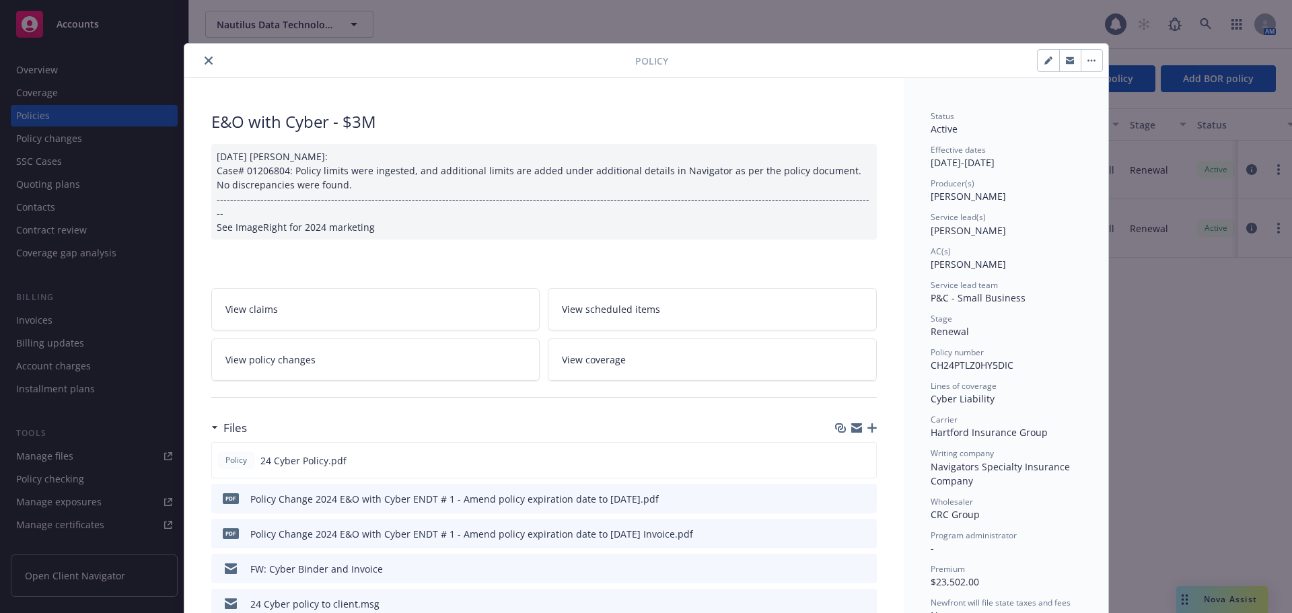
click at [204, 63] on icon "close" at bounding box center [208, 61] width 8 height 8
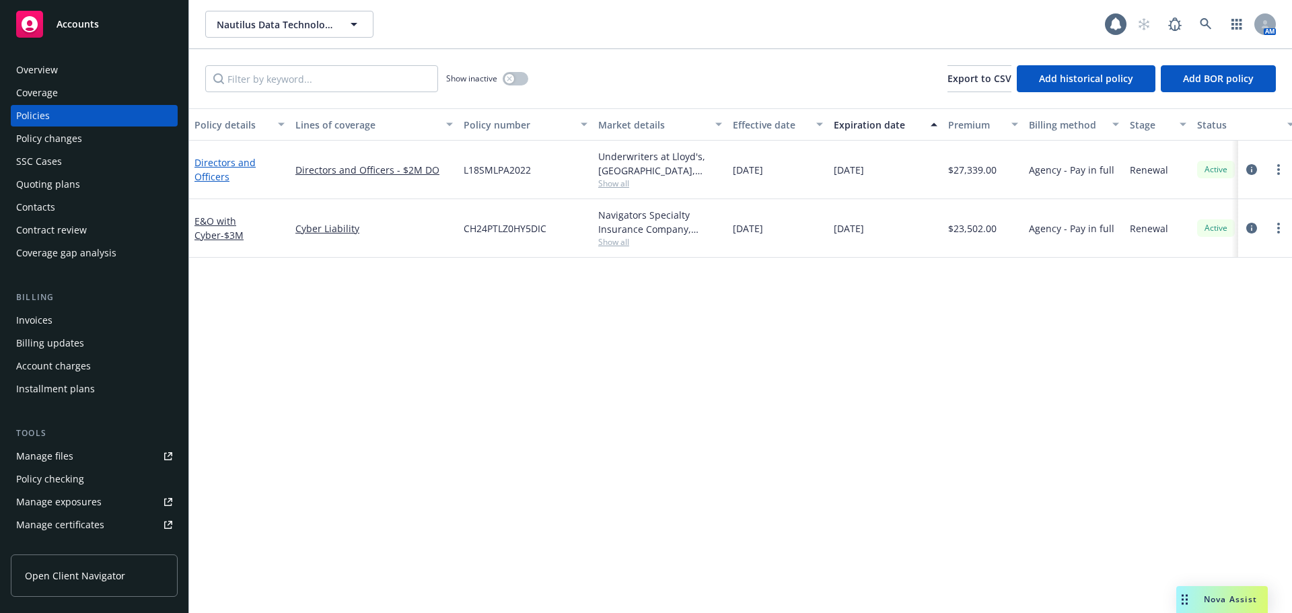
click at [221, 161] on link "Directors and Officers" at bounding box center [224, 169] width 61 height 27
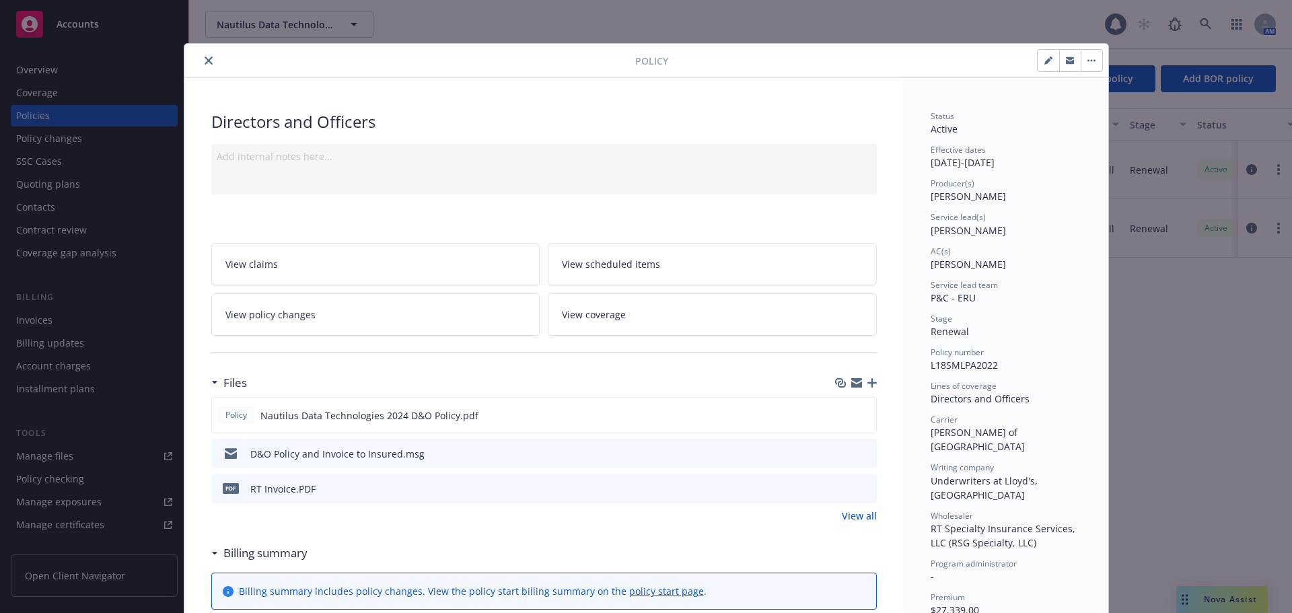
scroll to position [40, 0]
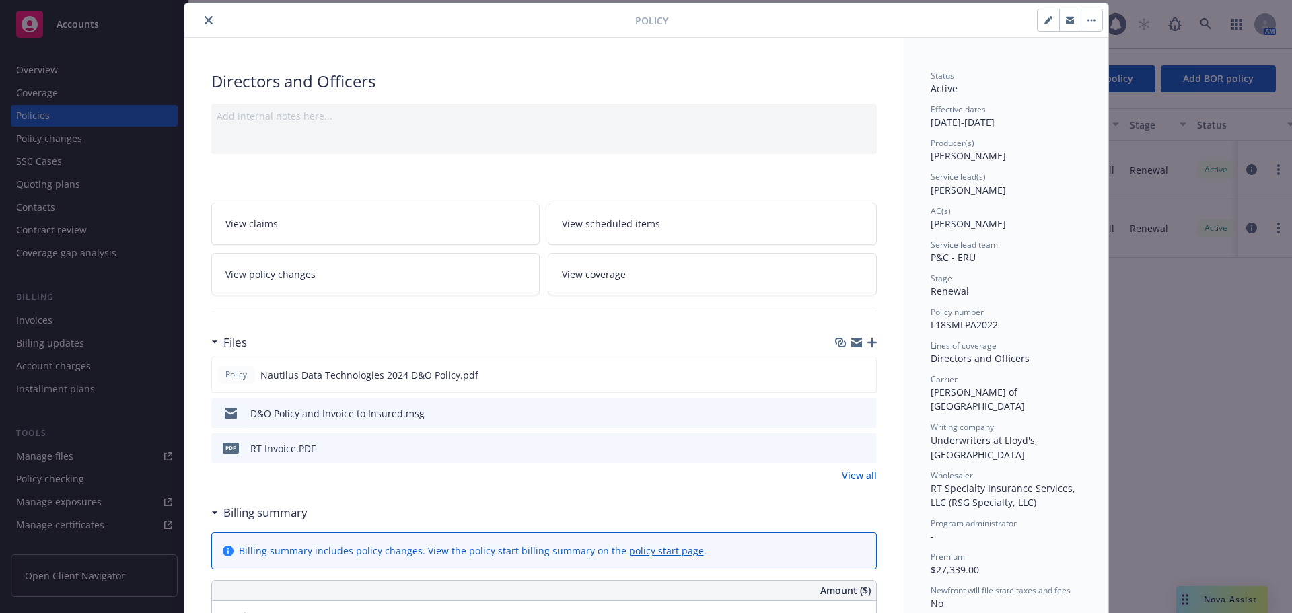
click at [200, 20] on button "close" at bounding box center [208, 20] width 16 height 16
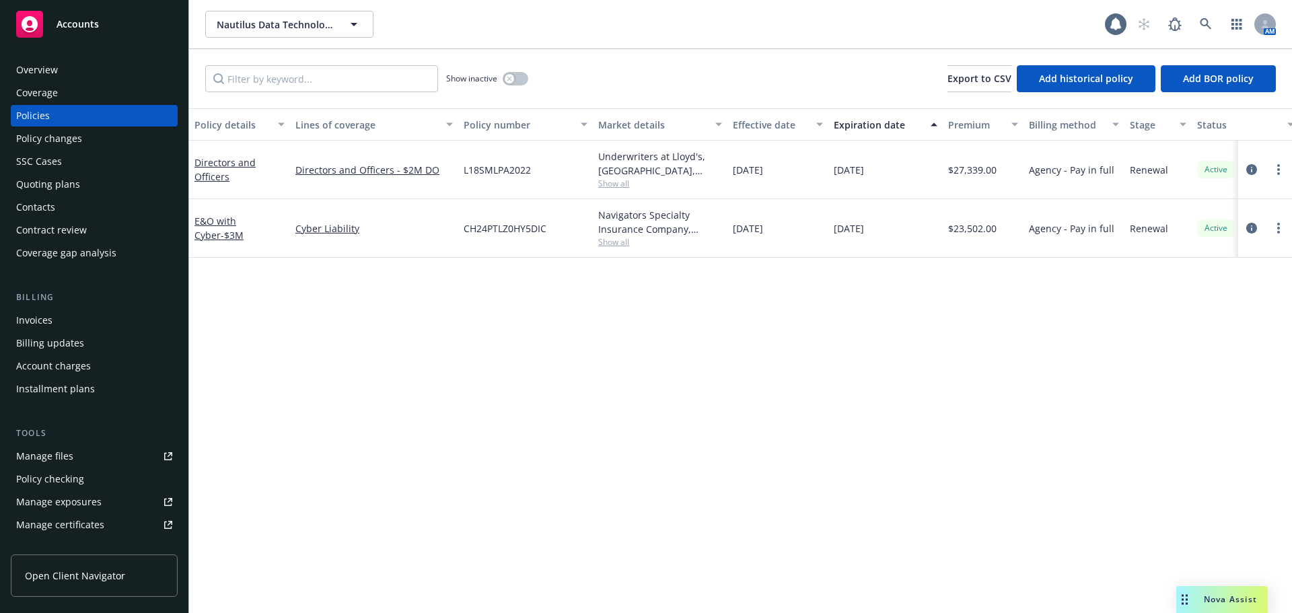
click at [67, 229] on div "Contract review" at bounding box center [51, 230] width 71 height 22
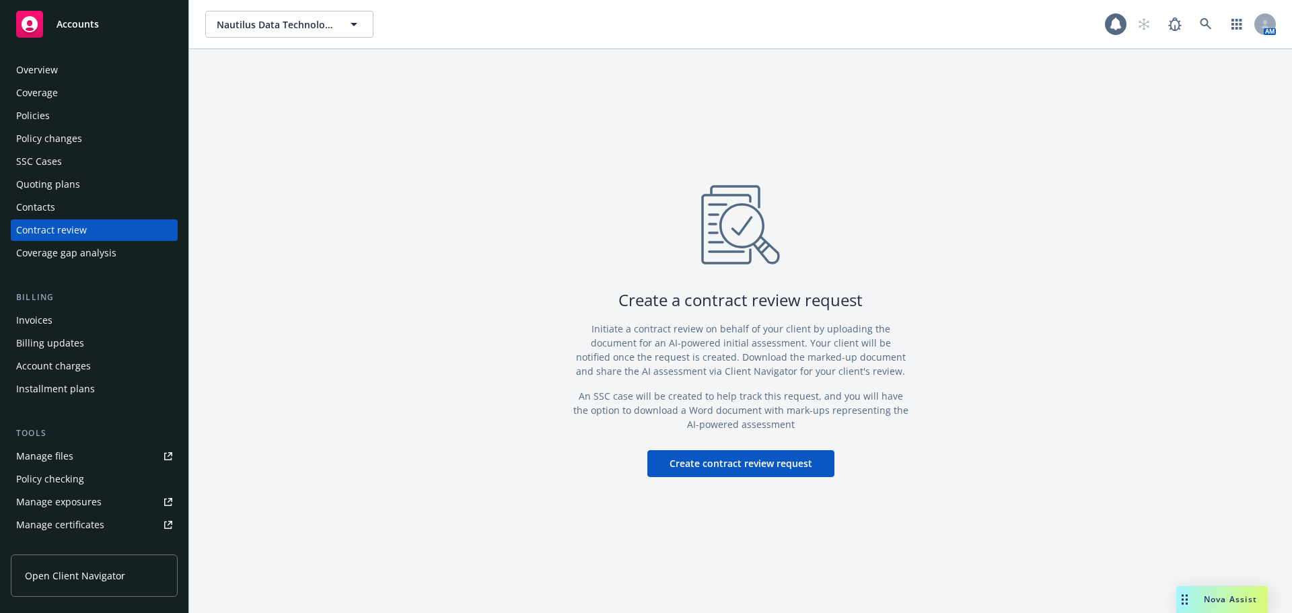
click at [65, 179] on div "Quoting plans" at bounding box center [48, 185] width 64 height 22
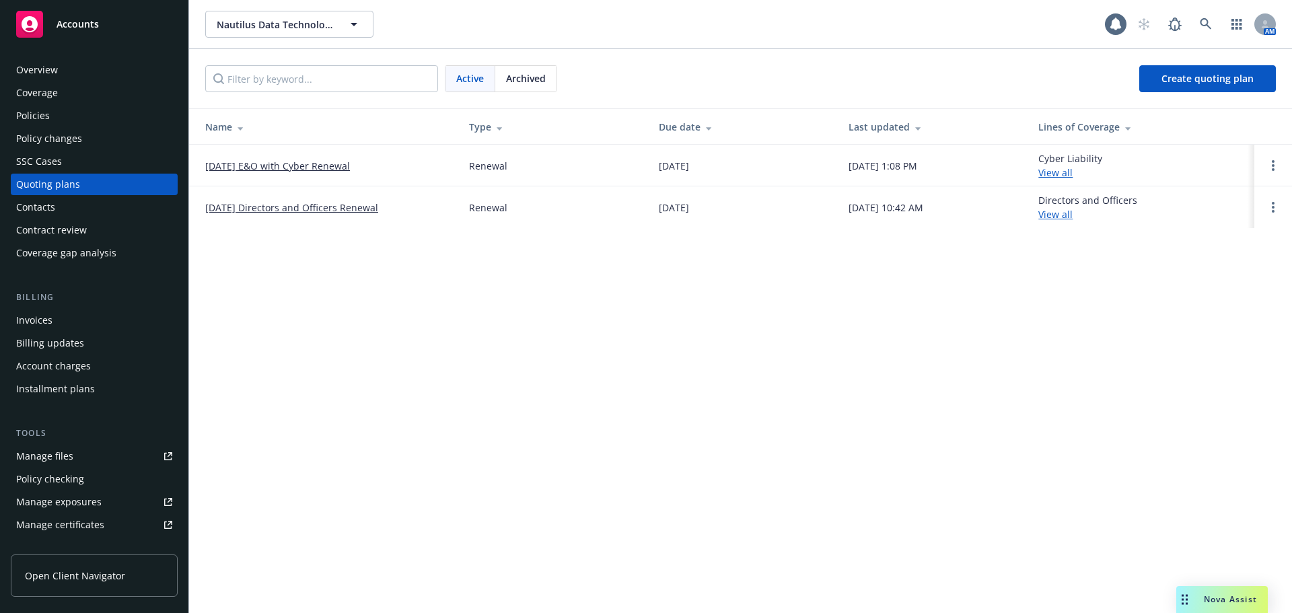
click at [314, 210] on link "10/05/25 Directors and Officers Renewal" at bounding box center [291, 207] width 173 height 14
